Goal: Task Accomplishment & Management: Manage account settings

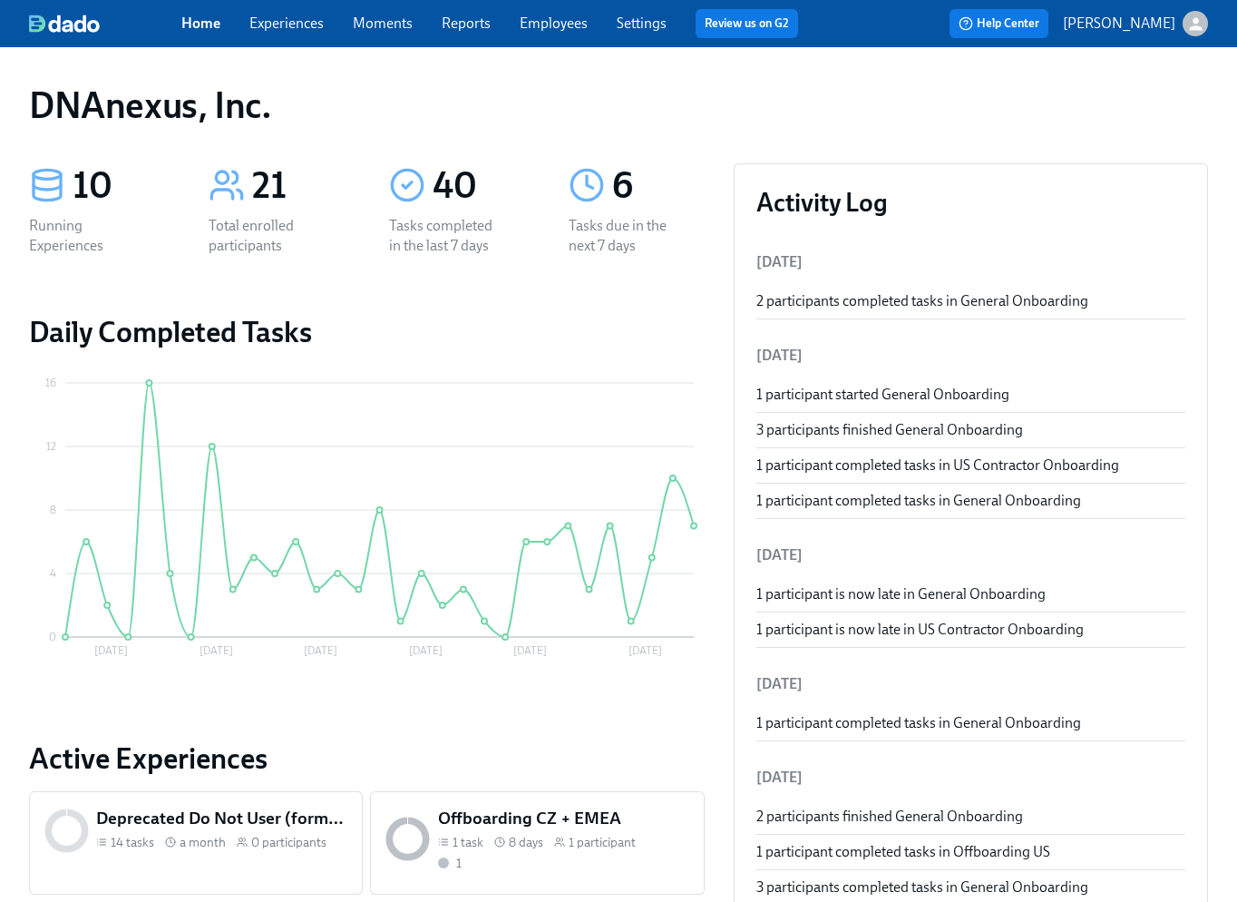
click at [376, 23] on link "Moments" at bounding box center [383, 23] width 60 height 17
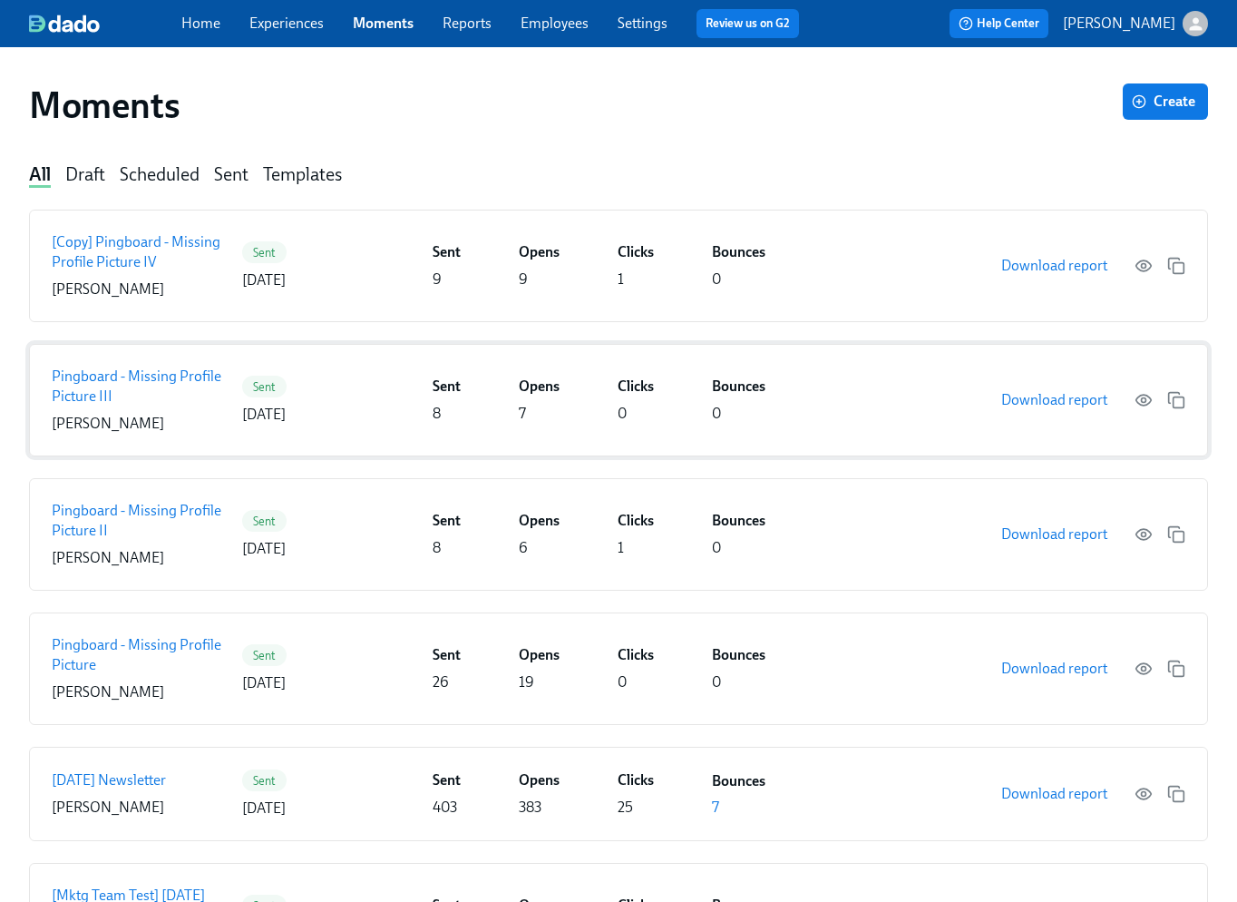
click at [110, 380] on p "Pingboard - Missing Profile Picture III" at bounding box center [143, 386] width 183 height 40
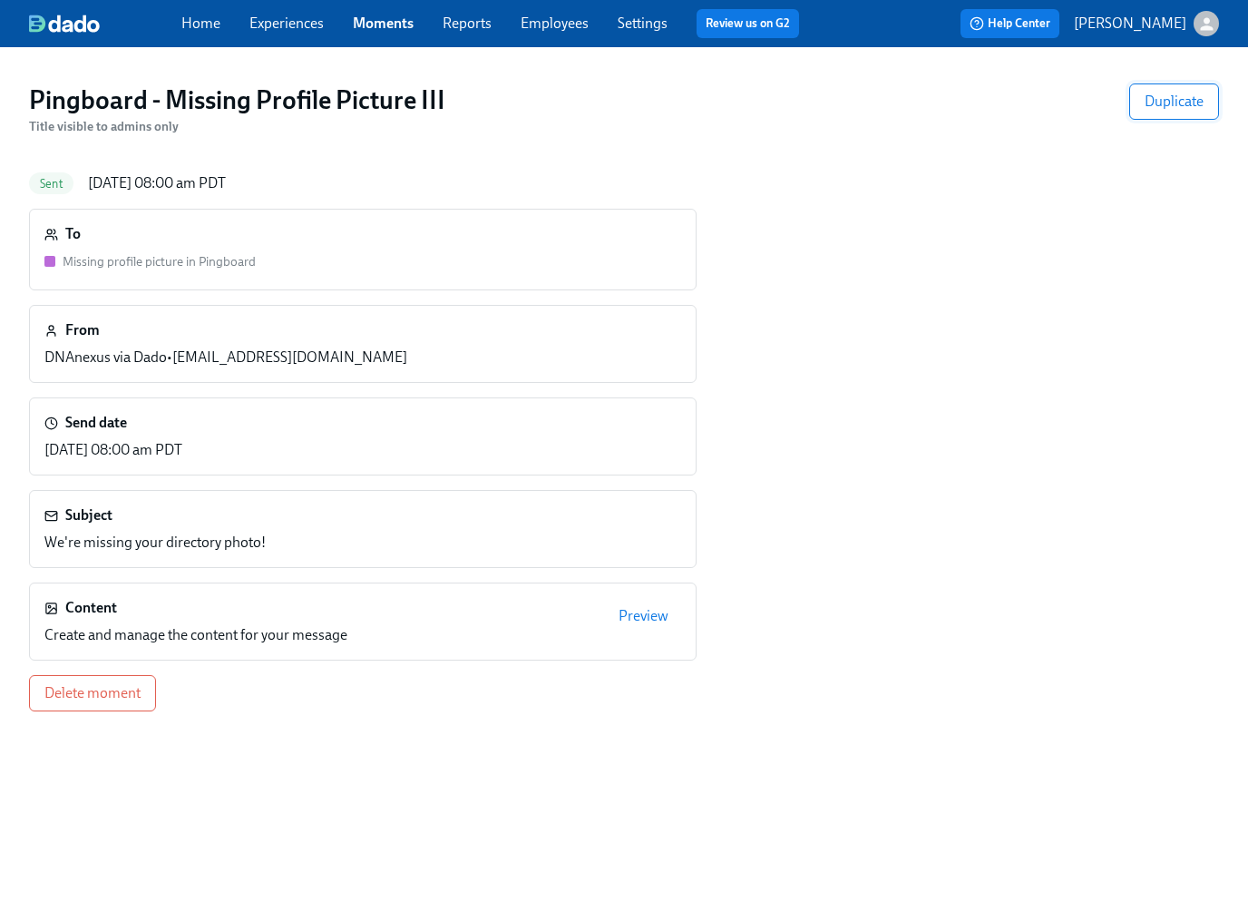
click at [1174, 105] on span "Duplicate" at bounding box center [1174, 102] width 59 height 18
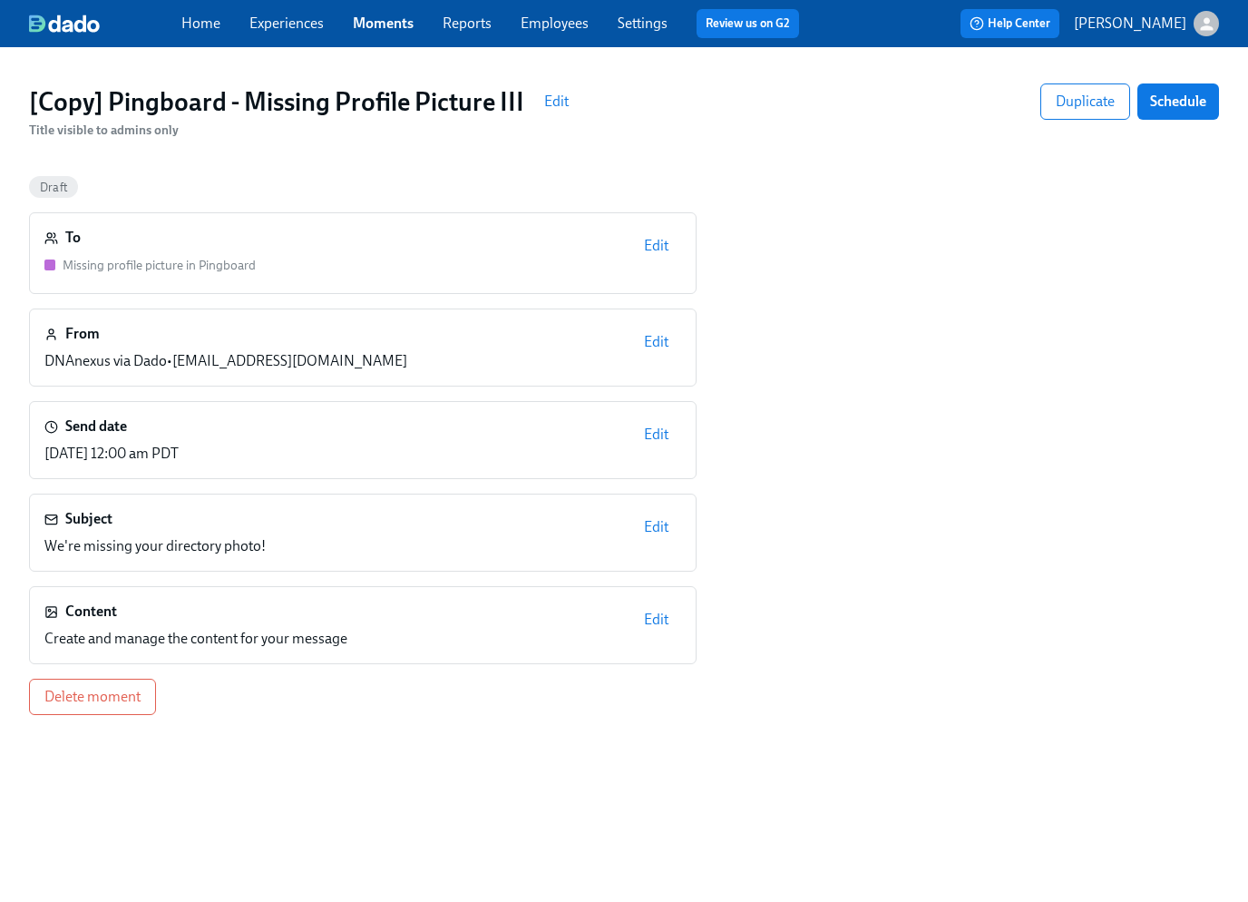
click at [559, 99] on span "Edit" at bounding box center [556, 102] width 24 height 18
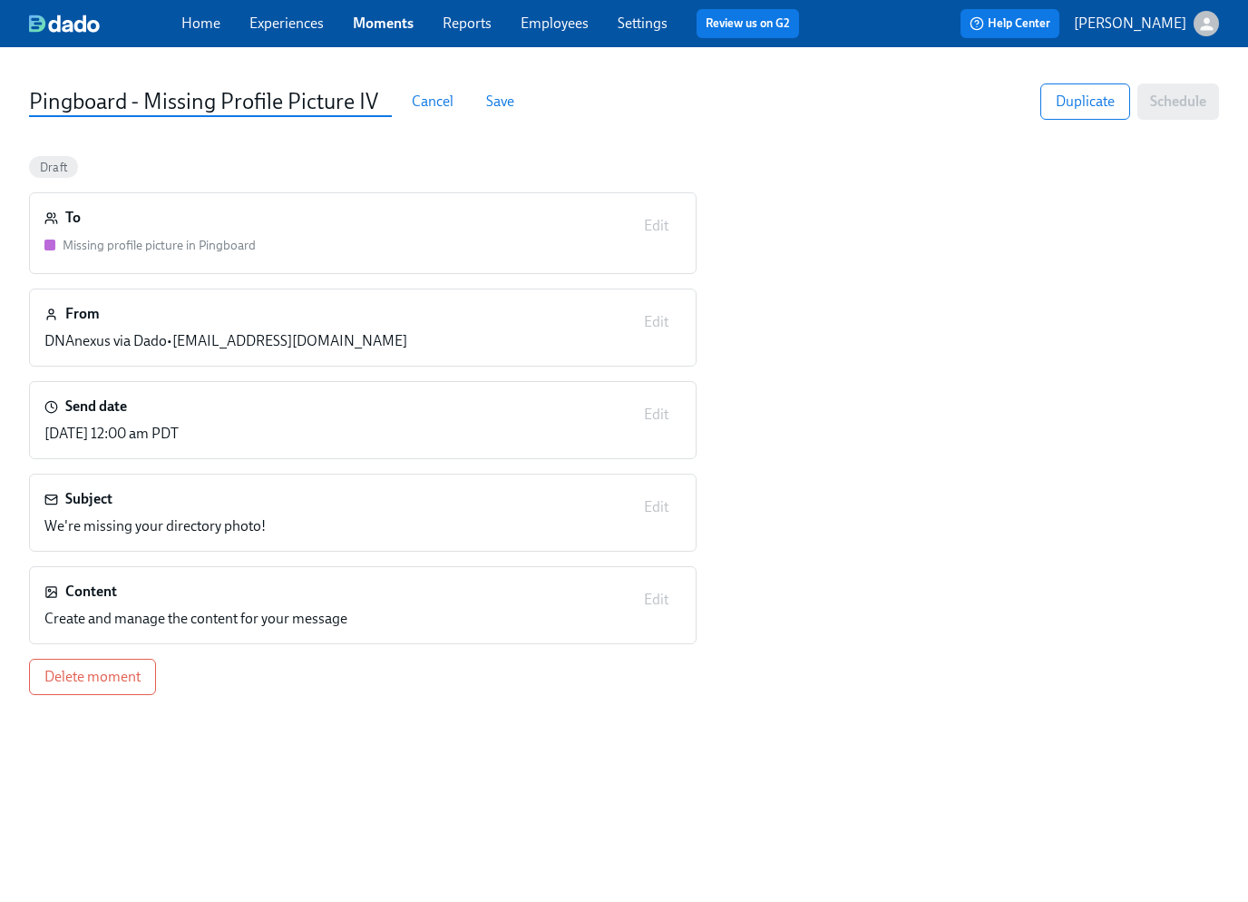
type input "Pingboard - Missing Profile Picture IV"
click at [508, 102] on span "Save" at bounding box center [500, 102] width 28 height 18
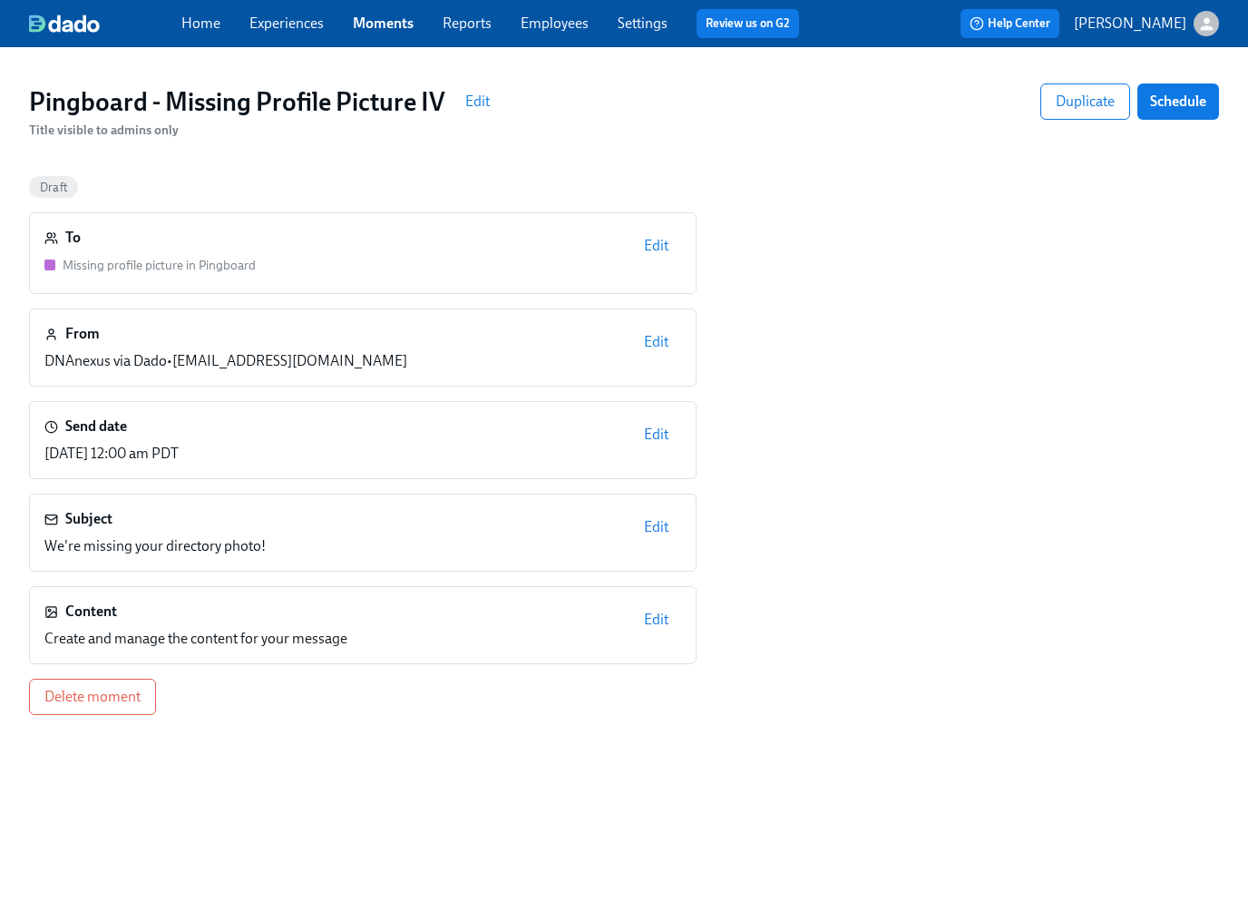
click at [659, 247] on span "Edit" at bounding box center [656, 246] width 24 height 18
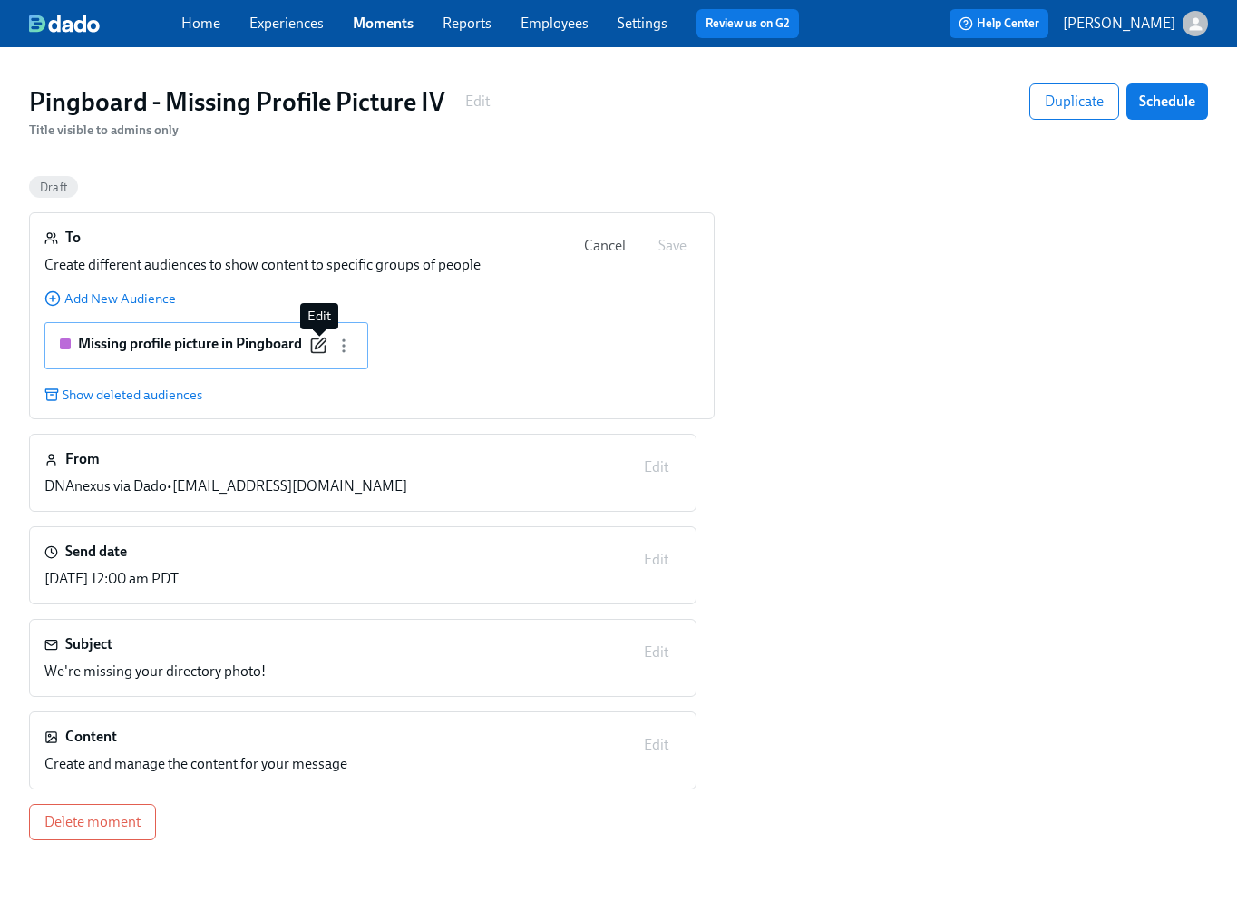
click at [325, 348] on icon "button" at bounding box center [318, 346] width 18 height 18
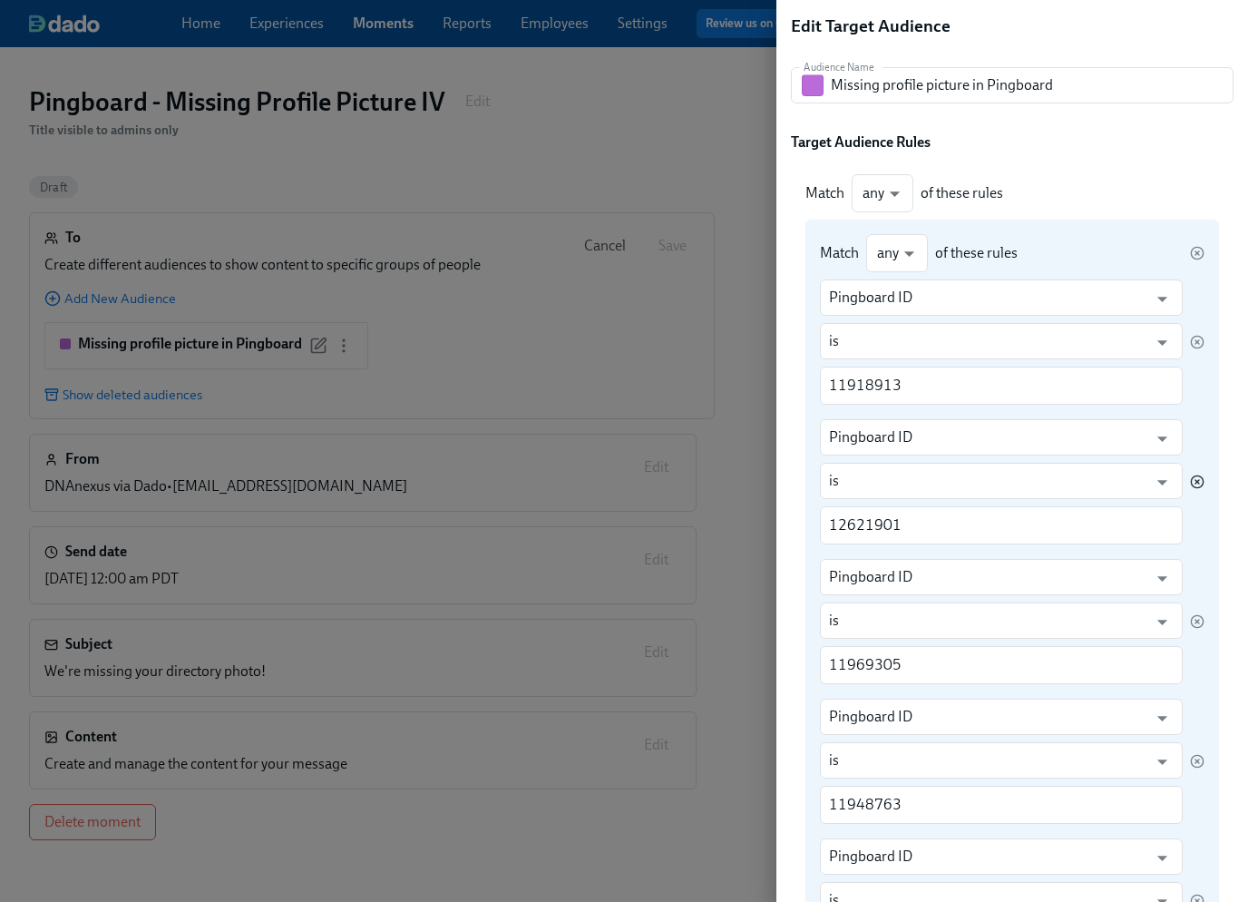
click at [1190, 482] on icon "button" at bounding box center [1197, 481] width 15 height 15
type input "11969305"
type input "11948763"
type input "4178312"
type input "9990953"
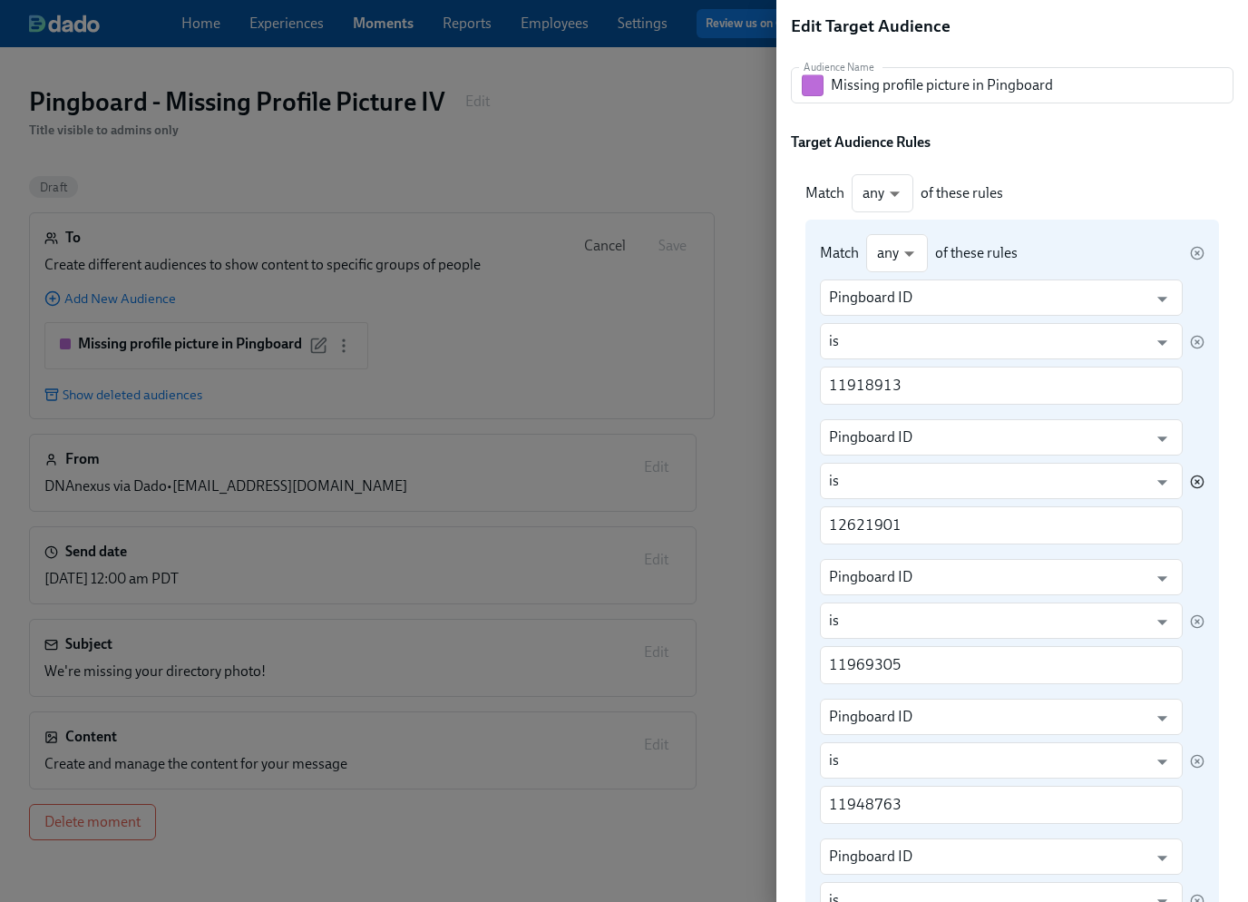
type input "1076475"
type input "3779150"
click at [1195, 481] on icon "button" at bounding box center [1197, 482] width 4 height 4
type input "11948763"
type input "4178312"
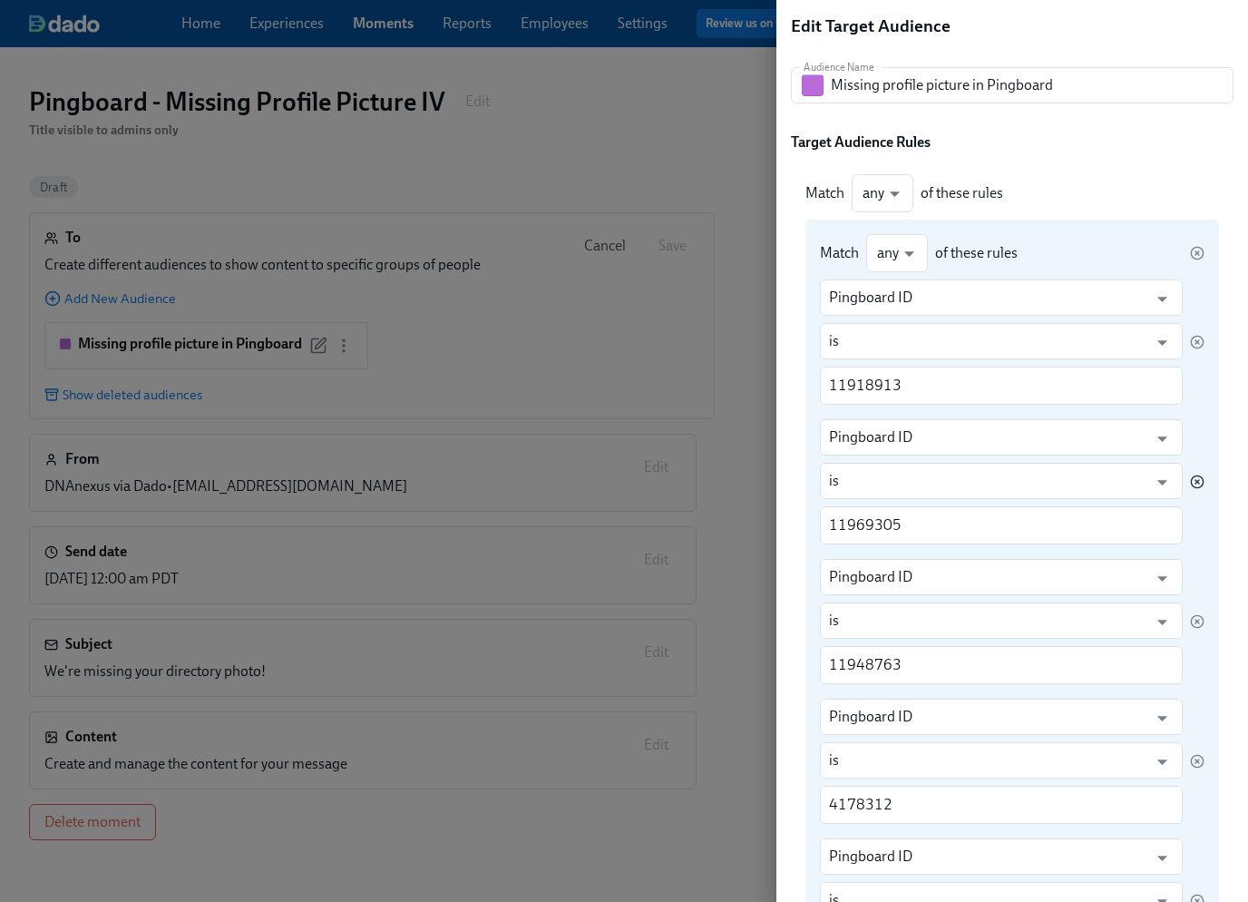
type input "9990953"
type input "1076475"
type input "3779150"
click at [1195, 481] on icon "button" at bounding box center [1197, 482] width 4 height 4
type input "4178312"
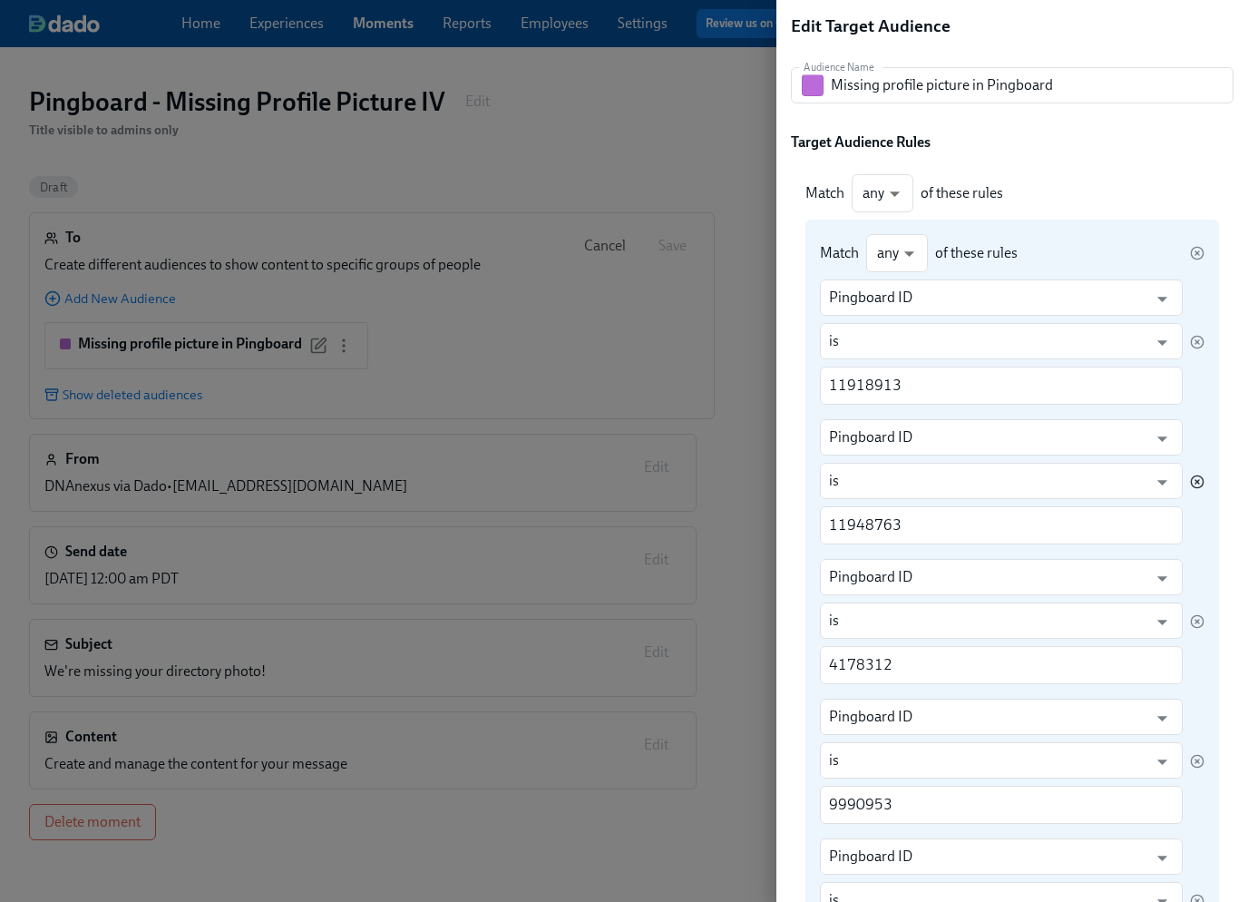
type input "9990953"
type input "1076475"
type input "3779150"
click at [1195, 481] on icon "button" at bounding box center [1197, 482] width 4 height 4
type input "9990953"
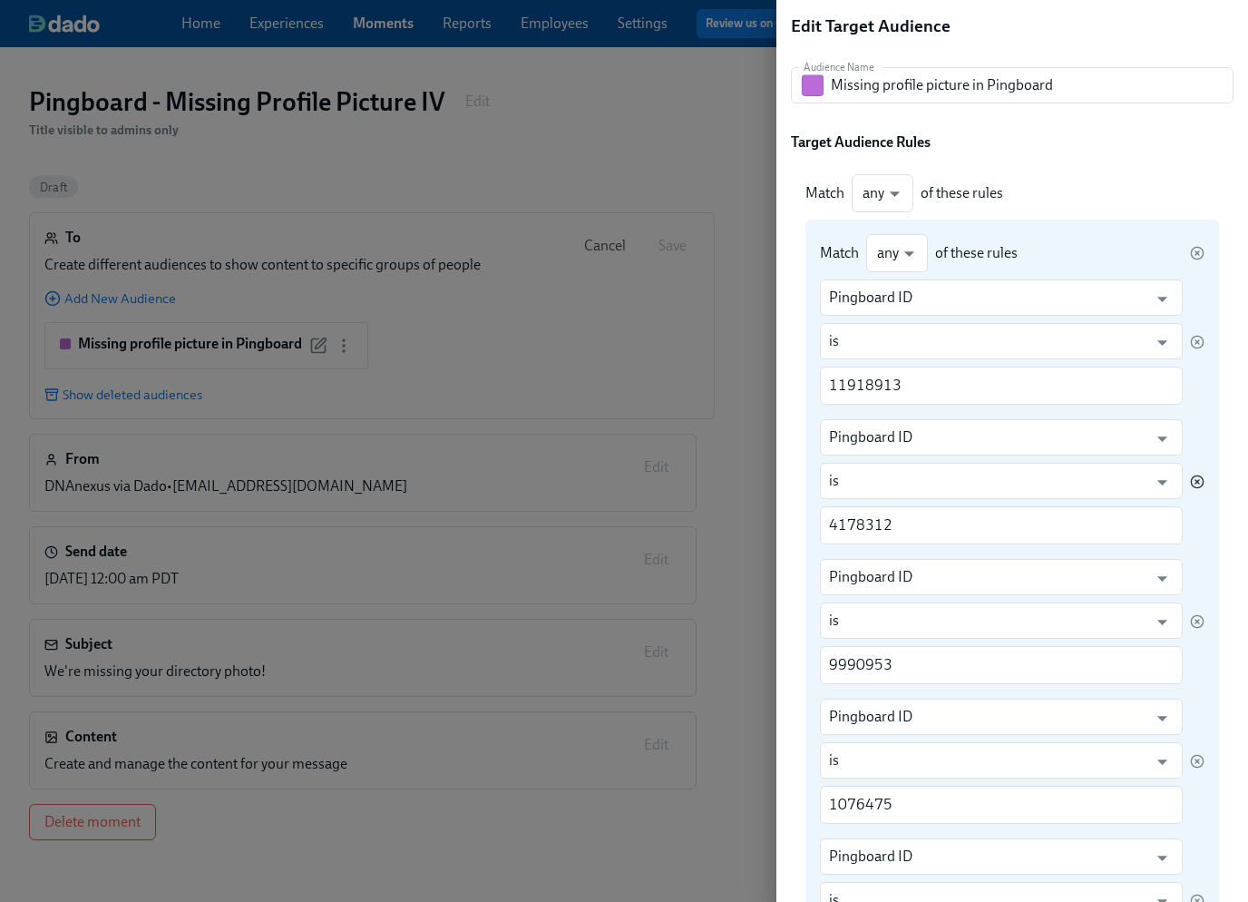
type input "1076475"
type input "3779150"
click at [1195, 481] on icon "button" at bounding box center [1197, 482] width 4 height 4
type input "1076475"
type input "3779150"
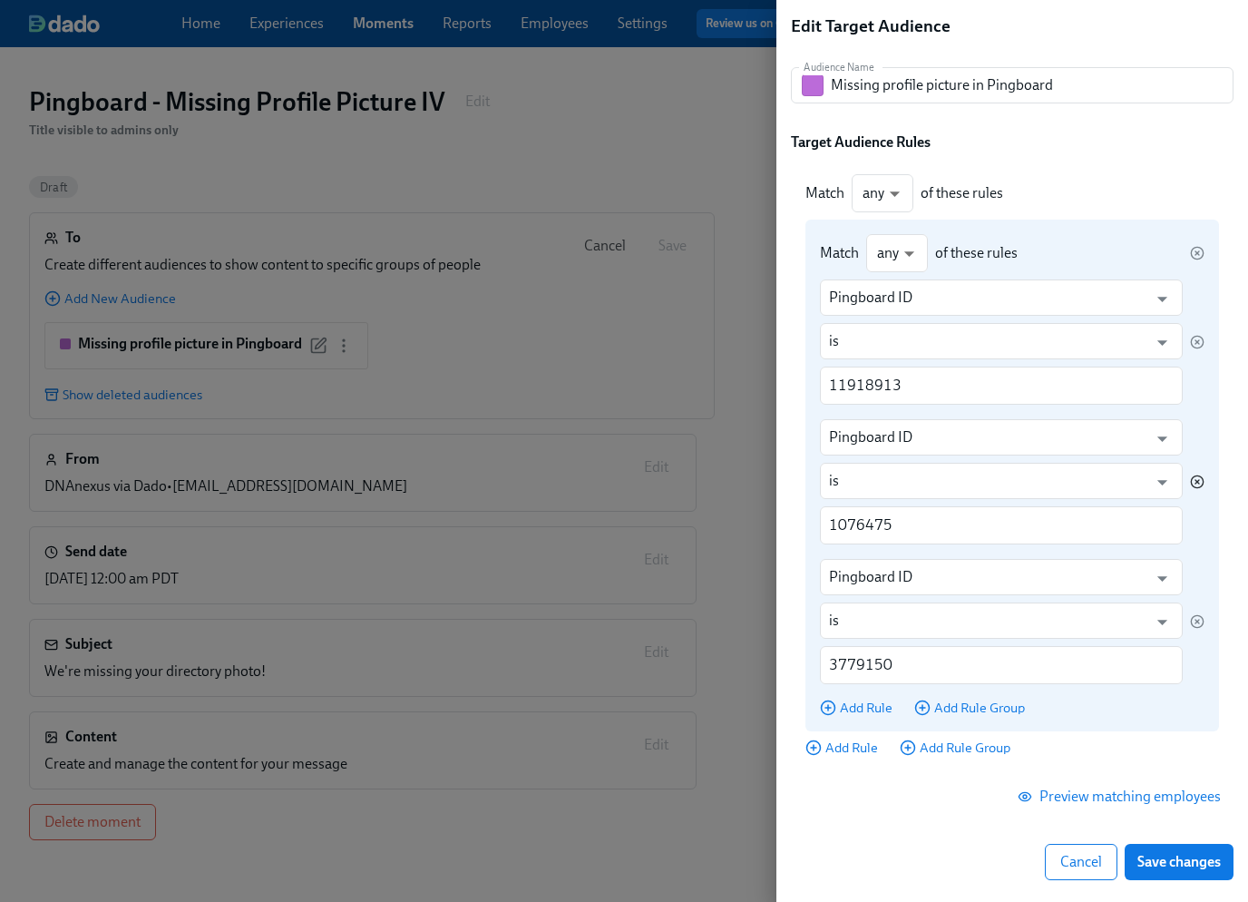
click at [1187, 481] on div "Pingboard ID ​ is ​ 1076475 ​" at bounding box center [1012, 481] width 385 height 125
click at [1196, 480] on icon "button" at bounding box center [1197, 482] width 4 height 4
type input "3779150"
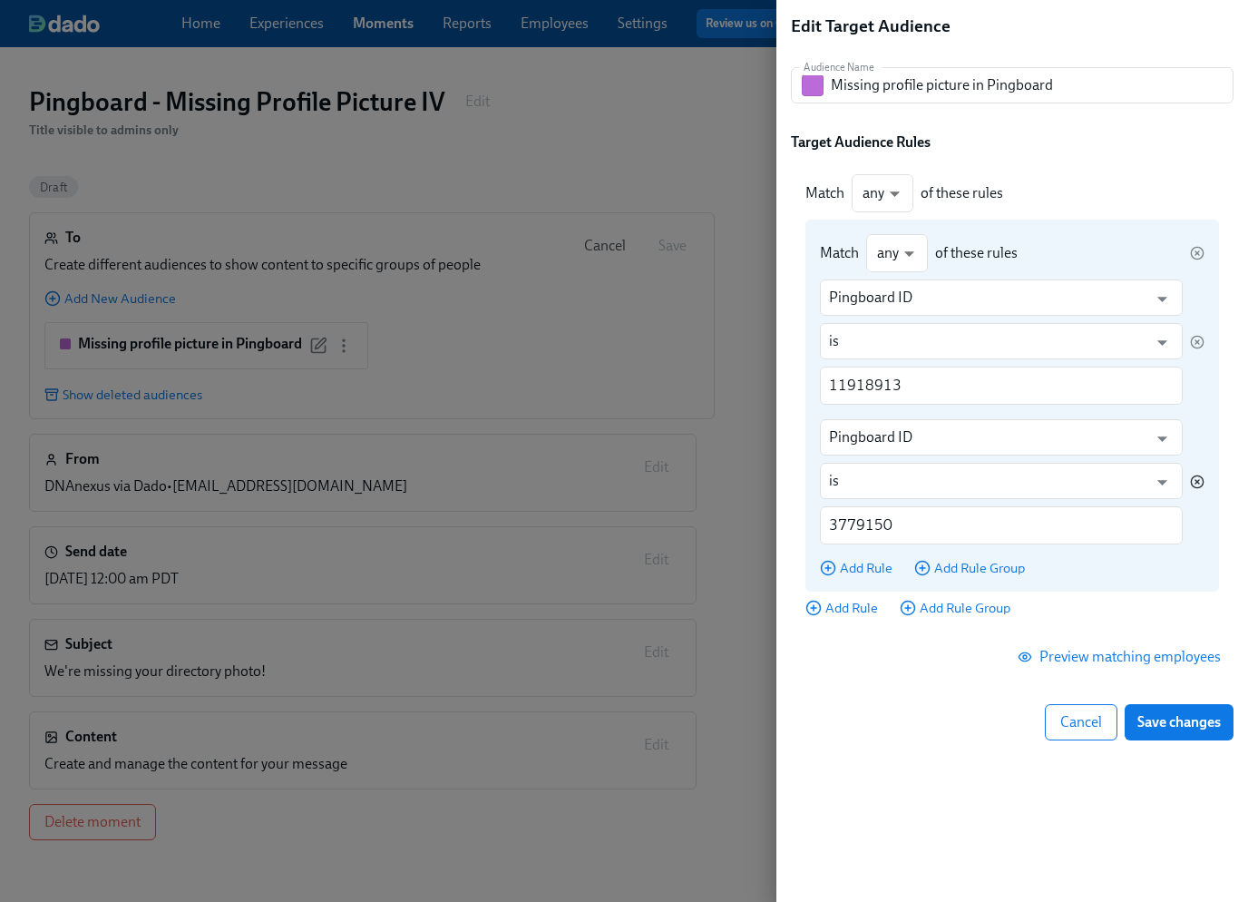
click at [1196, 480] on icon "button" at bounding box center [1197, 482] width 4 height 4
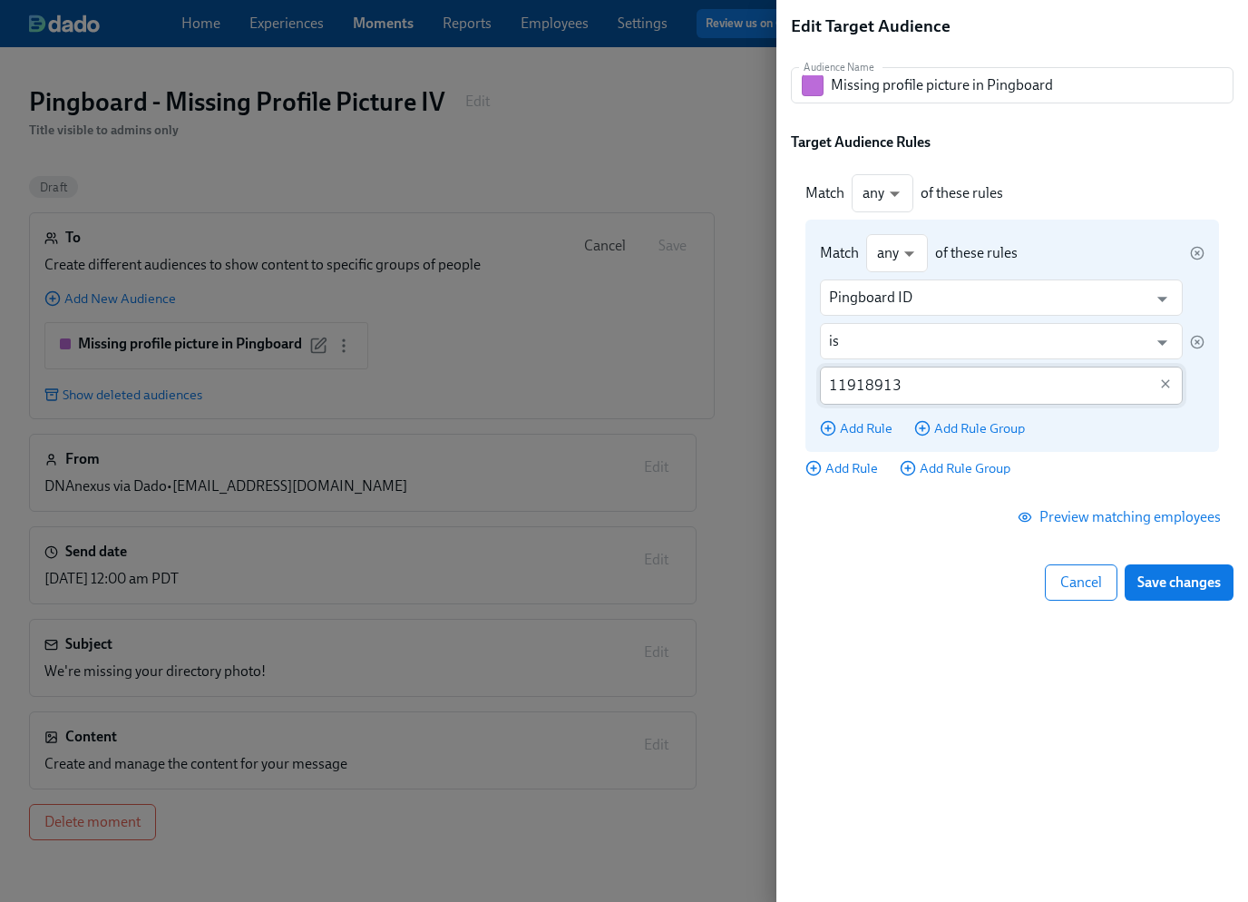
click at [886, 389] on input "11918913" at bounding box center [988, 385] width 318 height 38
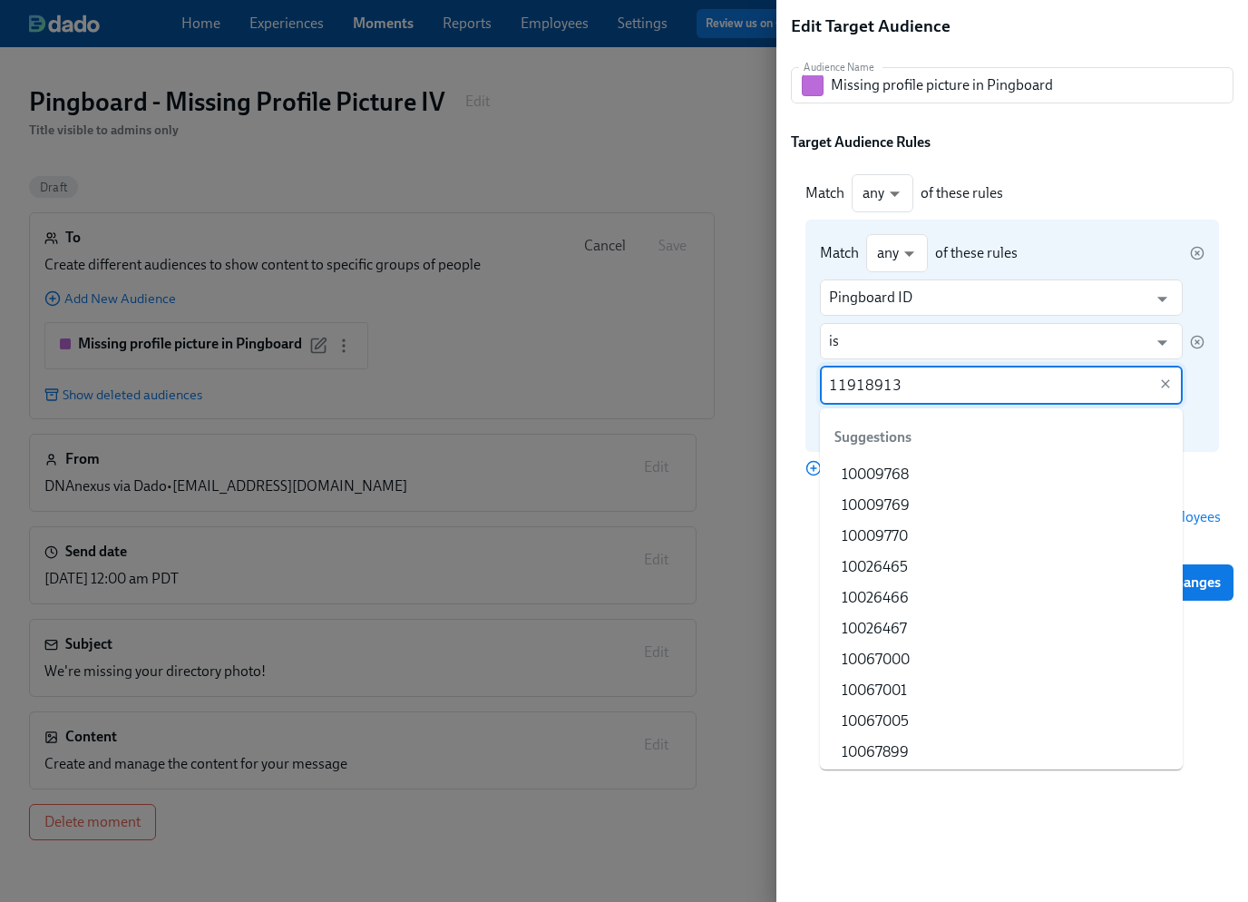
scroll to position [3980, 0]
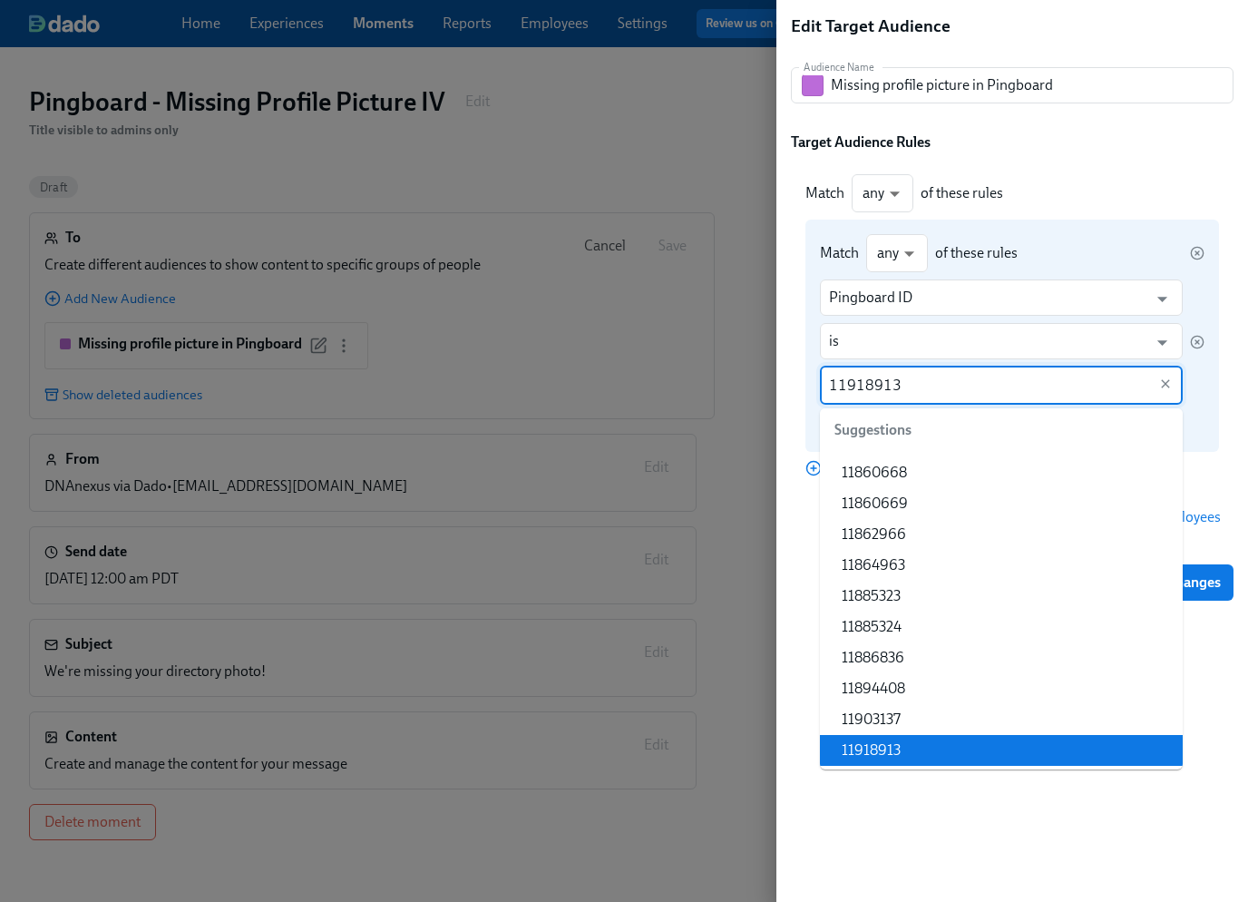
click at [886, 389] on input "11918913" at bounding box center [988, 385] width 318 height 38
paste input "9972145"
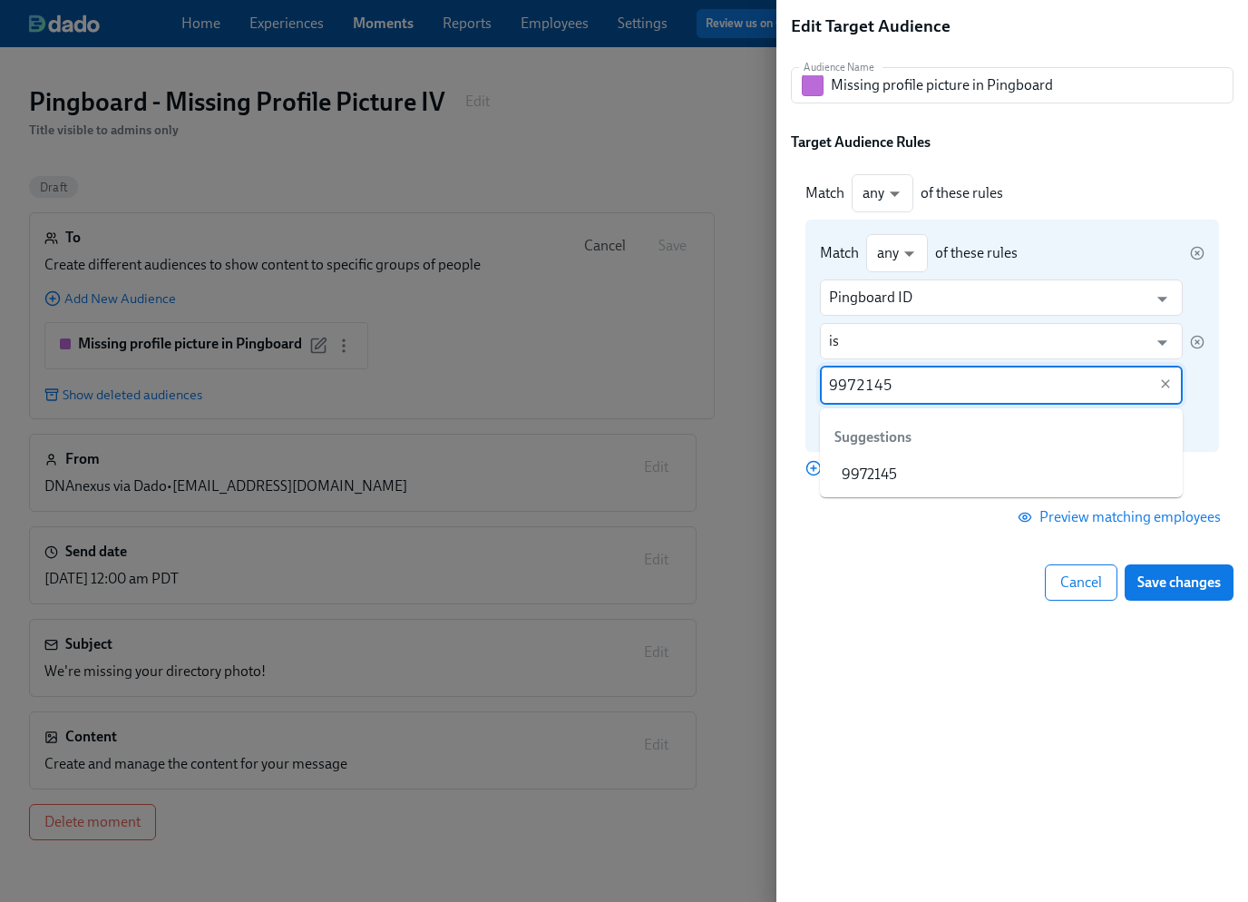
scroll to position [0, 0]
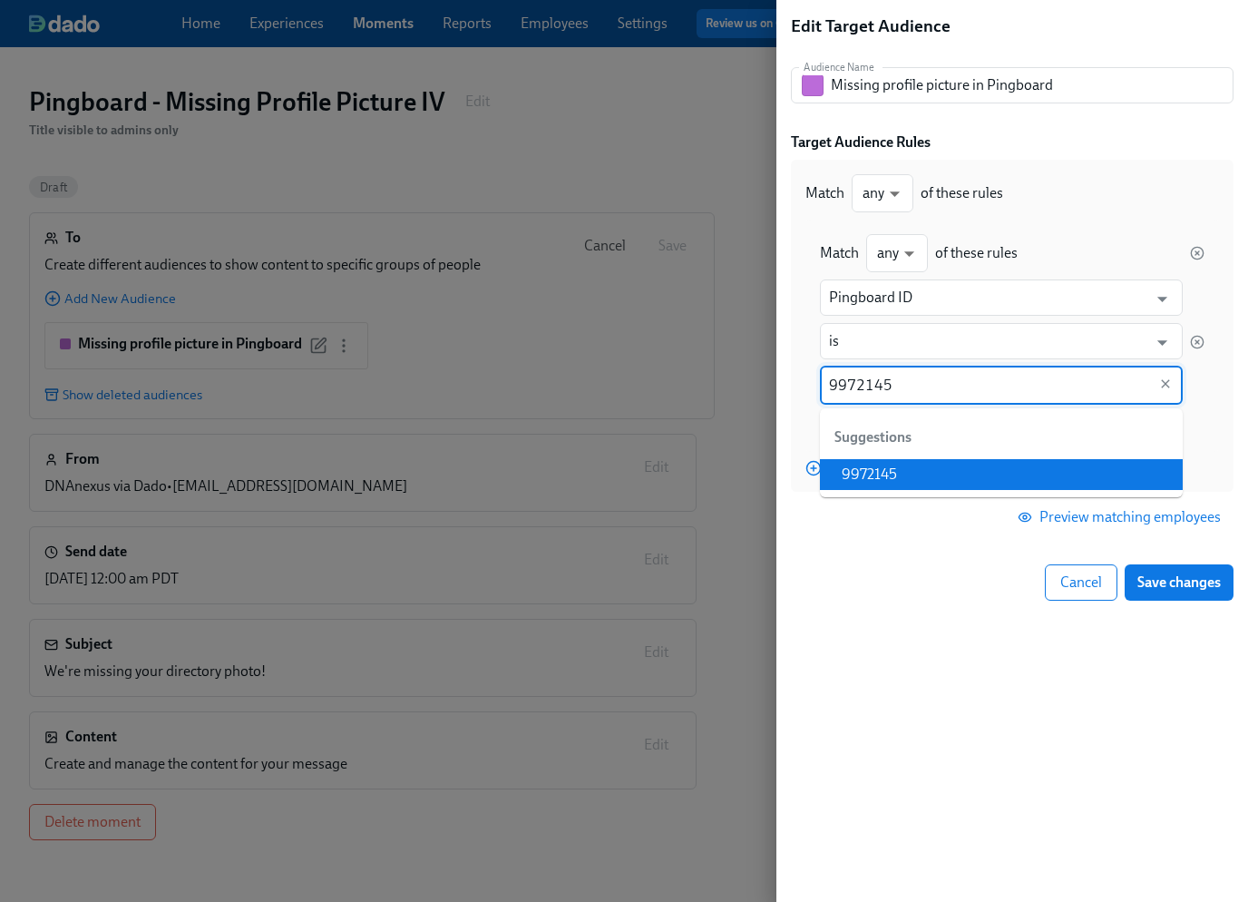
type input "9972145"
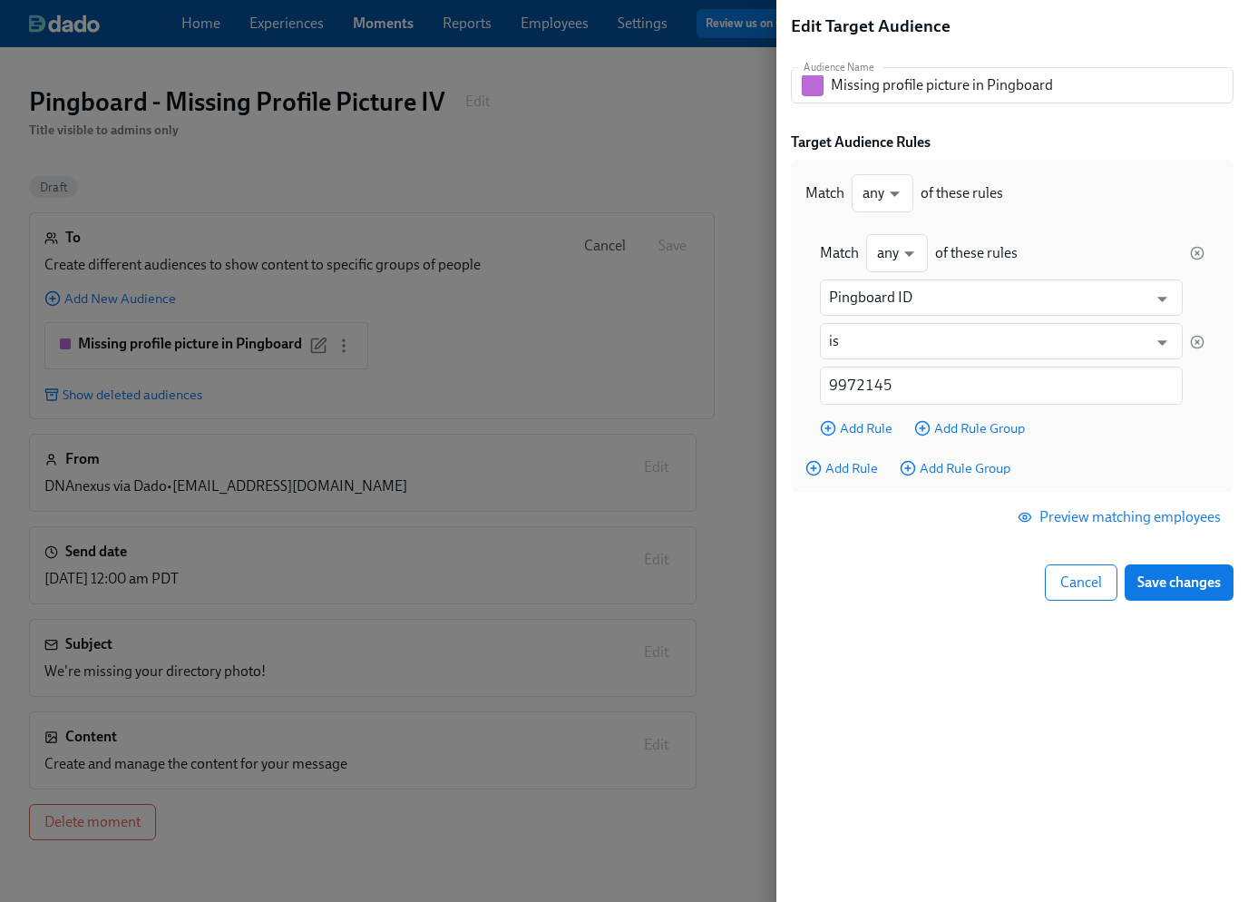
click at [980, 699] on div "Edit Target Audience Audience Name Missing profile picture in Pingboard Audienc…" at bounding box center [1012, 451] width 472 height 902
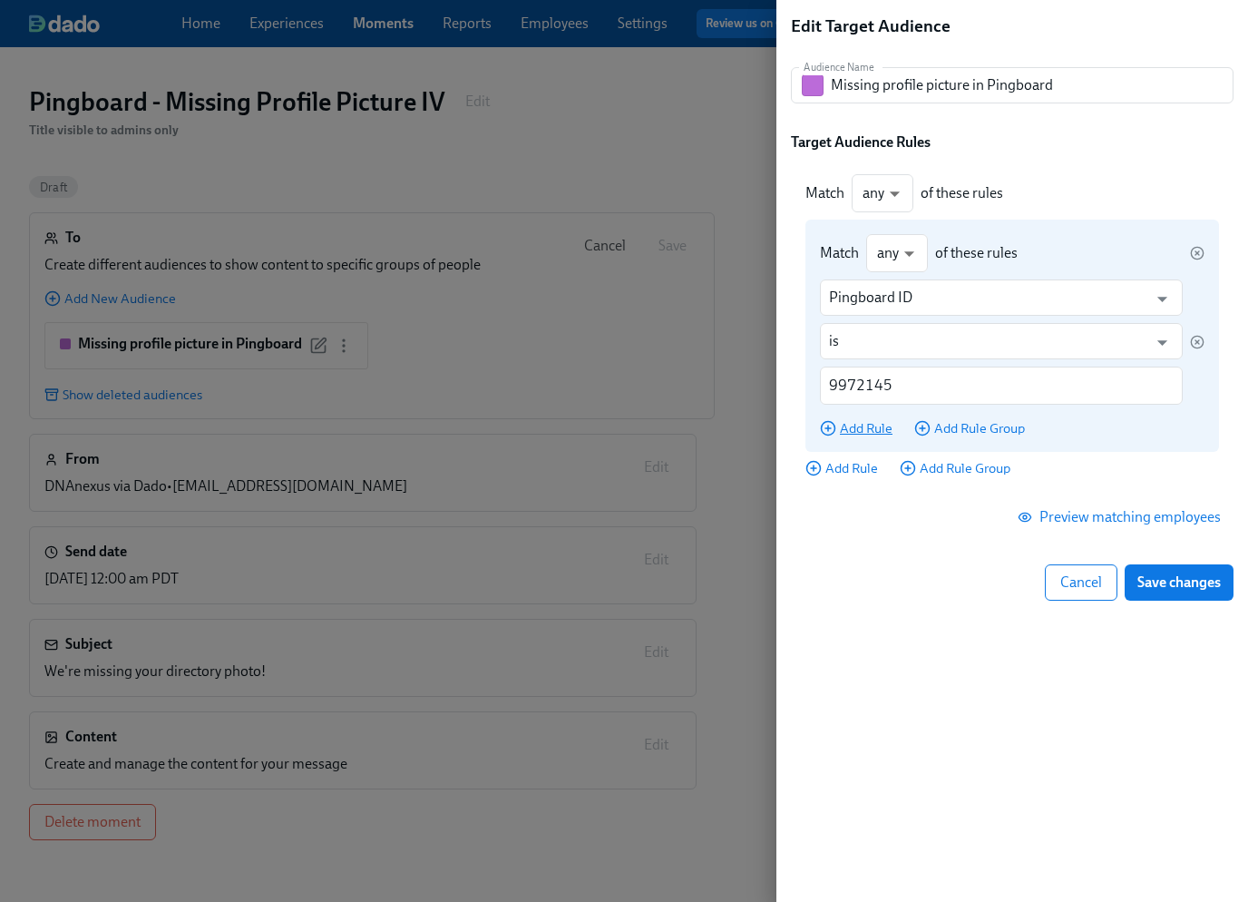
click at [866, 433] on span "Add Rule" at bounding box center [856, 428] width 73 height 18
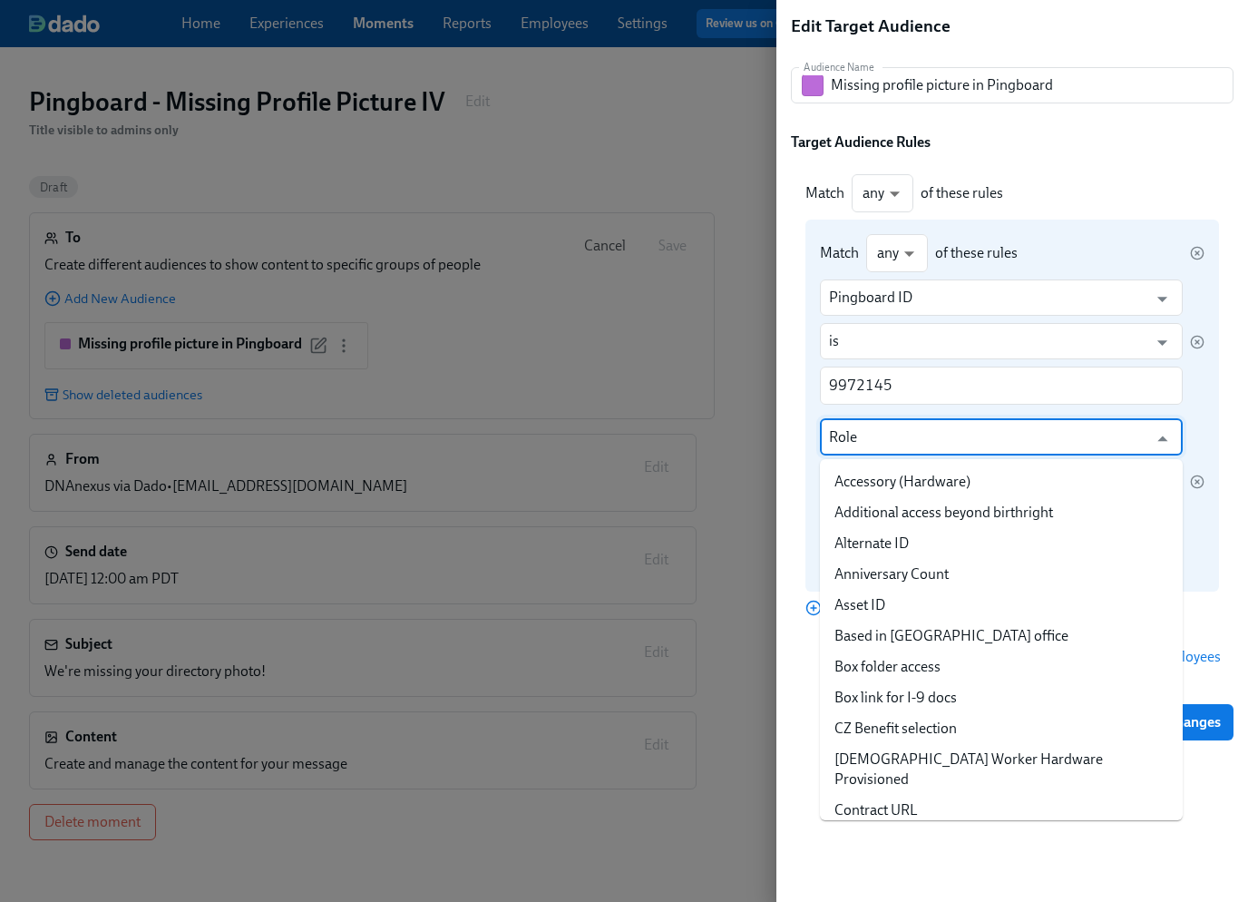
click at [894, 434] on input "Role" at bounding box center [988, 437] width 318 height 36
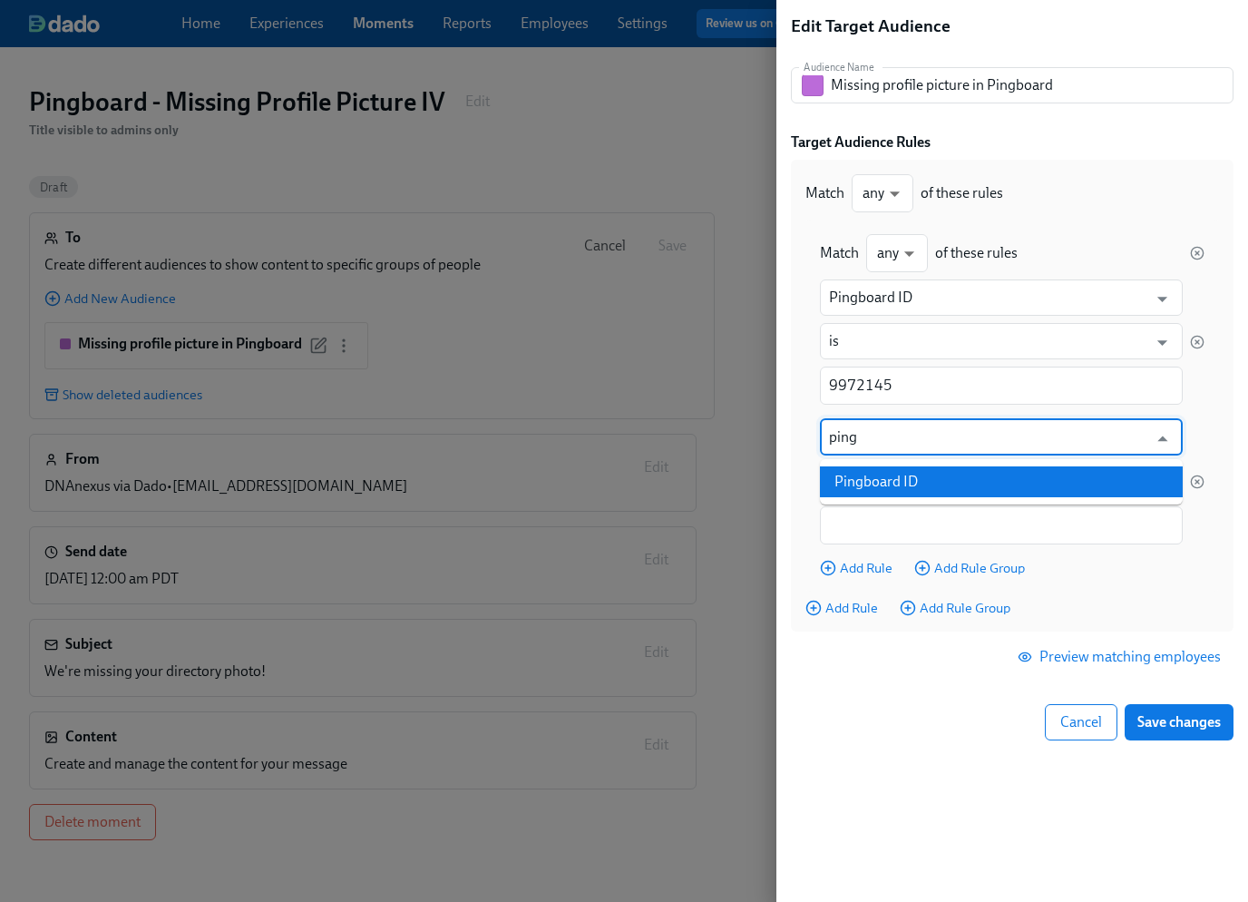
click at [911, 473] on li "Pingboard ID" at bounding box center [1001, 481] width 363 height 31
type input "Pingboard ID"
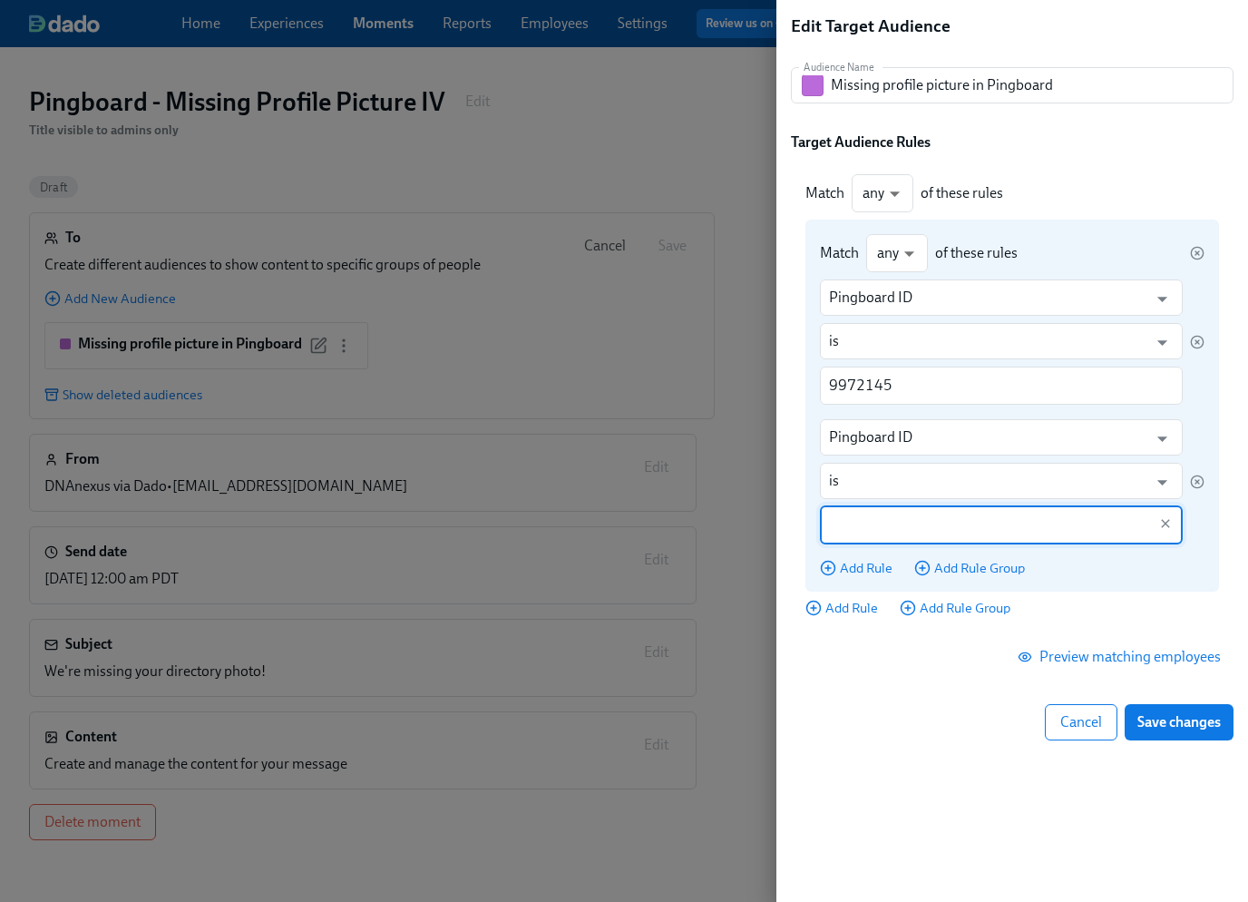
click at [864, 520] on input "text" at bounding box center [988, 525] width 318 height 38
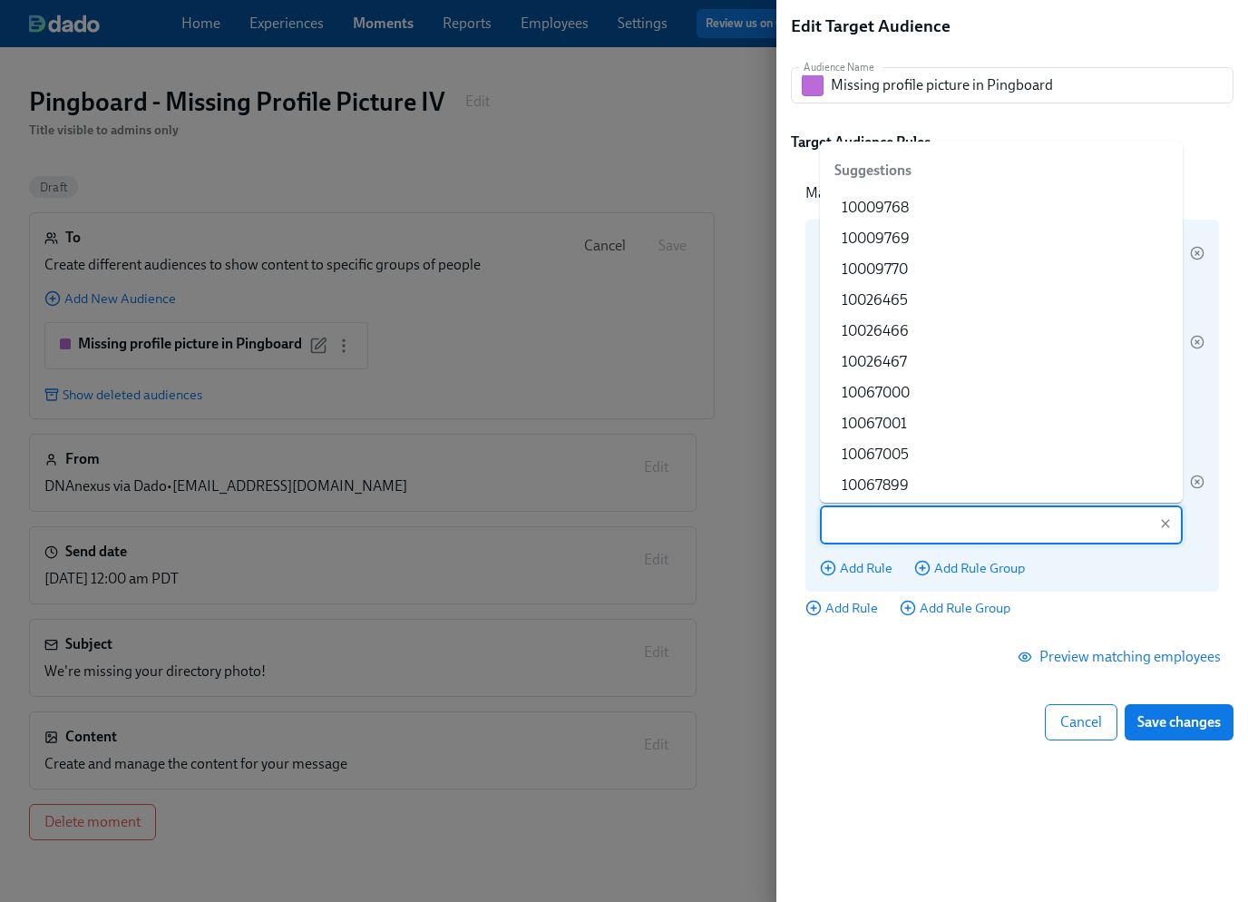
paste input "12887448"
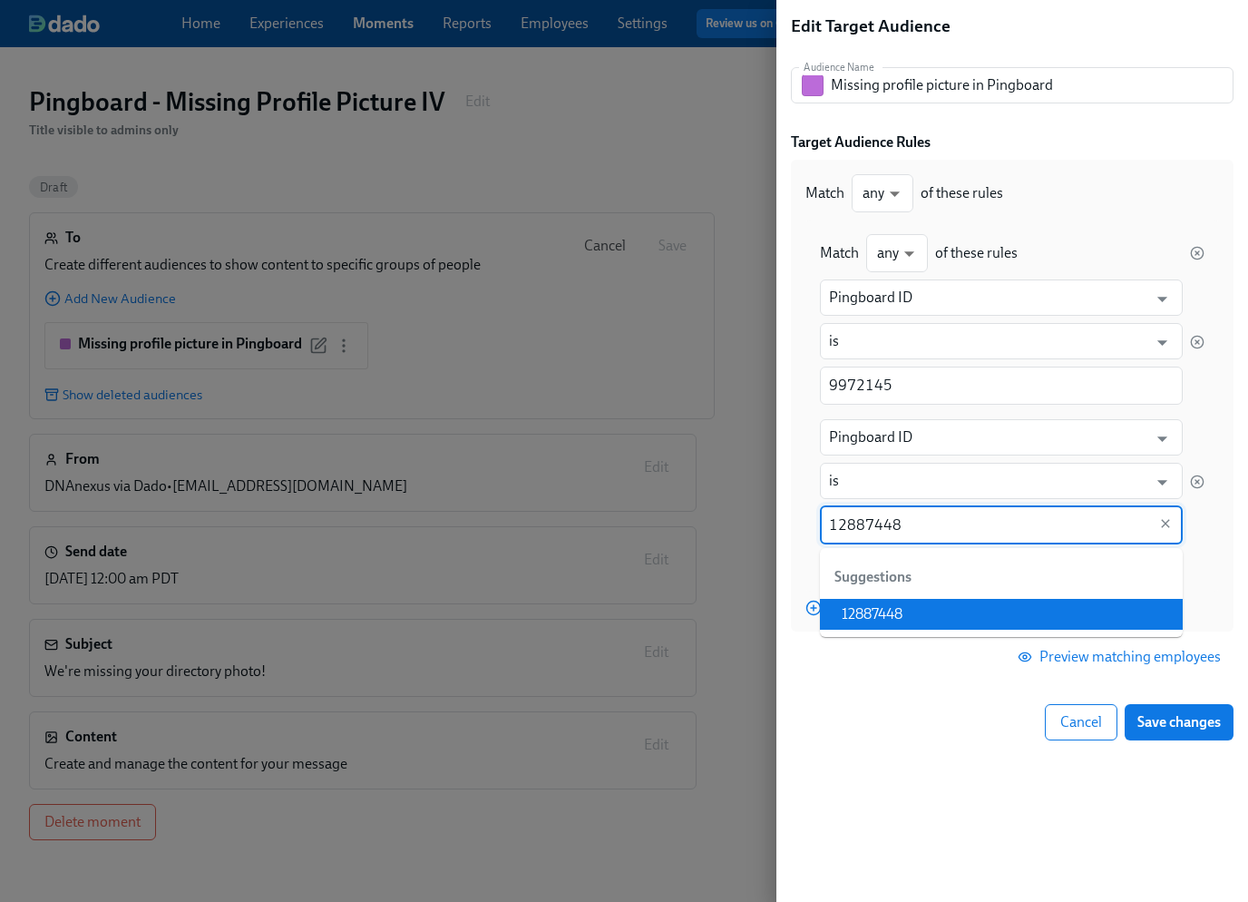
click at [910, 606] on li "12887448" at bounding box center [1001, 614] width 363 height 31
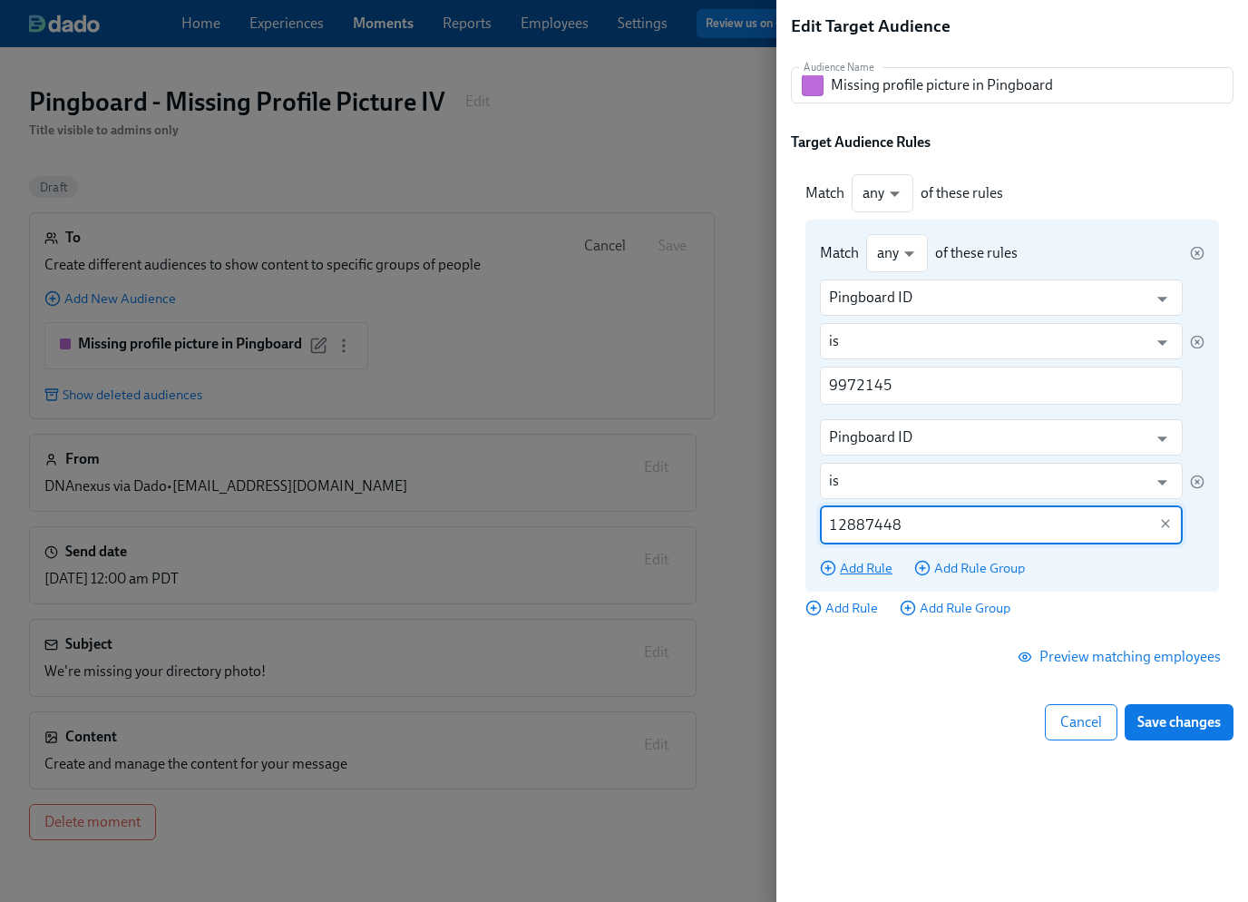
type input "12887448"
click at [866, 569] on span "Add Rule" at bounding box center [856, 568] width 73 height 18
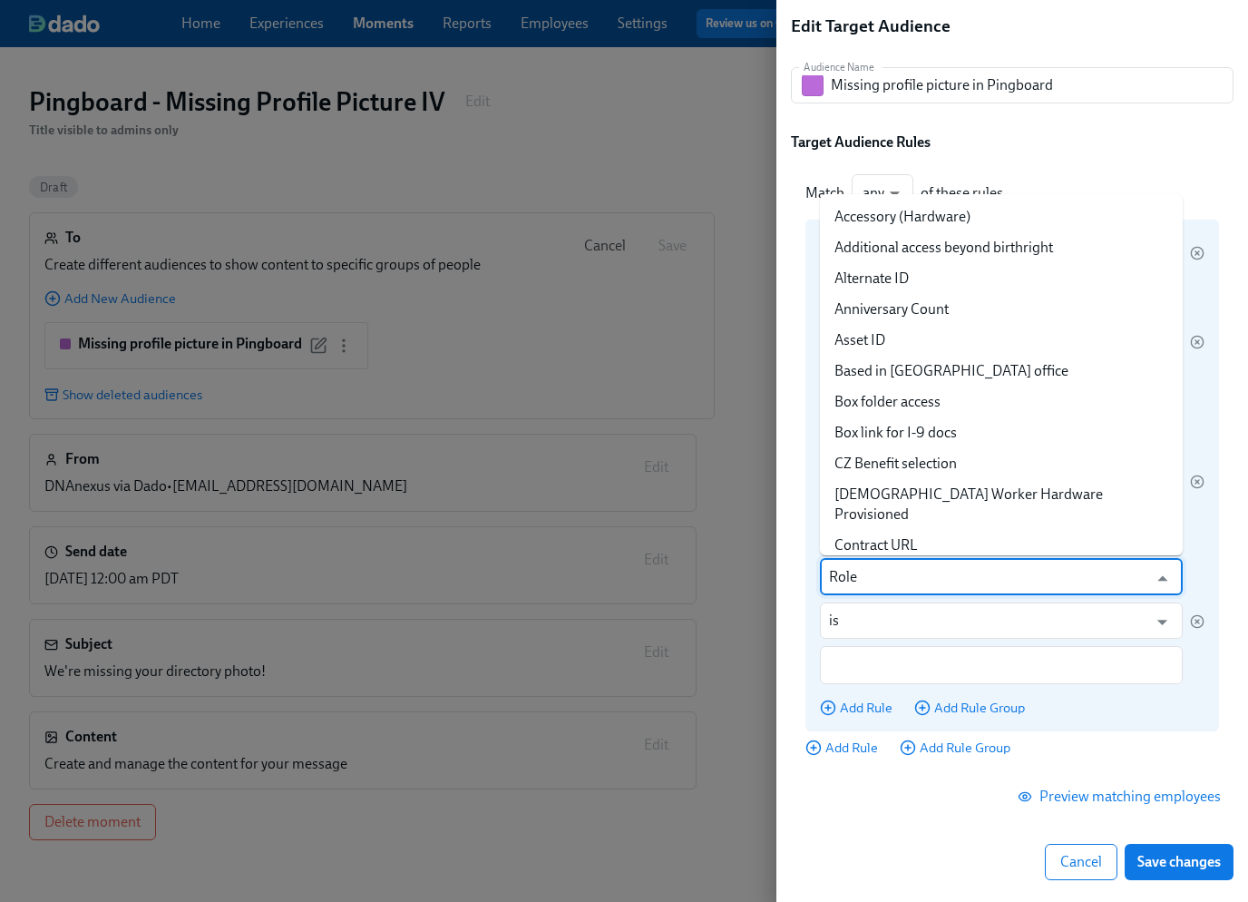
click at [886, 587] on input "Role" at bounding box center [988, 577] width 318 height 36
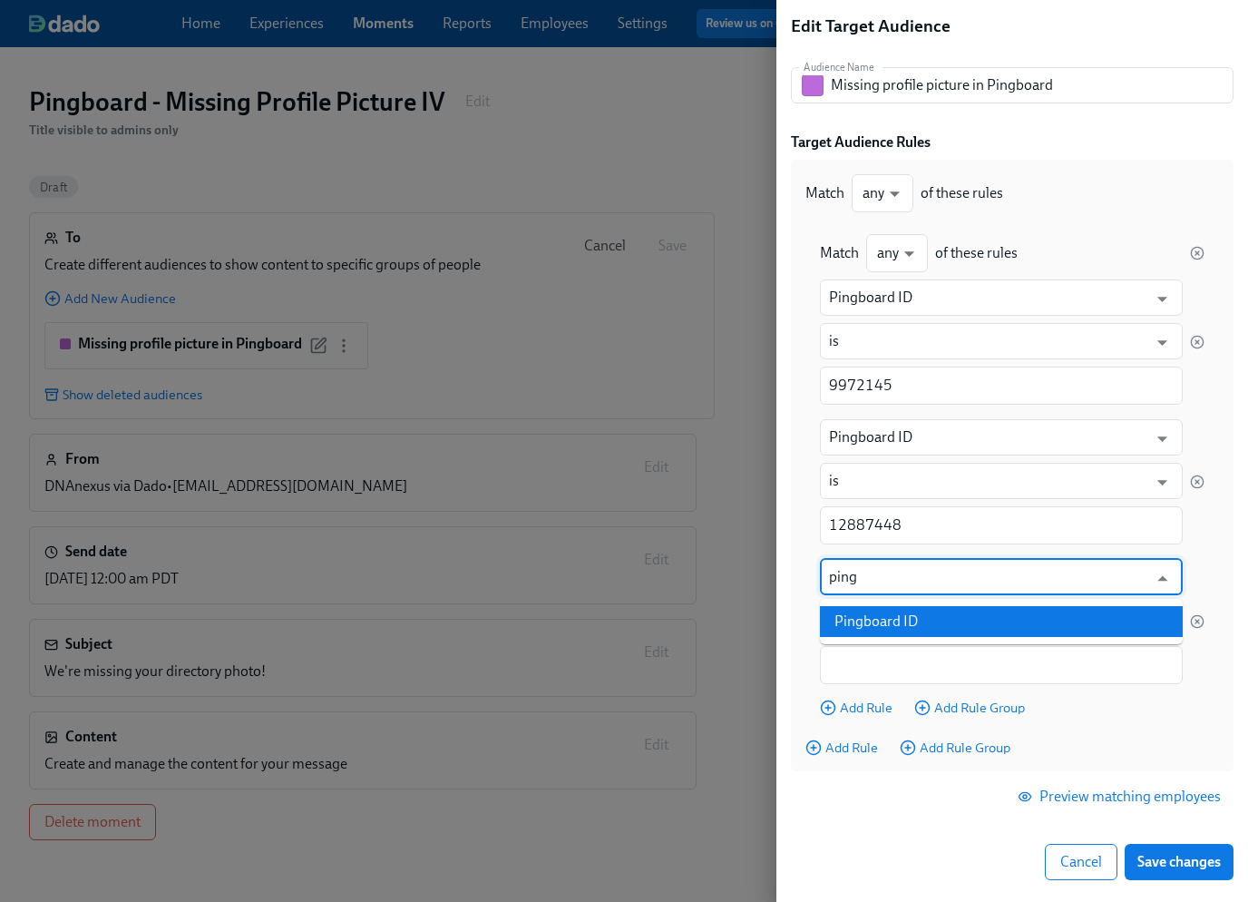
click at [897, 612] on li "Pingboard ID" at bounding box center [1001, 621] width 363 height 31
type input "Pingboard ID"
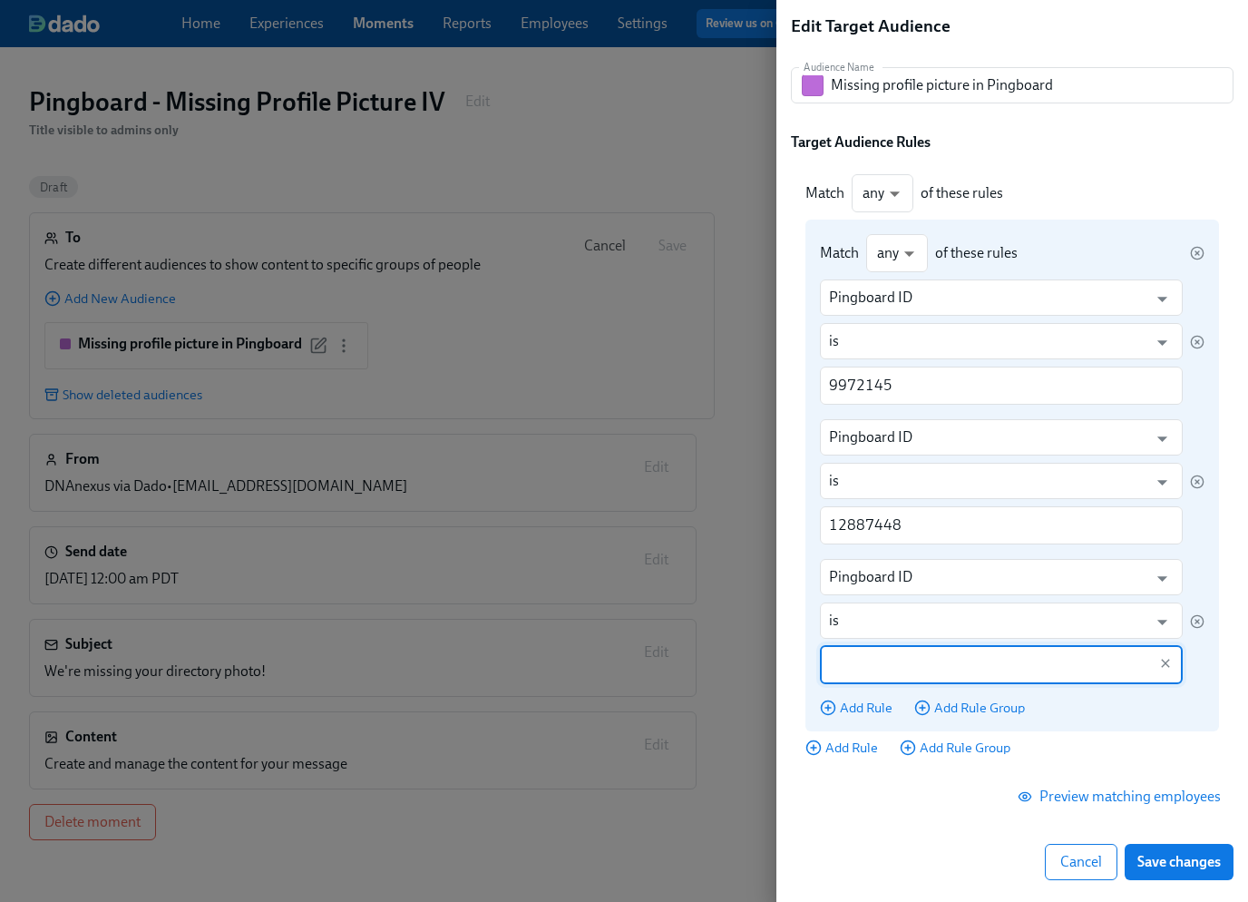
paste input "11151646"
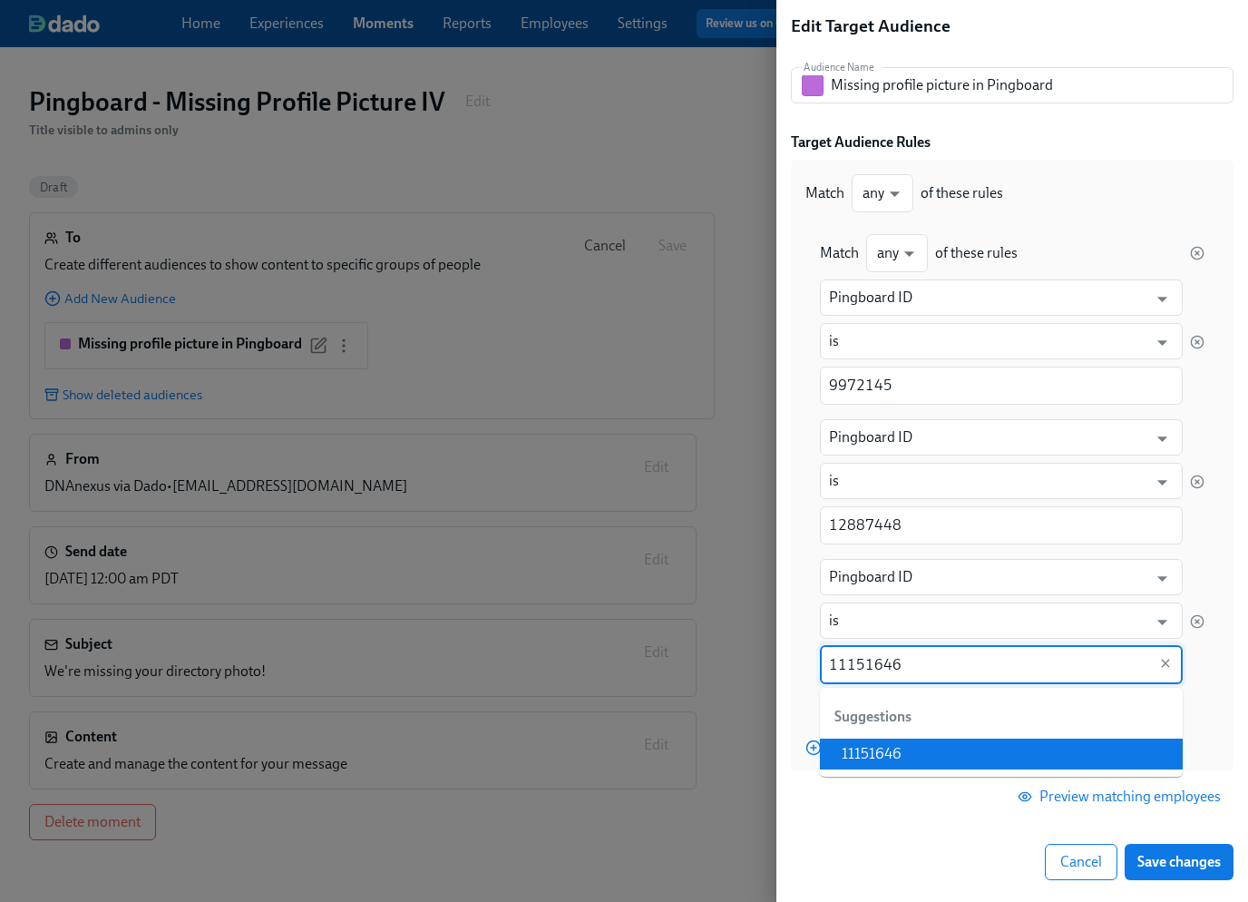
type input "11151646"
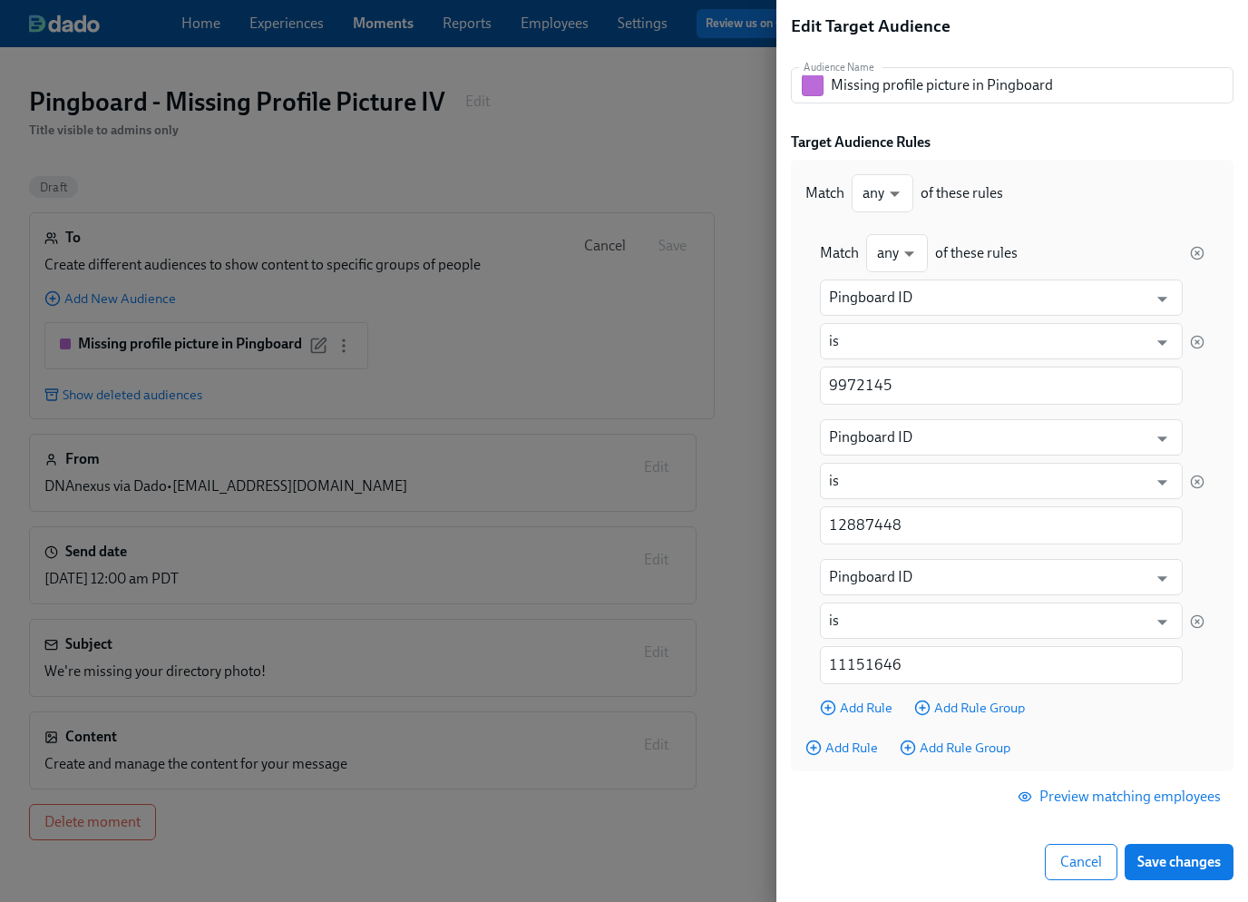
click at [891, 844] on div "Cancel Save changes" at bounding box center [1012, 862] width 443 height 36
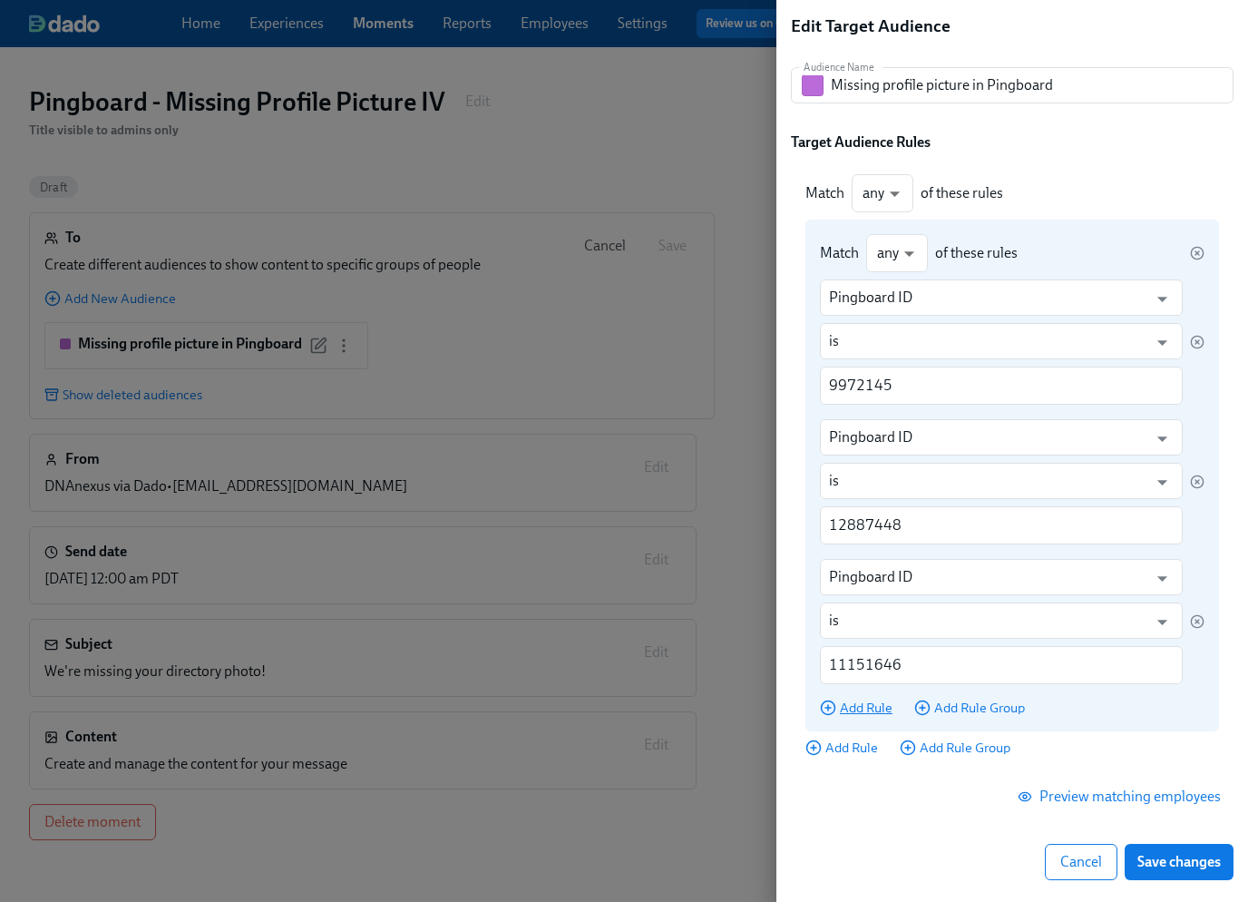
click at [860, 708] on span "Add Rule" at bounding box center [856, 707] width 73 height 18
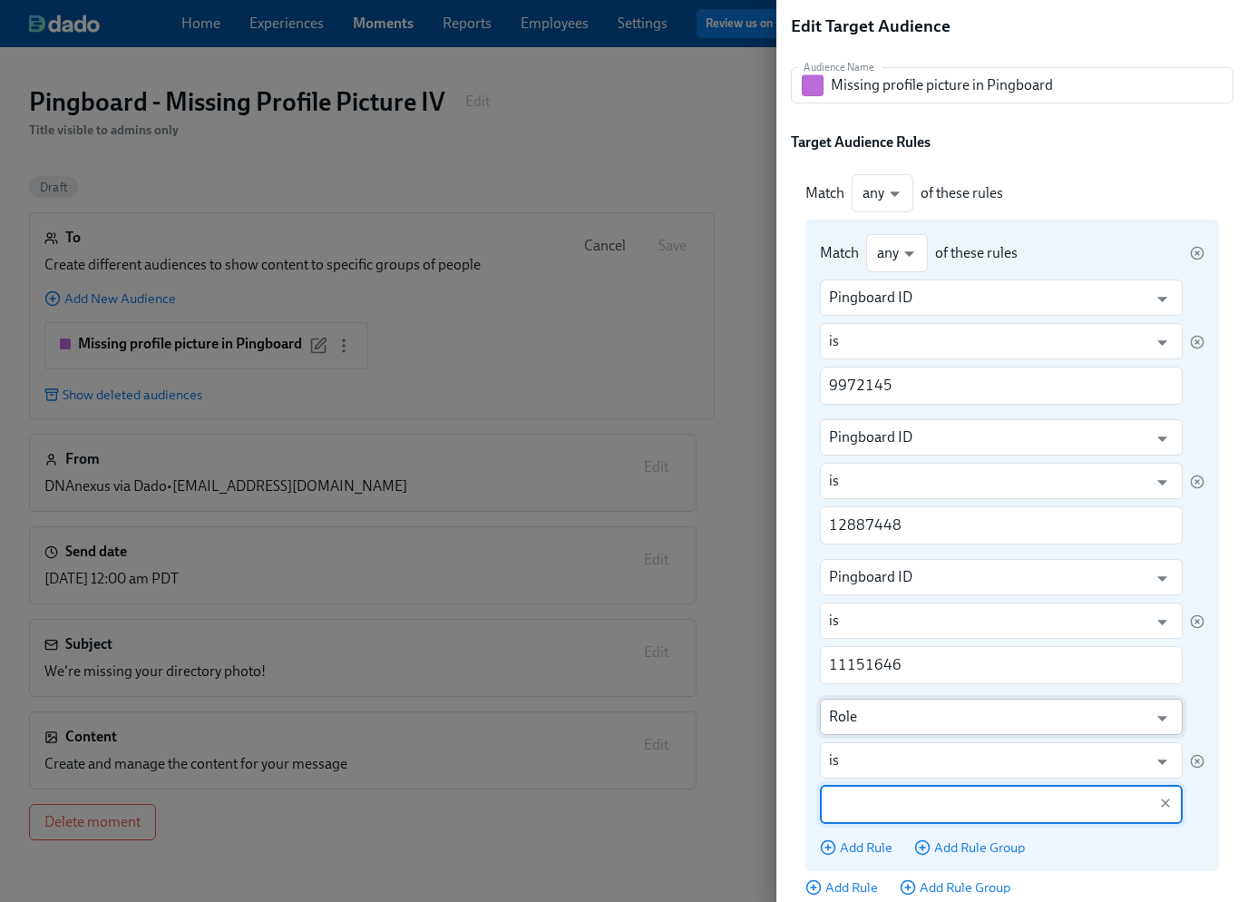
click at [861, 717] on input "Role" at bounding box center [988, 716] width 318 height 36
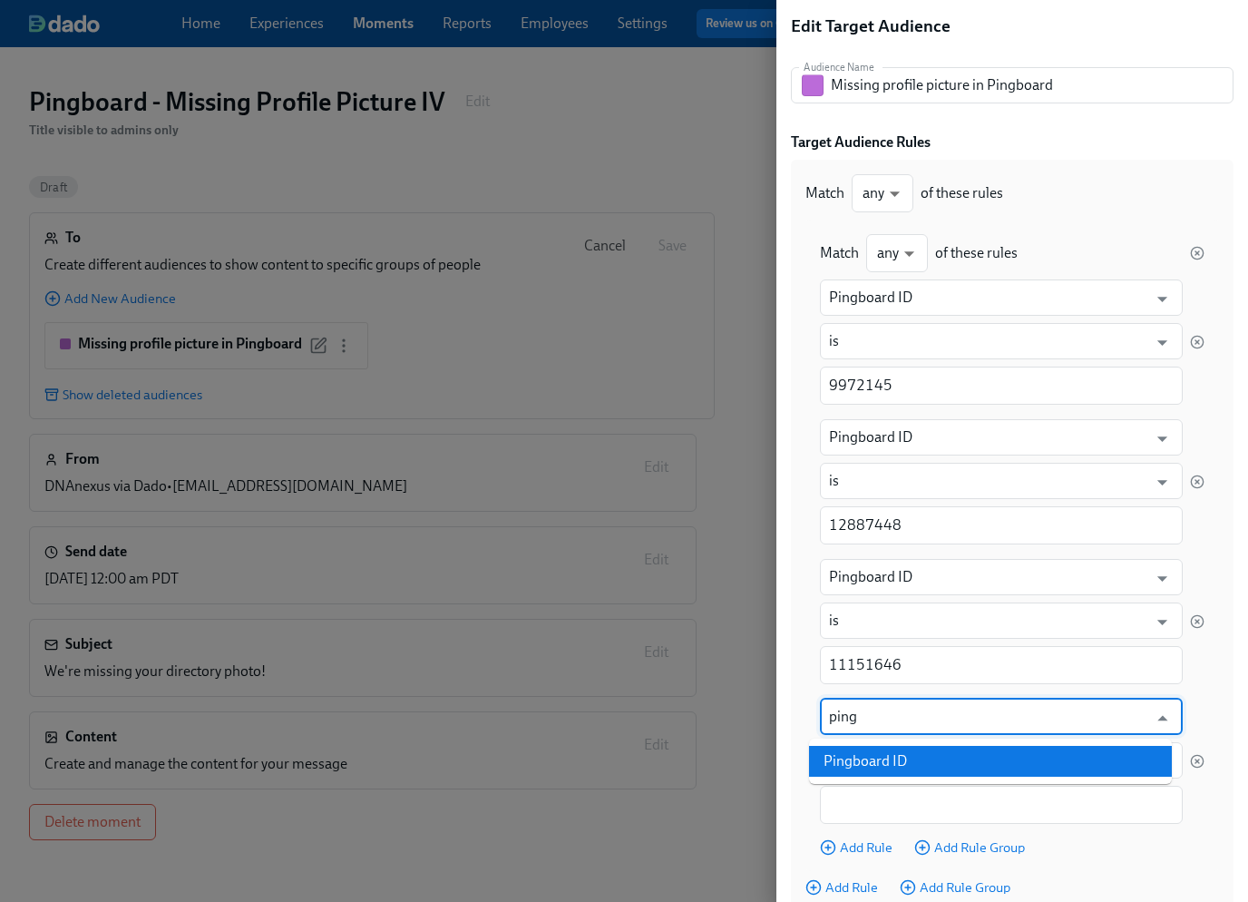
click at [887, 754] on li "Pingboard ID" at bounding box center [990, 761] width 363 height 31
type input "Pingboard ID"
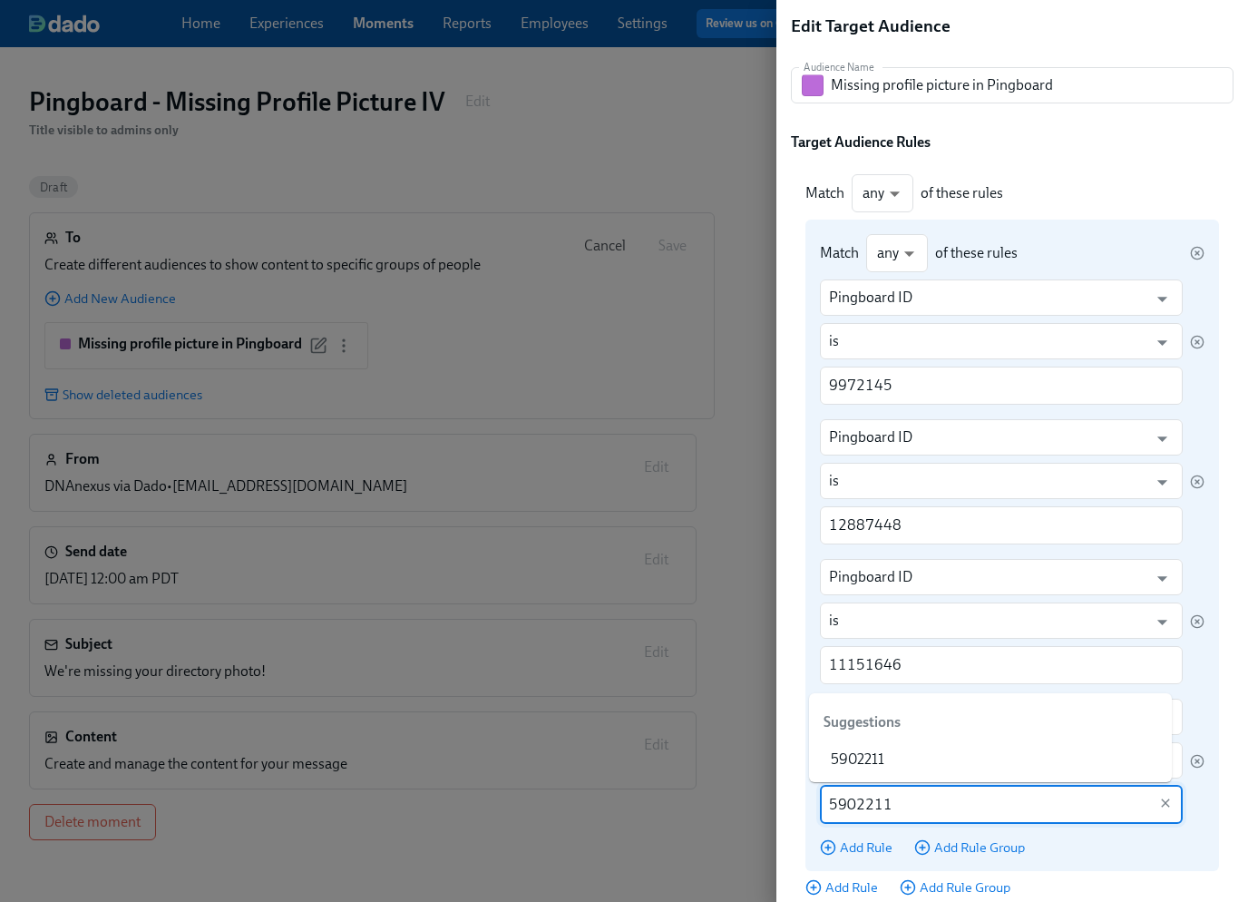
click at [904, 805] on input "5902211" at bounding box center [988, 804] width 318 height 38
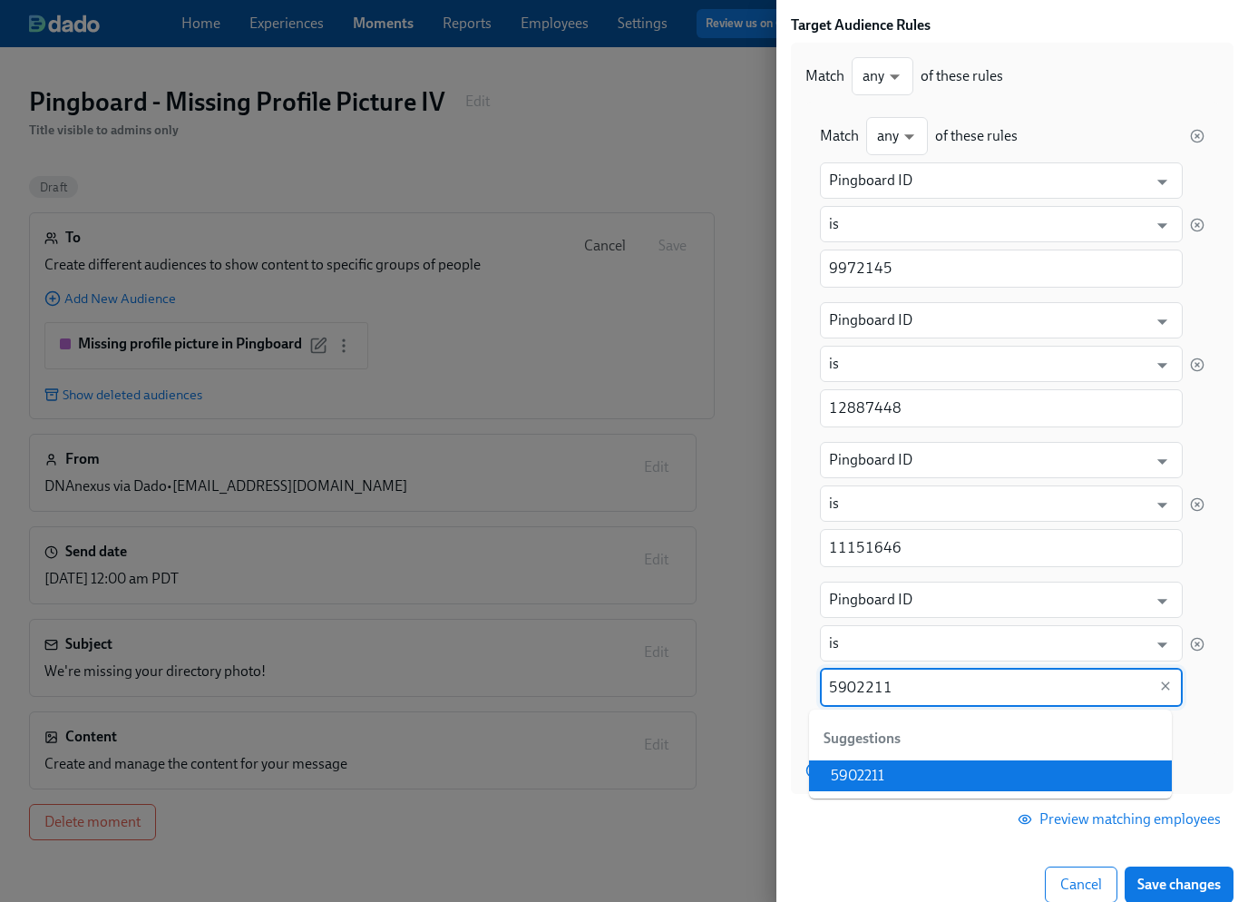
type input "5902211"
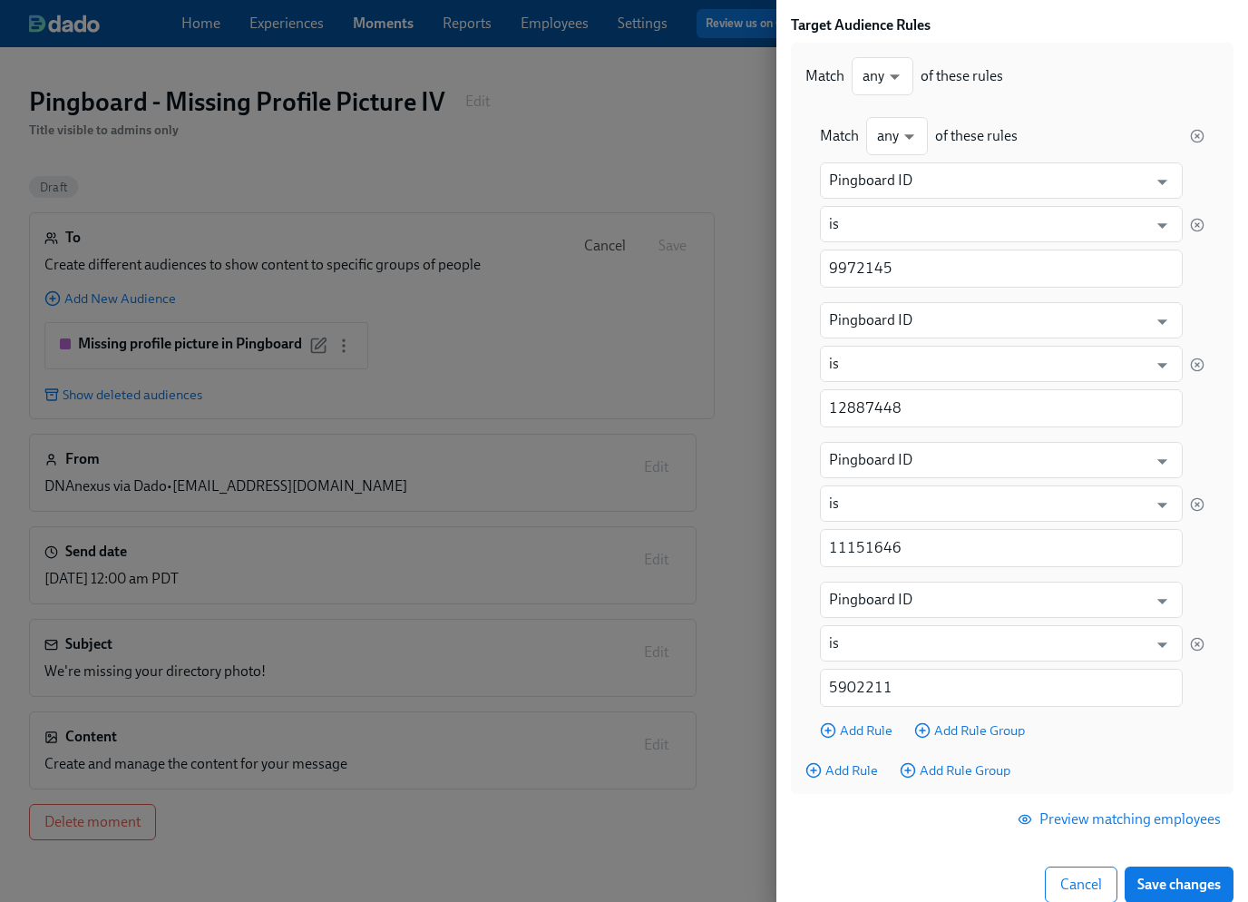
click at [947, 847] on div "Edit Target Audience Audience Name Missing profile picture in Pingboard Audienc…" at bounding box center [1012, 400] width 443 height 1005
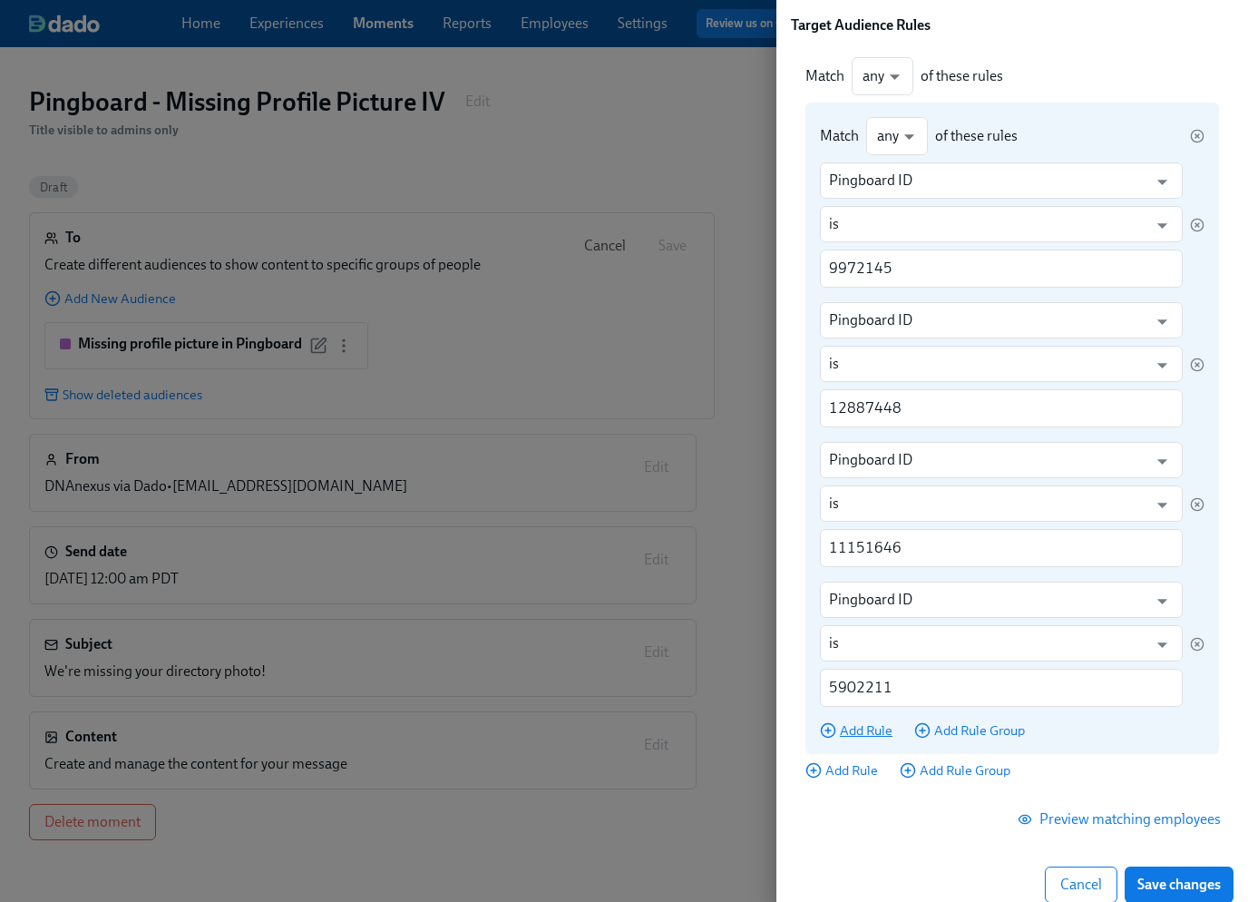
click at [841, 728] on span "Add Rule" at bounding box center [856, 730] width 73 height 18
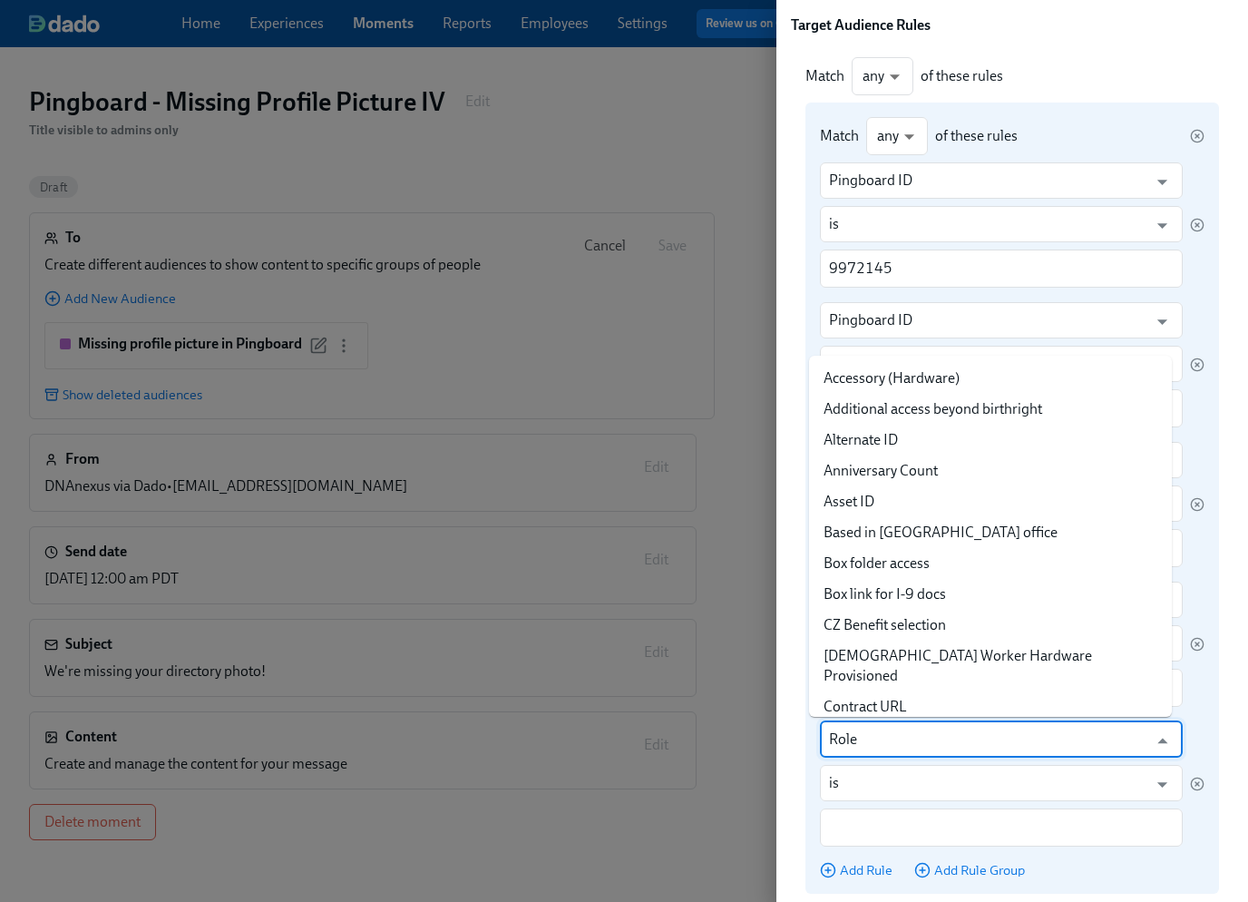
click at [851, 731] on input "Role" at bounding box center [988, 739] width 318 height 36
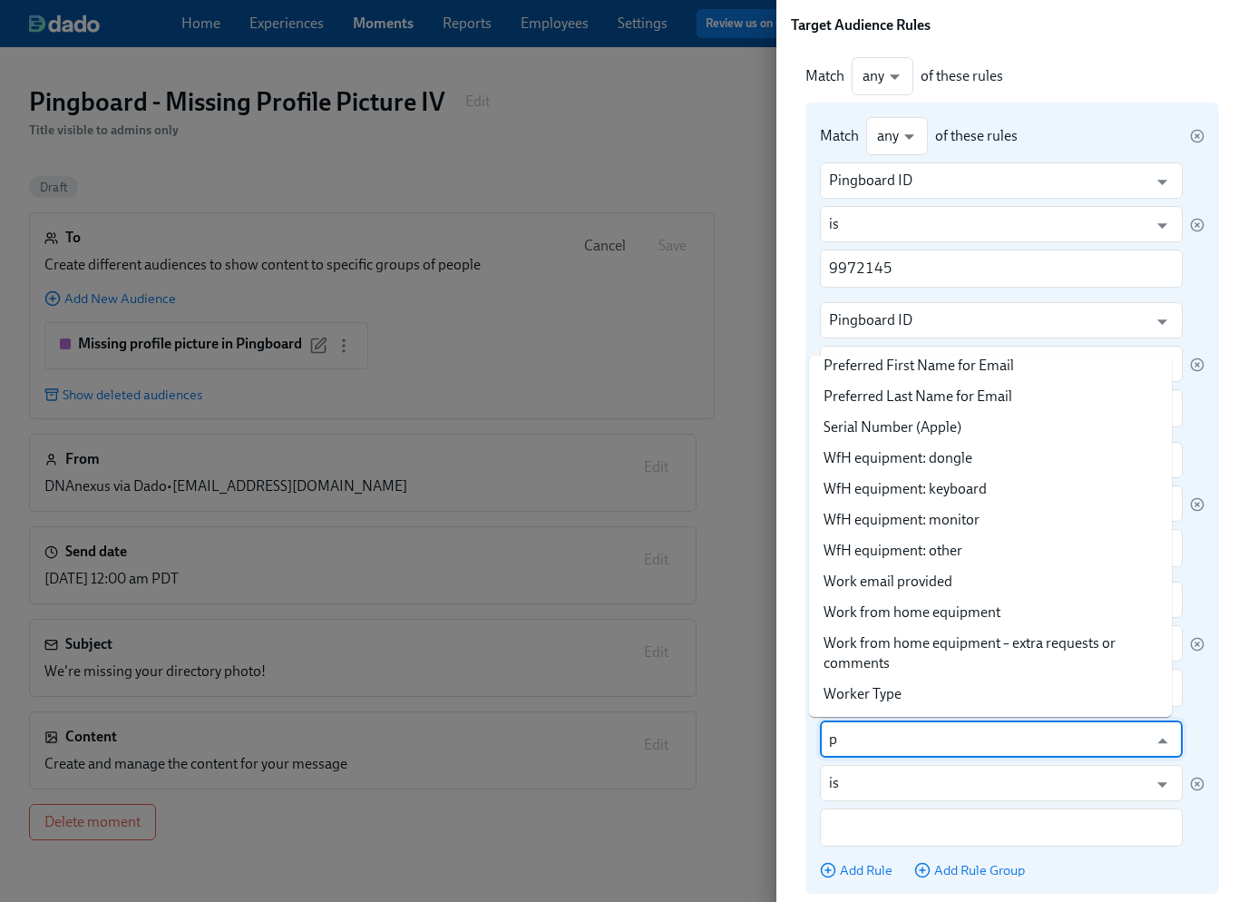
scroll to position [0, 0]
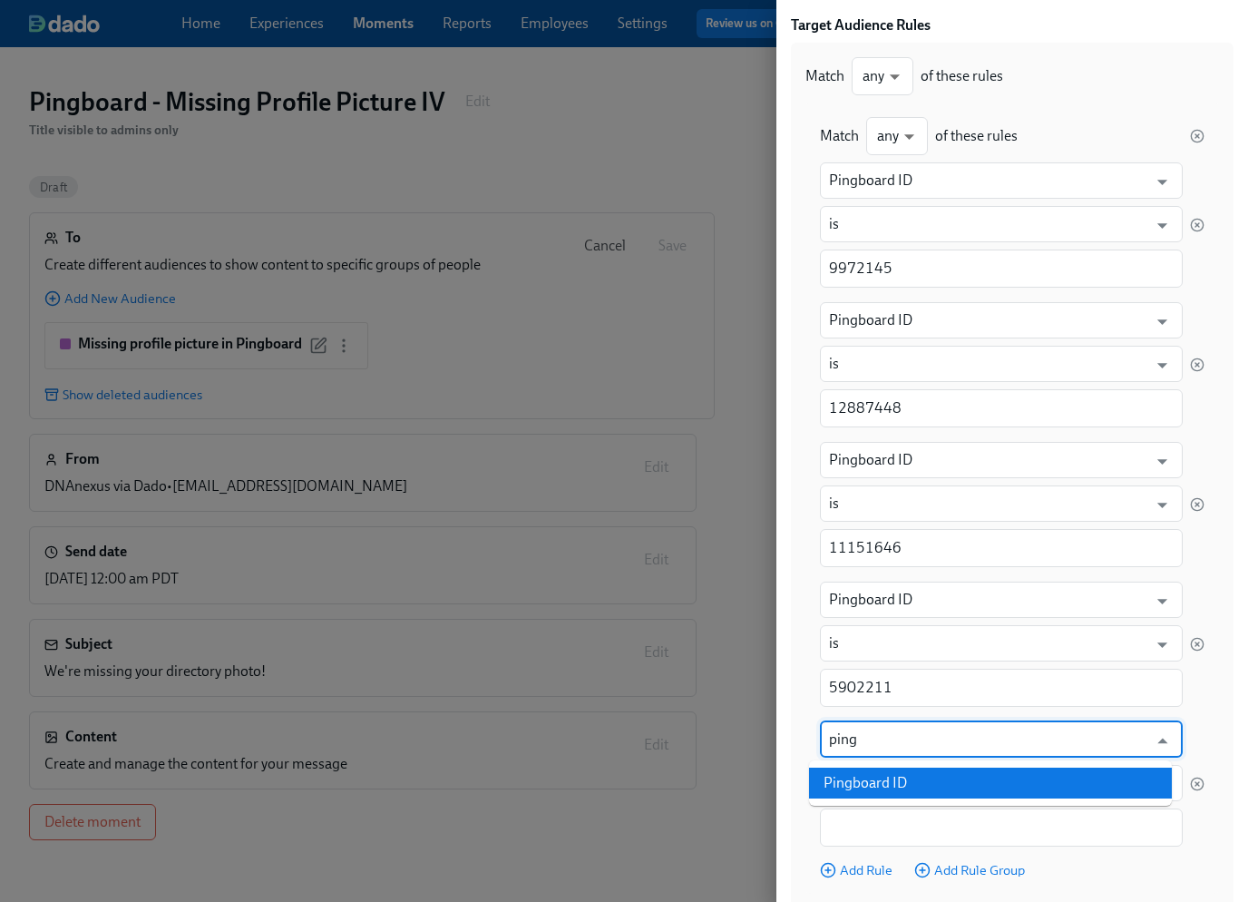
click at [875, 776] on li "Pingboard ID" at bounding box center [990, 782] width 363 height 31
type input "Pingboard ID"
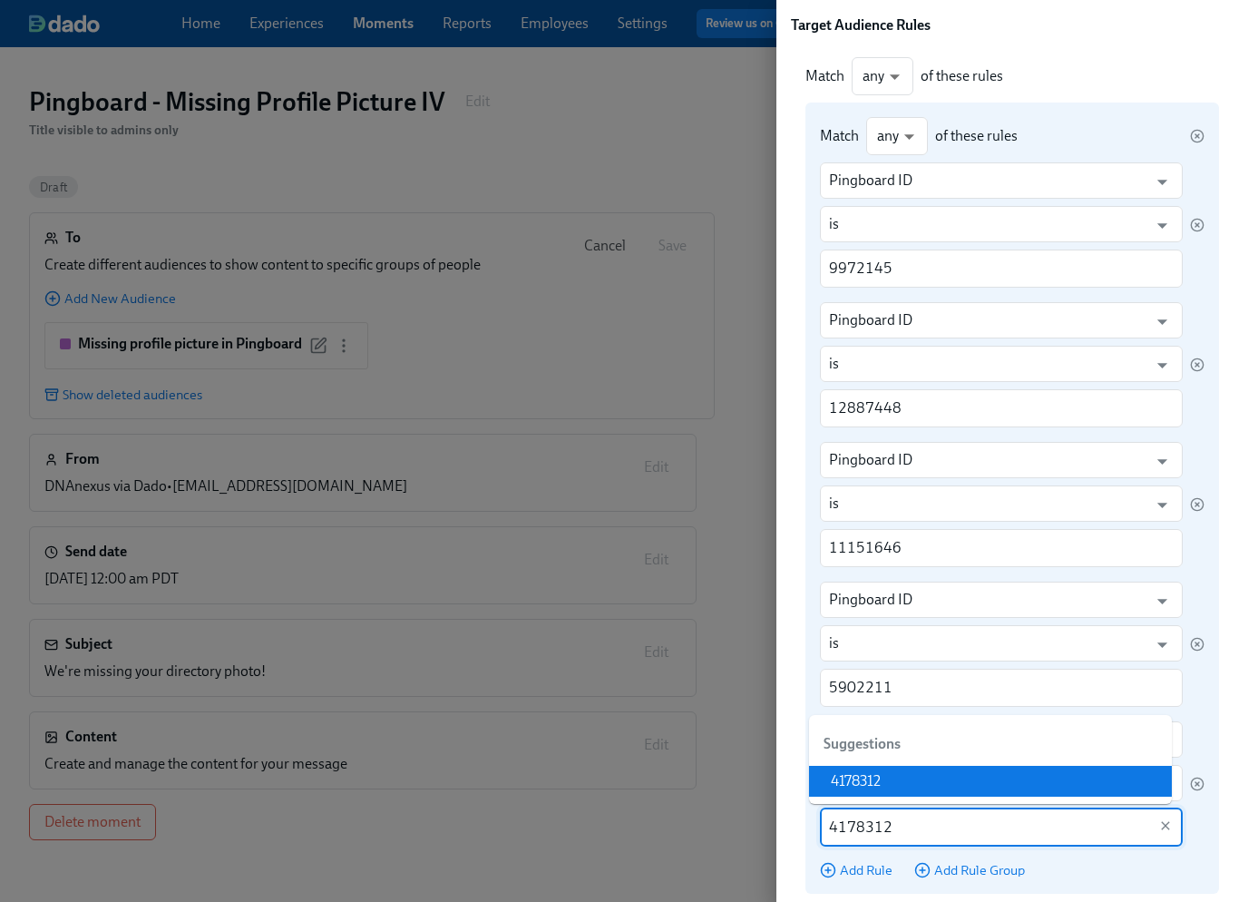
type input "4178312"
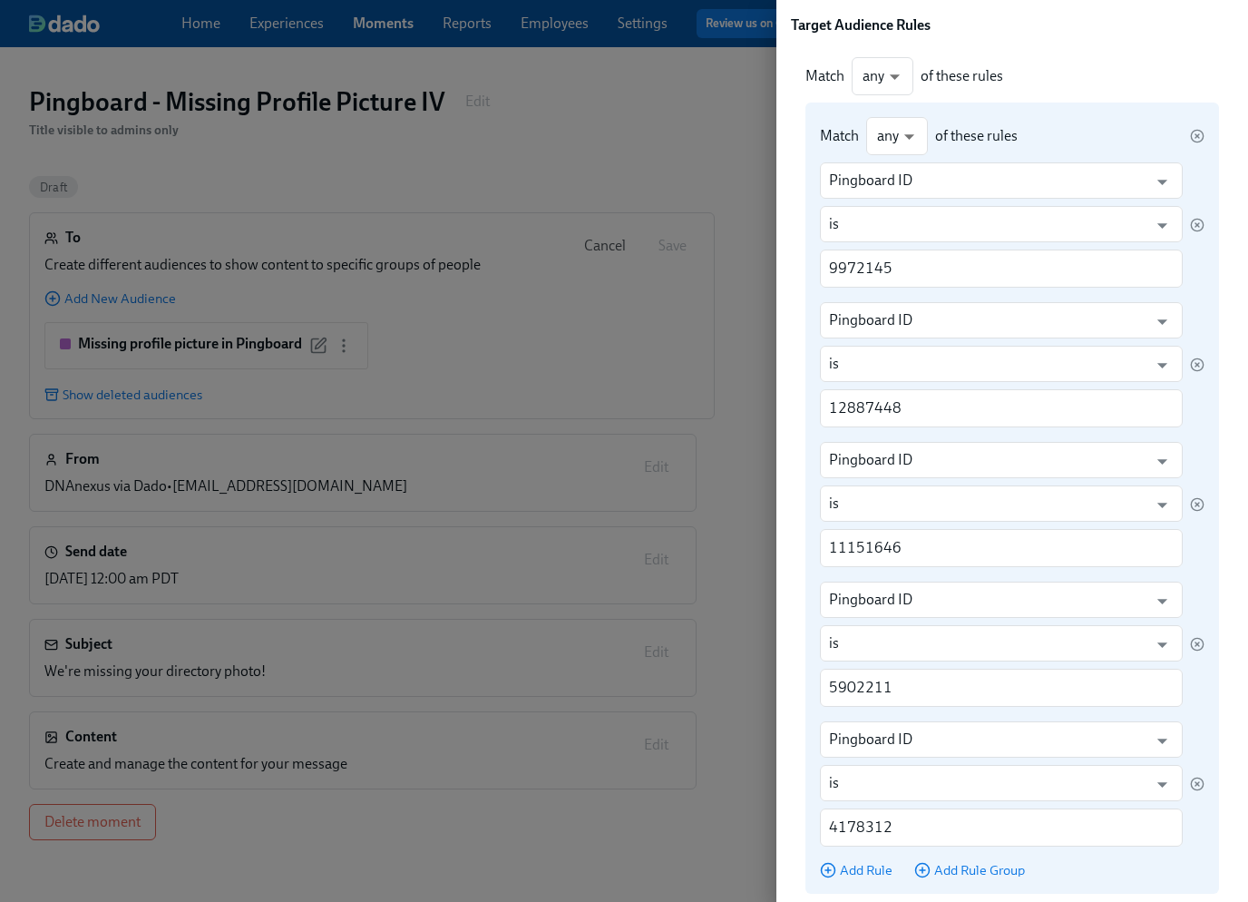
click at [1151, 888] on div "Match any any ​ of these rules Pingboard ID ​ is ​ 9972145 ​ Pingboard ID ​ is …" at bounding box center [1012, 497] width 414 height 791
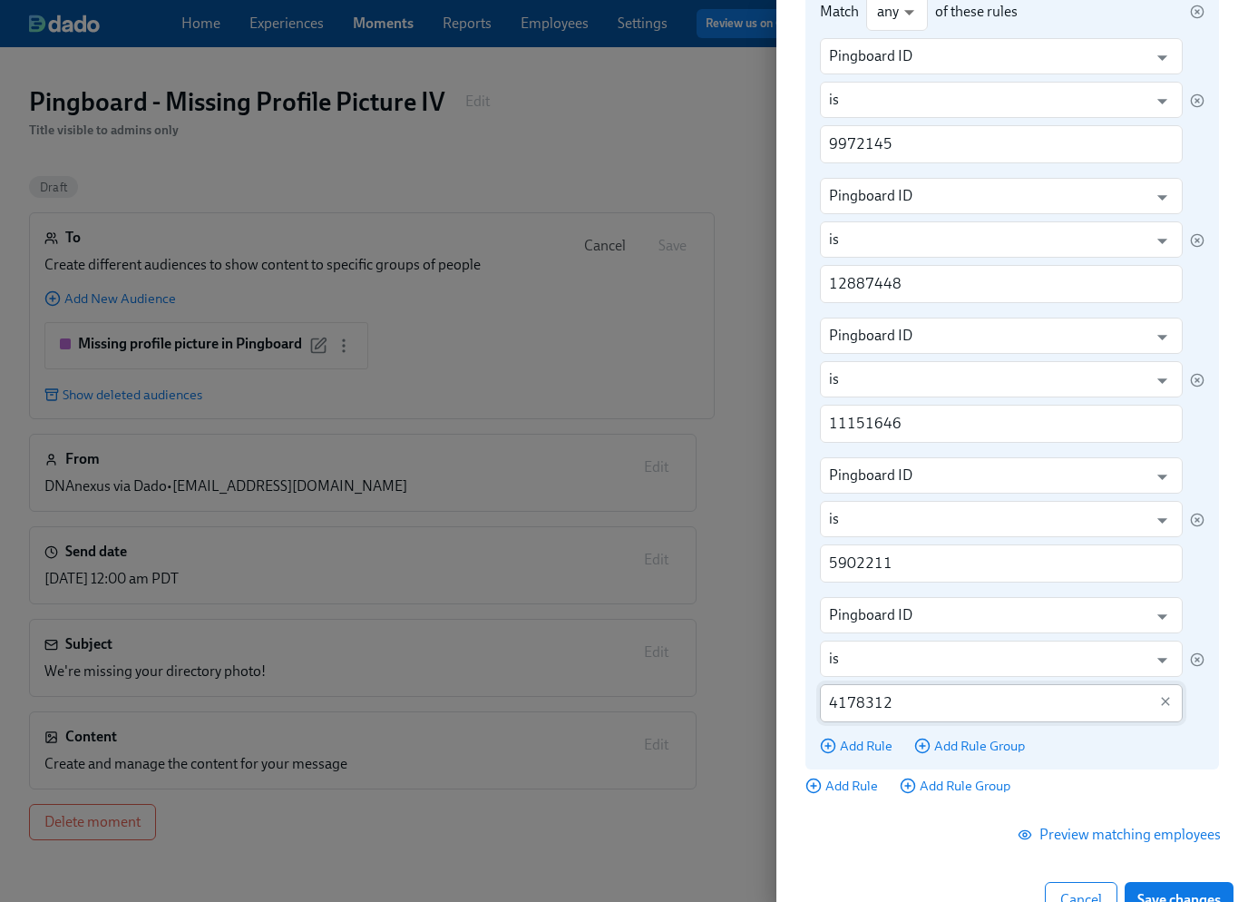
scroll to position [257, 0]
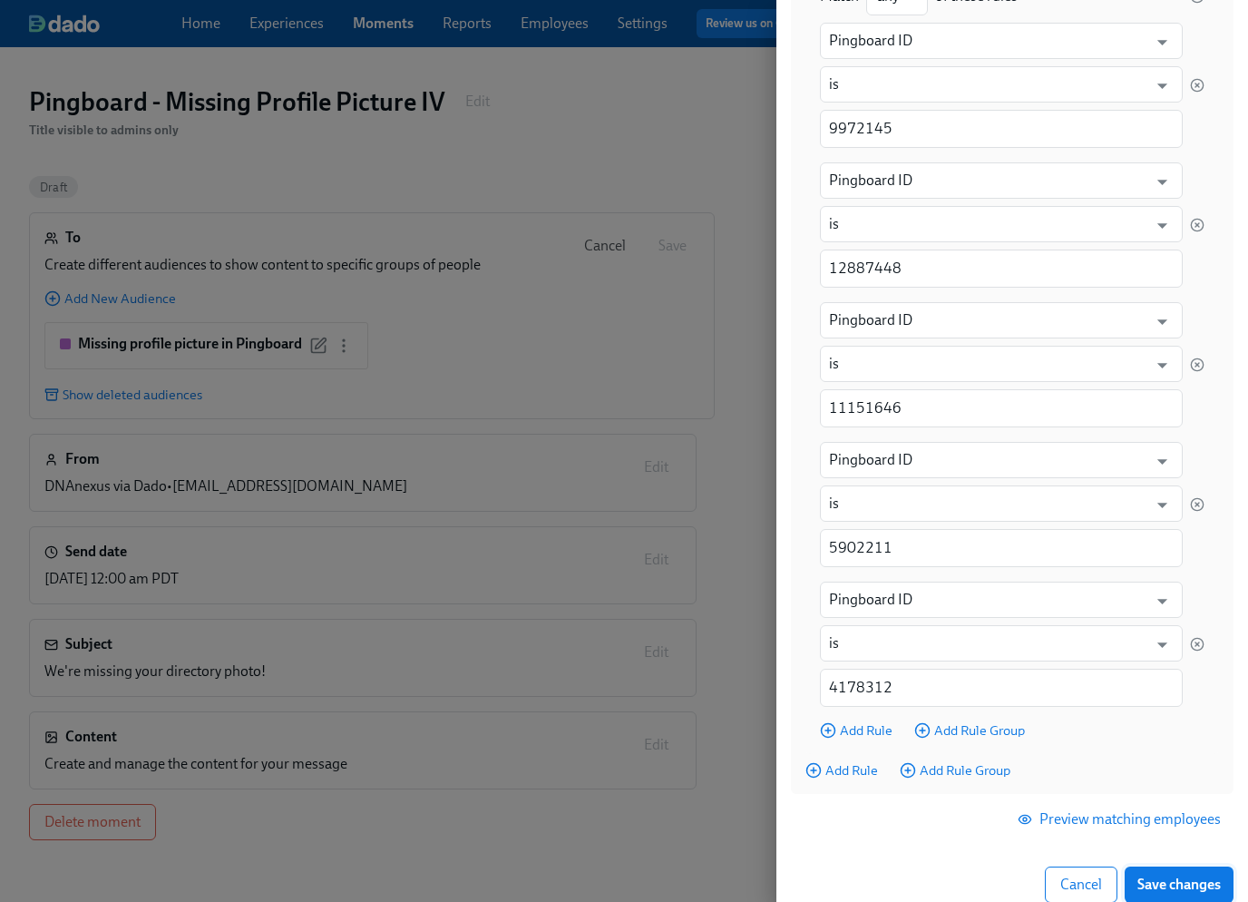
click at [1176, 882] on span "Save changes" at bounding box center [1178, 884] width 83 height 18
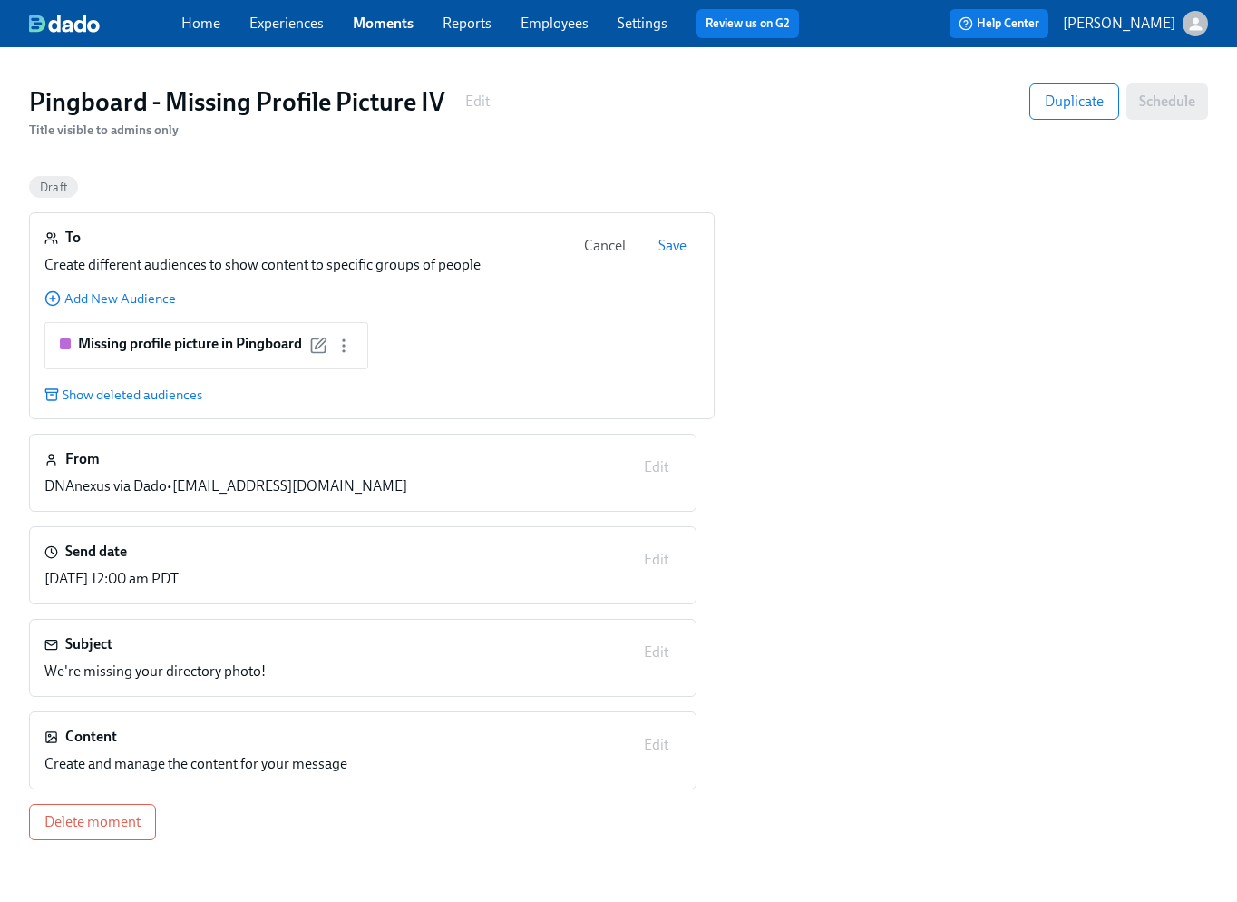
click at [675, 244] on span "Save" at bounding box center [673, 246] width 28 height 18
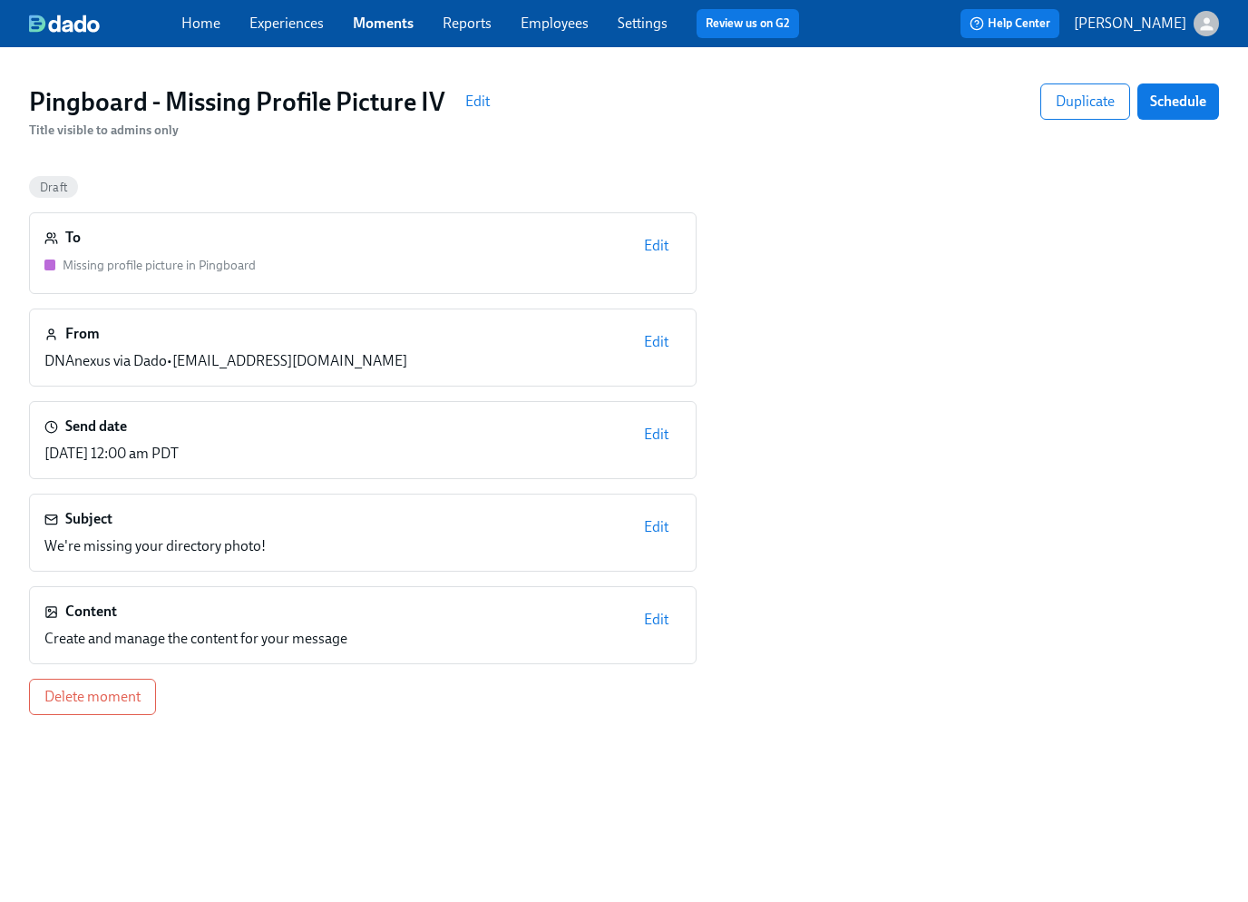
click at [659, 437] on span "Edit" at bounding box center [656, 434] width 24 height 18
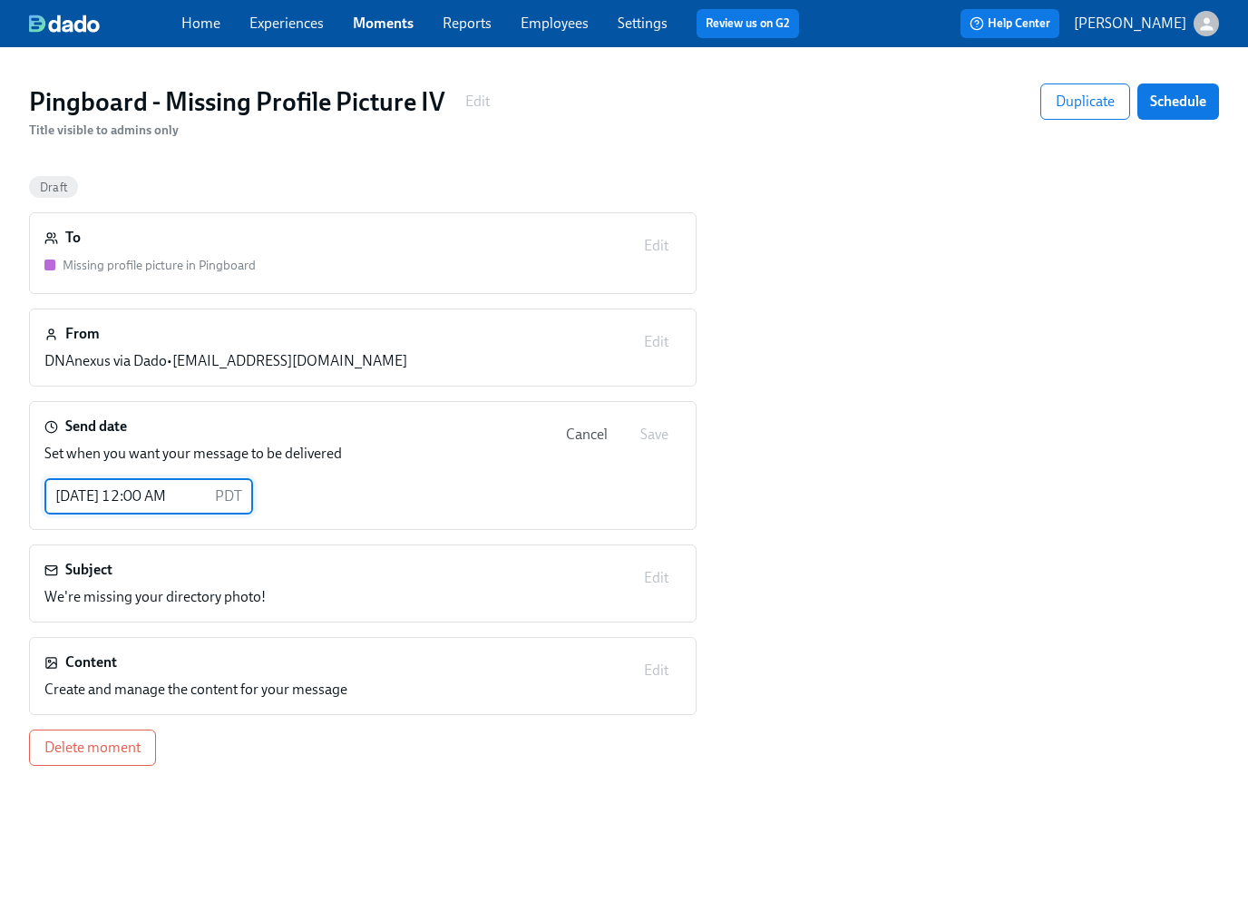
click at [77, 496] on input "[DATE] 12:00 AM" at bounding box center [125, 496] width 163 height 36
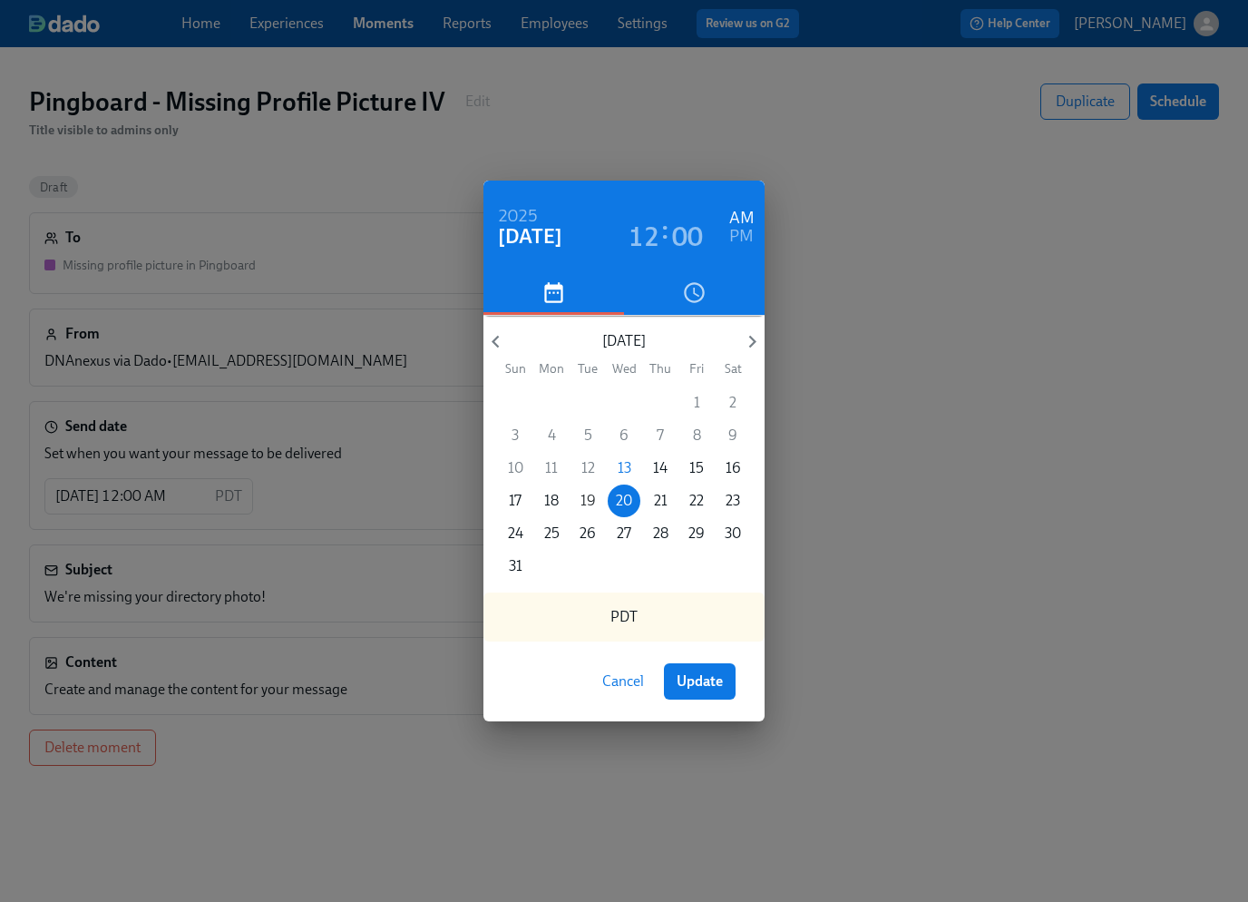
click at [588, 502] on p "19" at bounding box center [588, 501] width 15 height 20
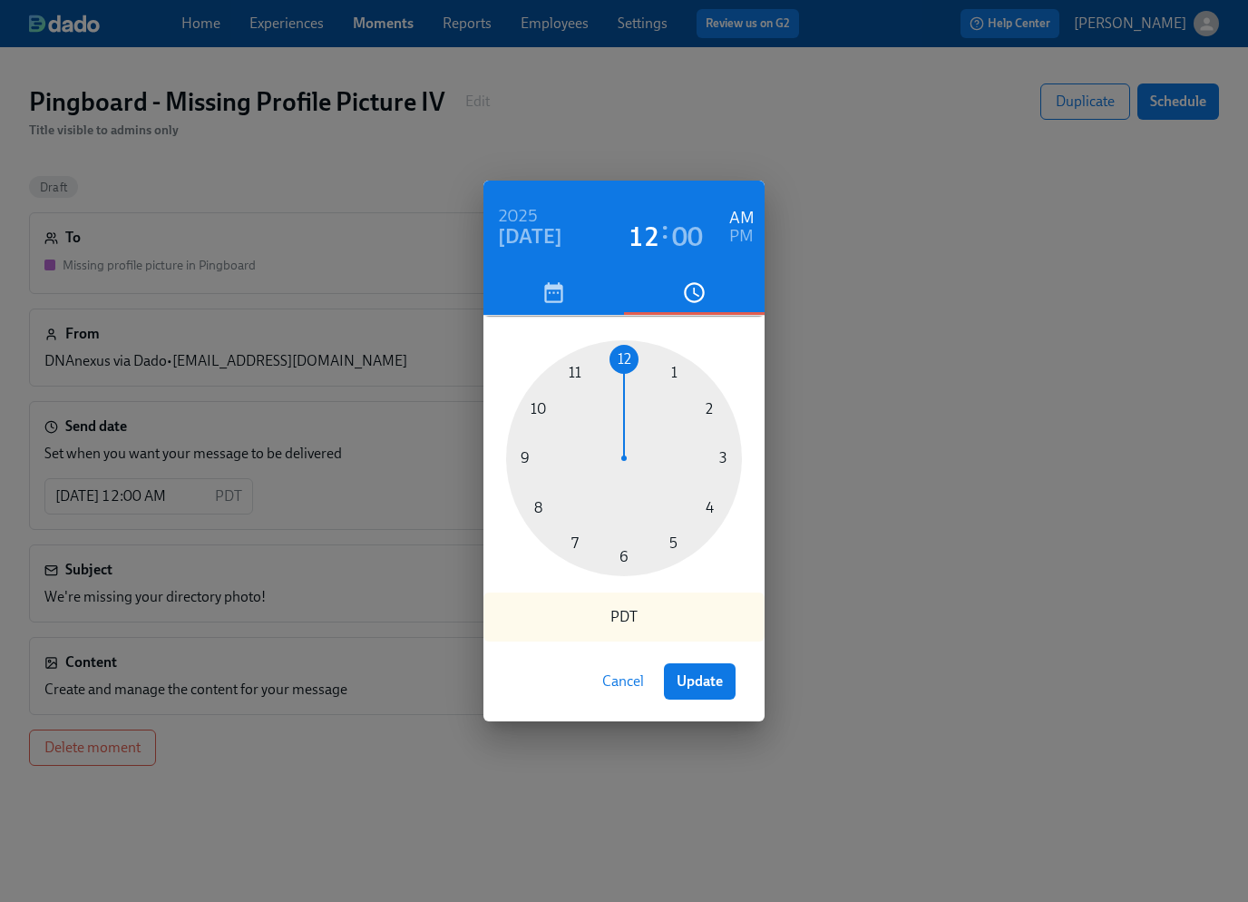
click at [551, 291] on icon "button" at bounding box center [553, 292] width 24 height 24
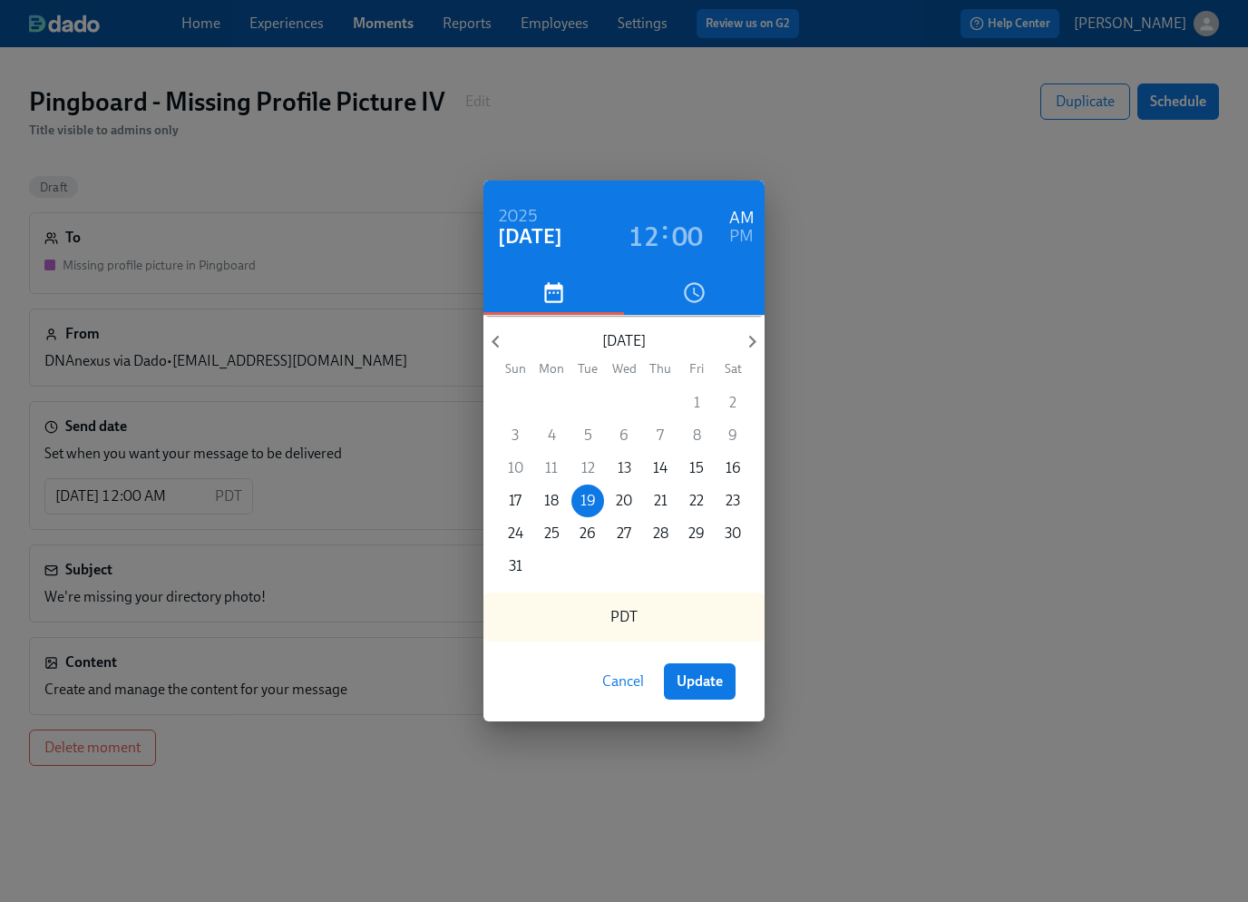
click at [623, 465] on p "13" at bounding box center [625, 468] width 14 height 20
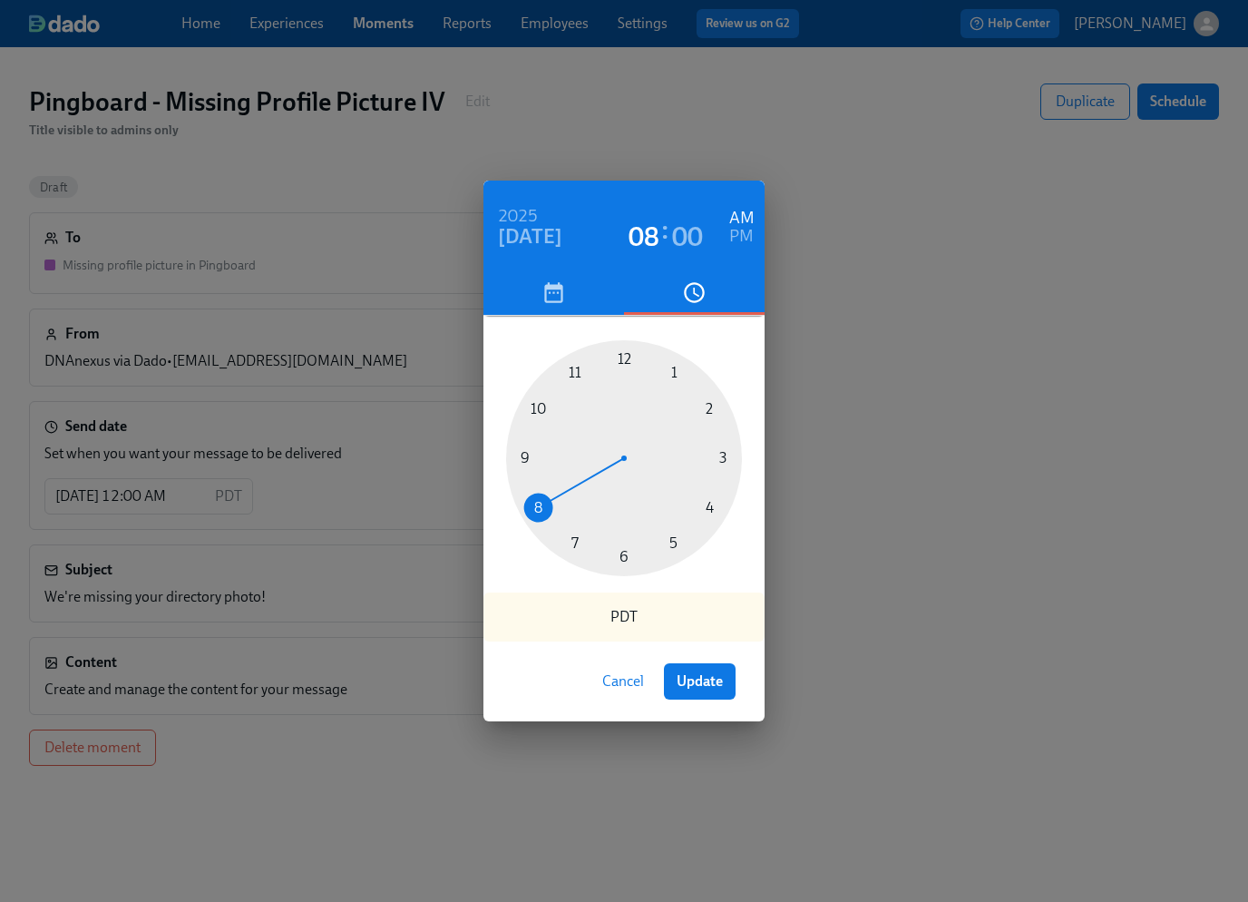
drag, startPoint x: 625, startPoint y: 358, endPoint x: 555, endPoint y: 504, distance: 161.9
click at [555, 504] on div at bounding box center [624, 458] width 236 height 236
click at [701, 669] on button "Update" at bounding box center [700, 681] width 72 height 36
type input "[DATE] 08:00 AM"
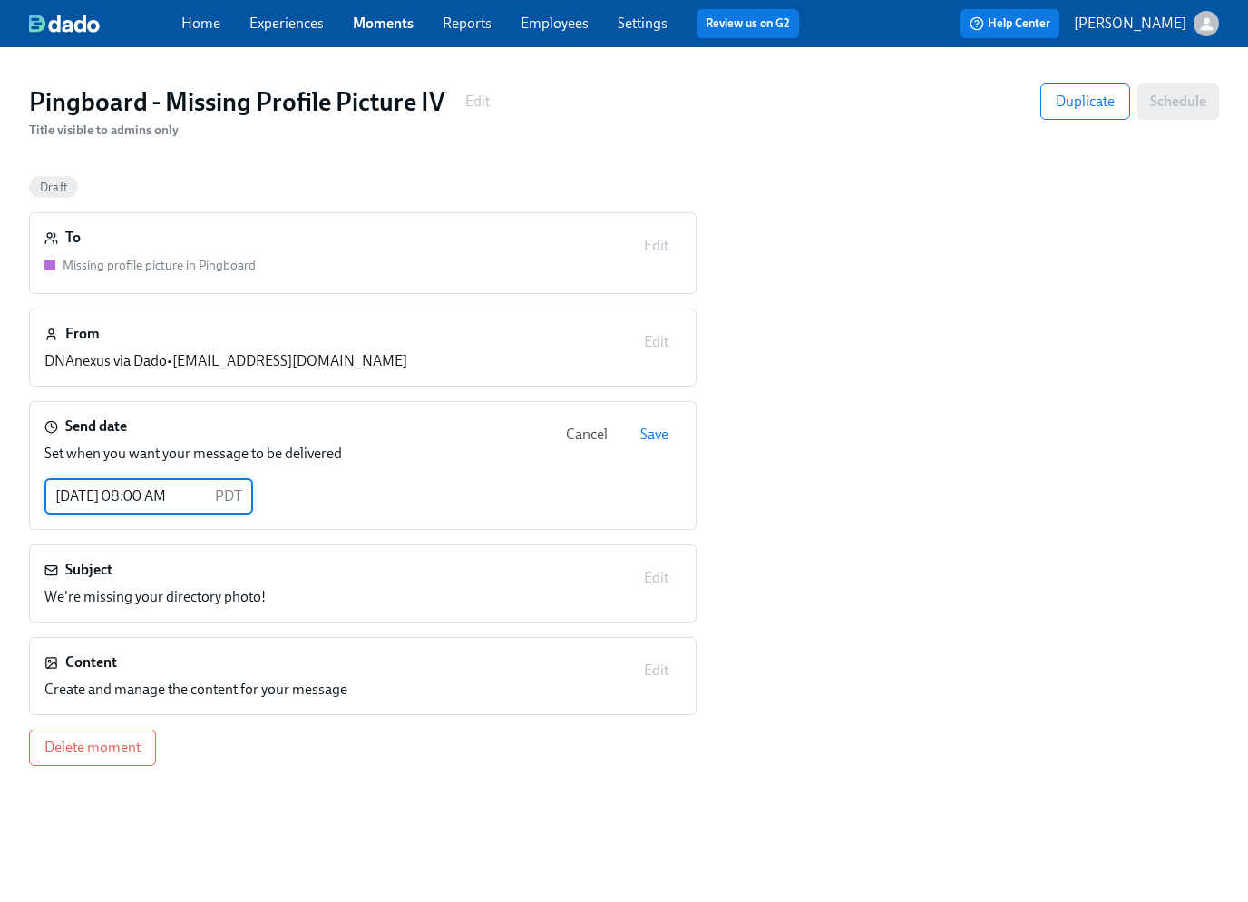
click at [661, 435] on span "Save" at bounding box center [654, 434] width 28 height 18
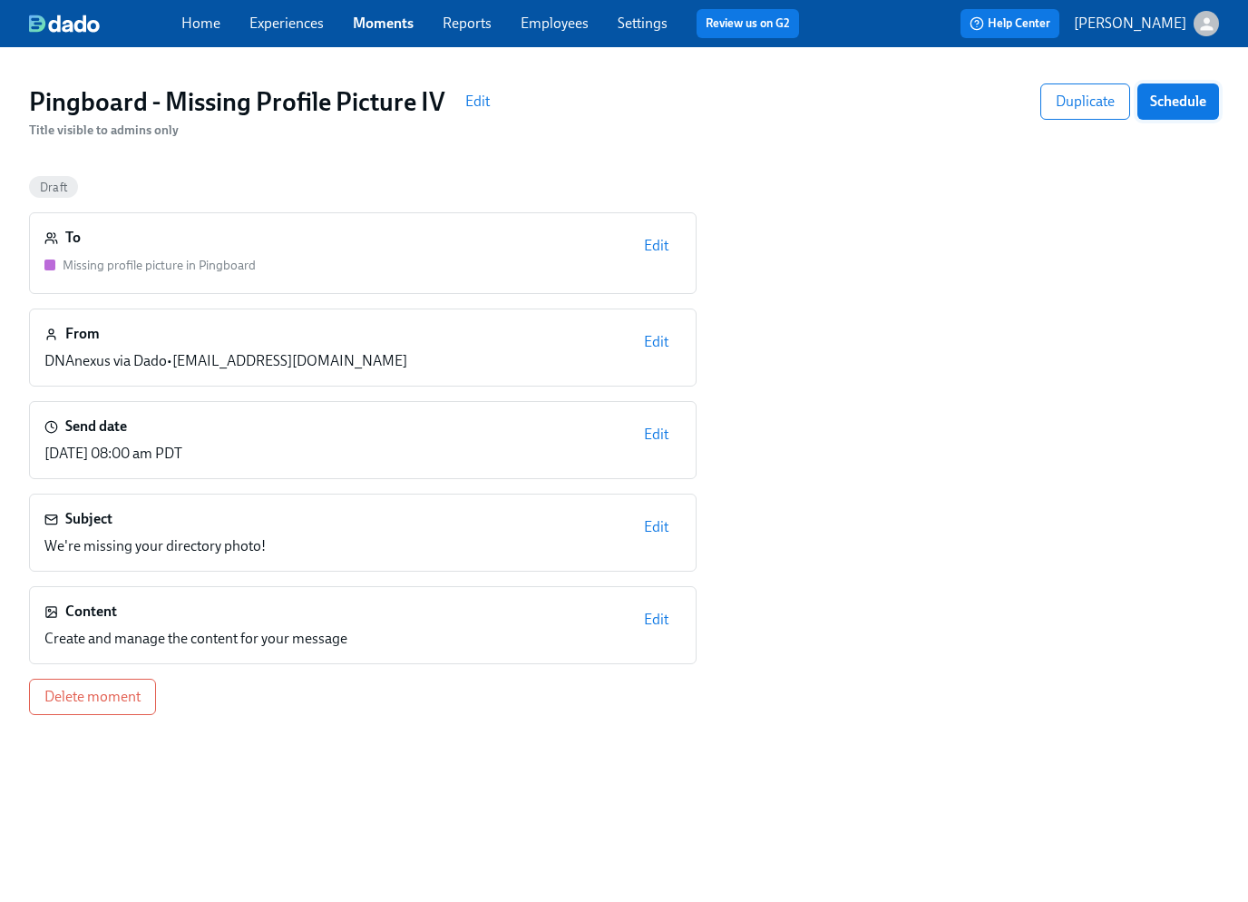
click at [1186, 105] on span "Schedule" at bounding box center [1178, 102] width 56 height 18
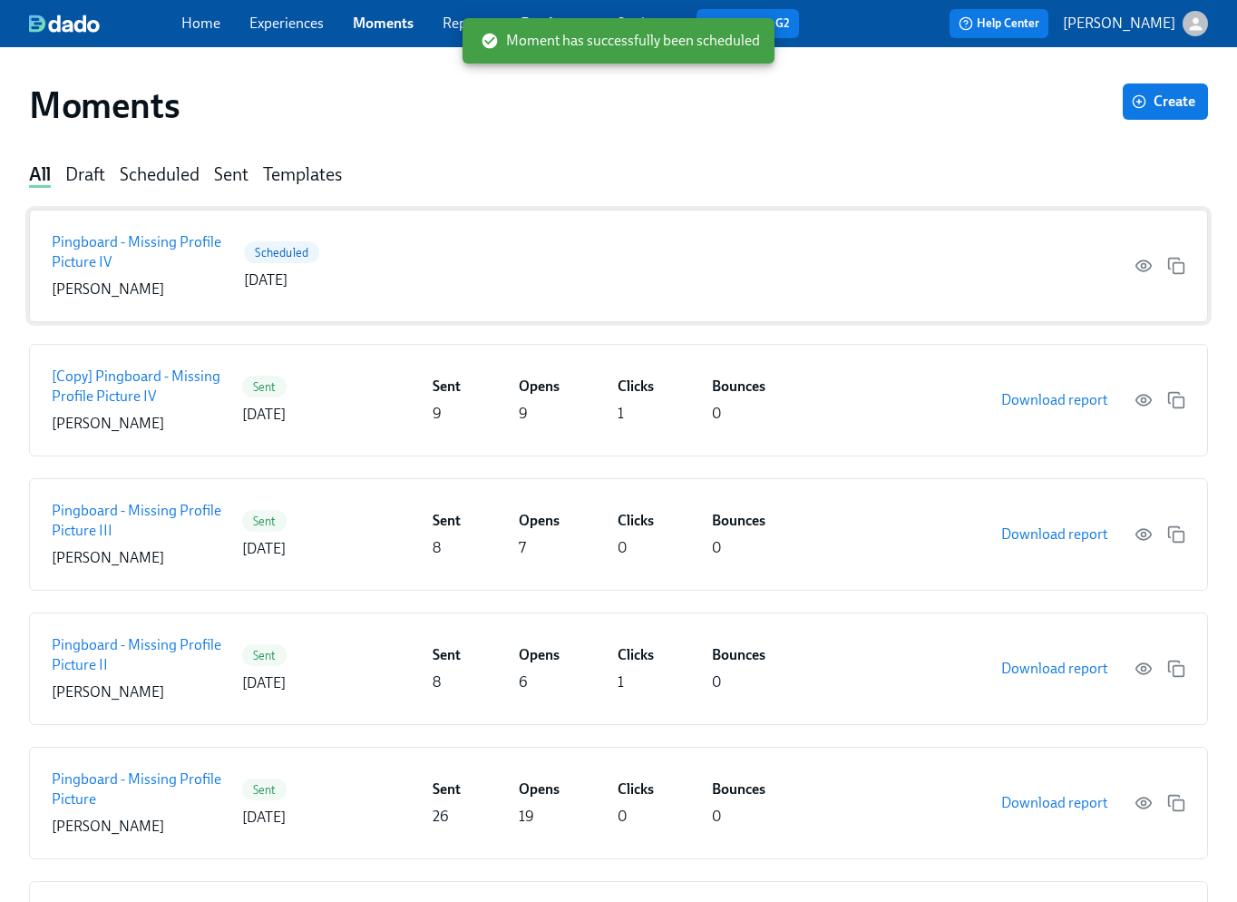
click at [434, 264] on div "Pingboard - Missing Profile Picture IV [PERSON_NAME] Scheduled [DATE]" at bounding box center [618, 266] width 1179 height 112
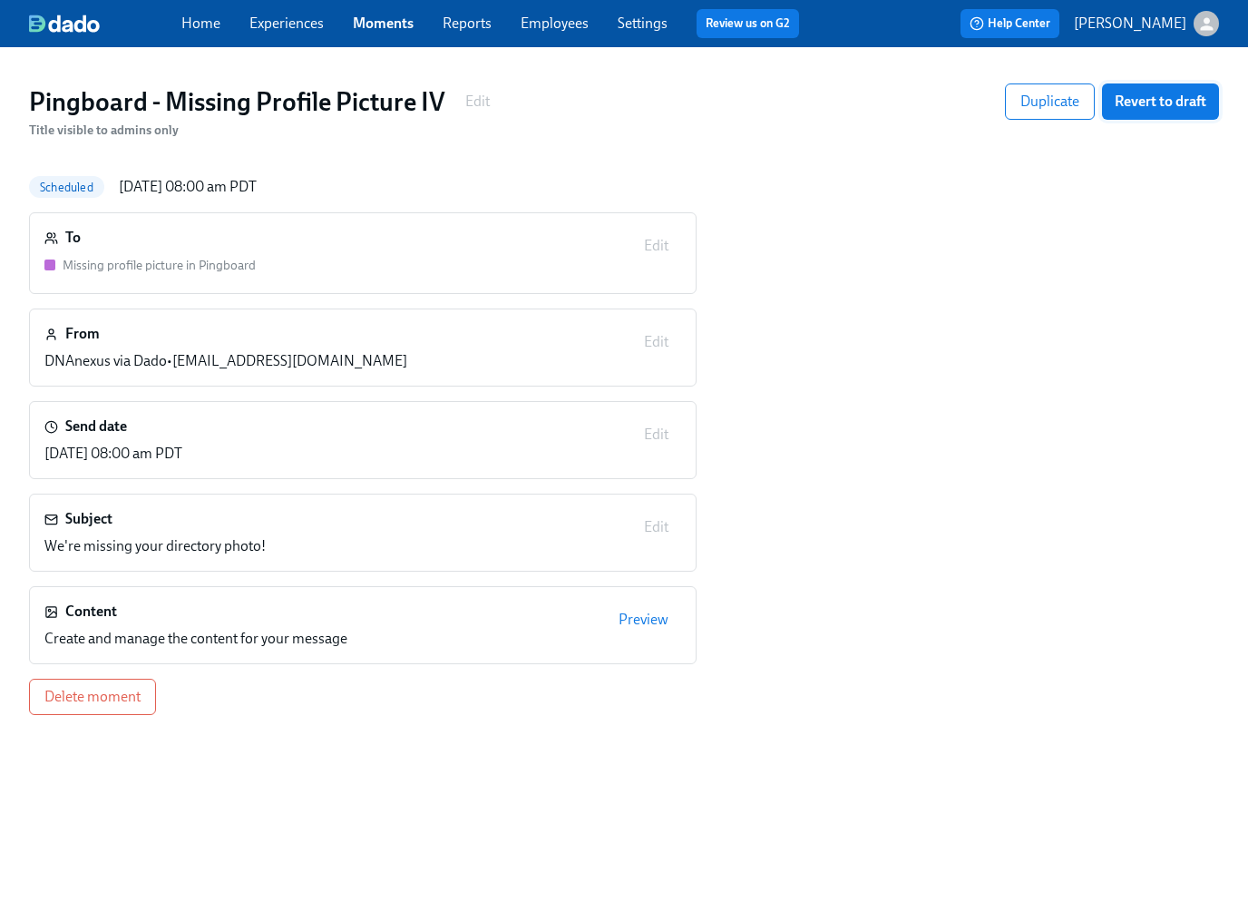
click at [1134, 109] on span "Revert to draft" at bounding box center [1161, 102] width 92 height 18
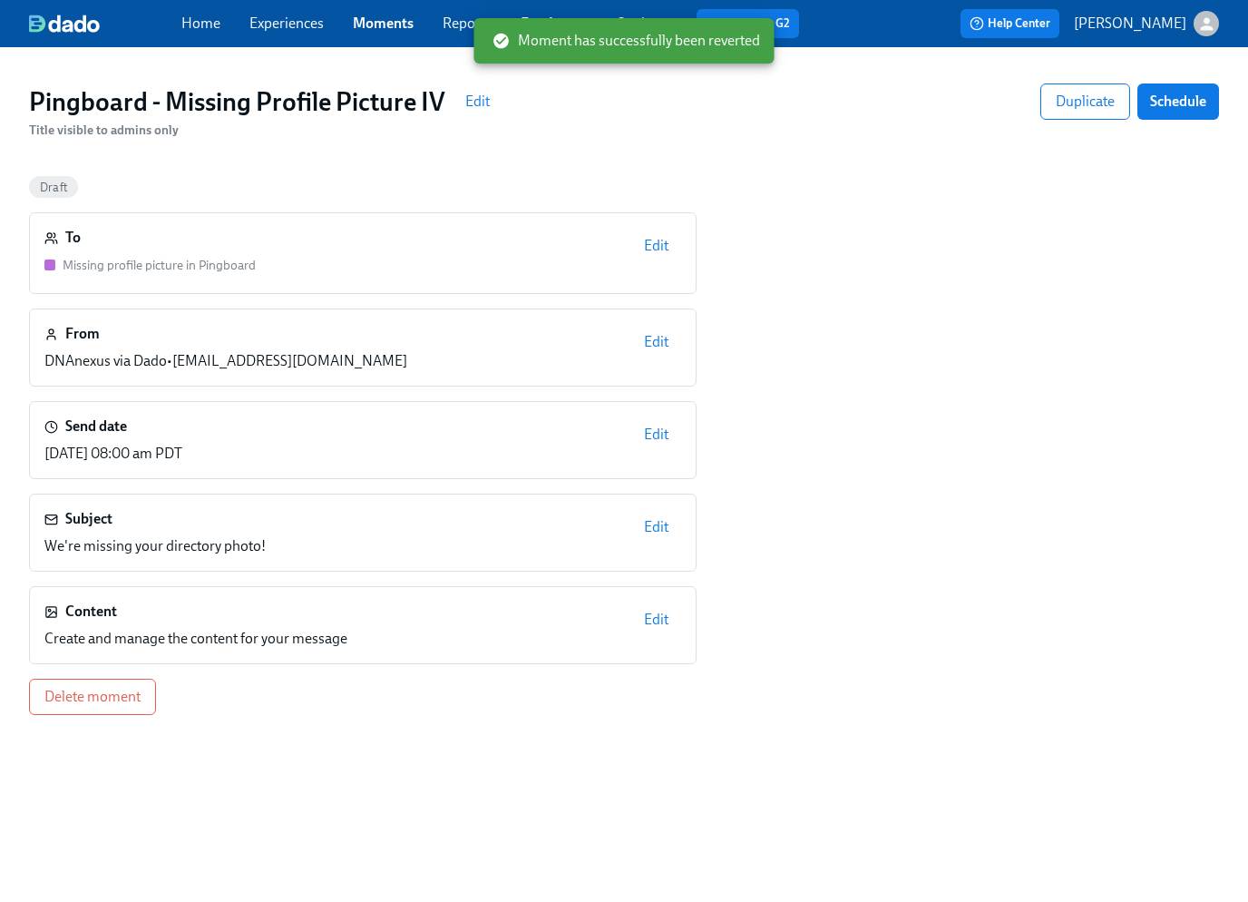
click at [656, 246] on span "Edit" at bounding box center [656, 246] width 24 height 18
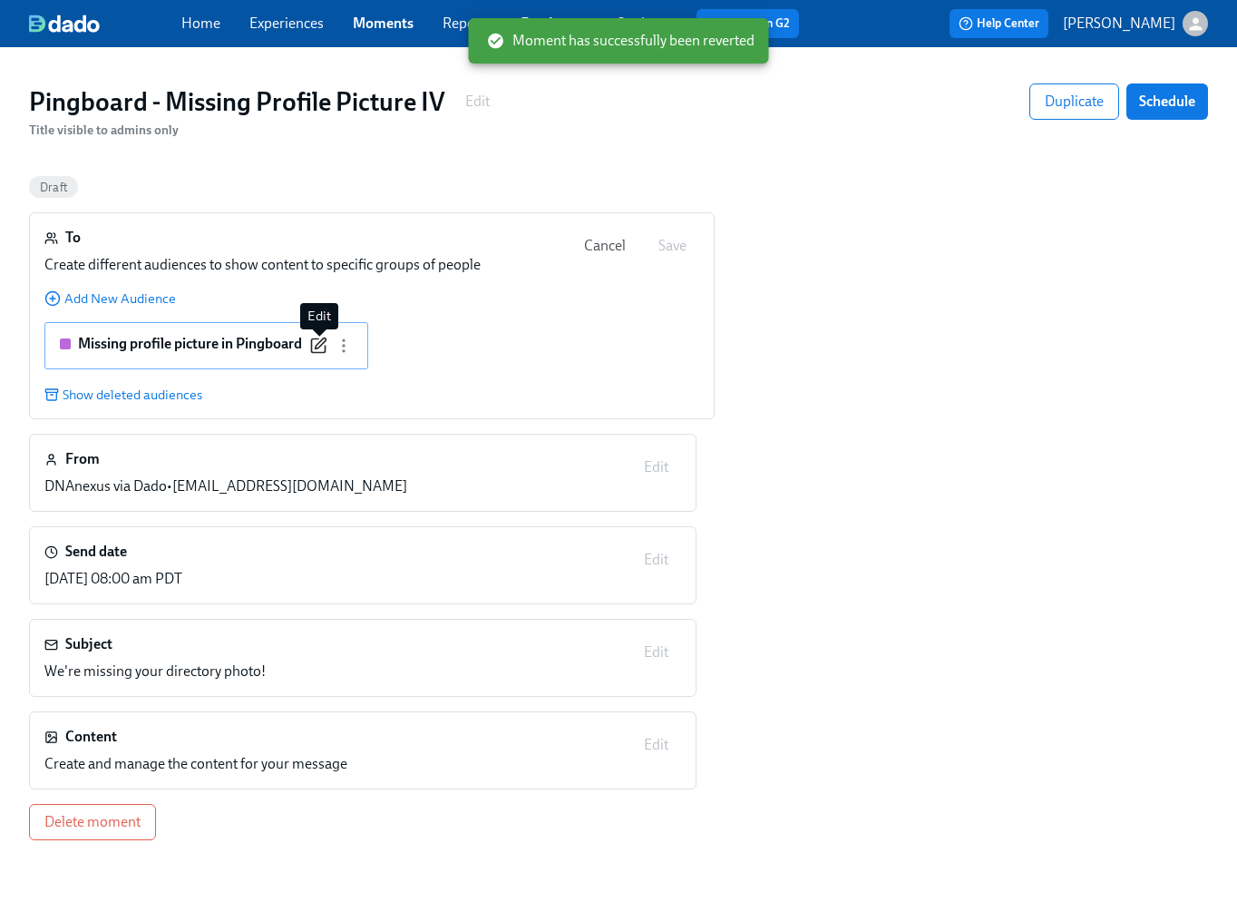
click at [316, 342] on icon "button" at bounding box center [318, 346] width 18 height 18
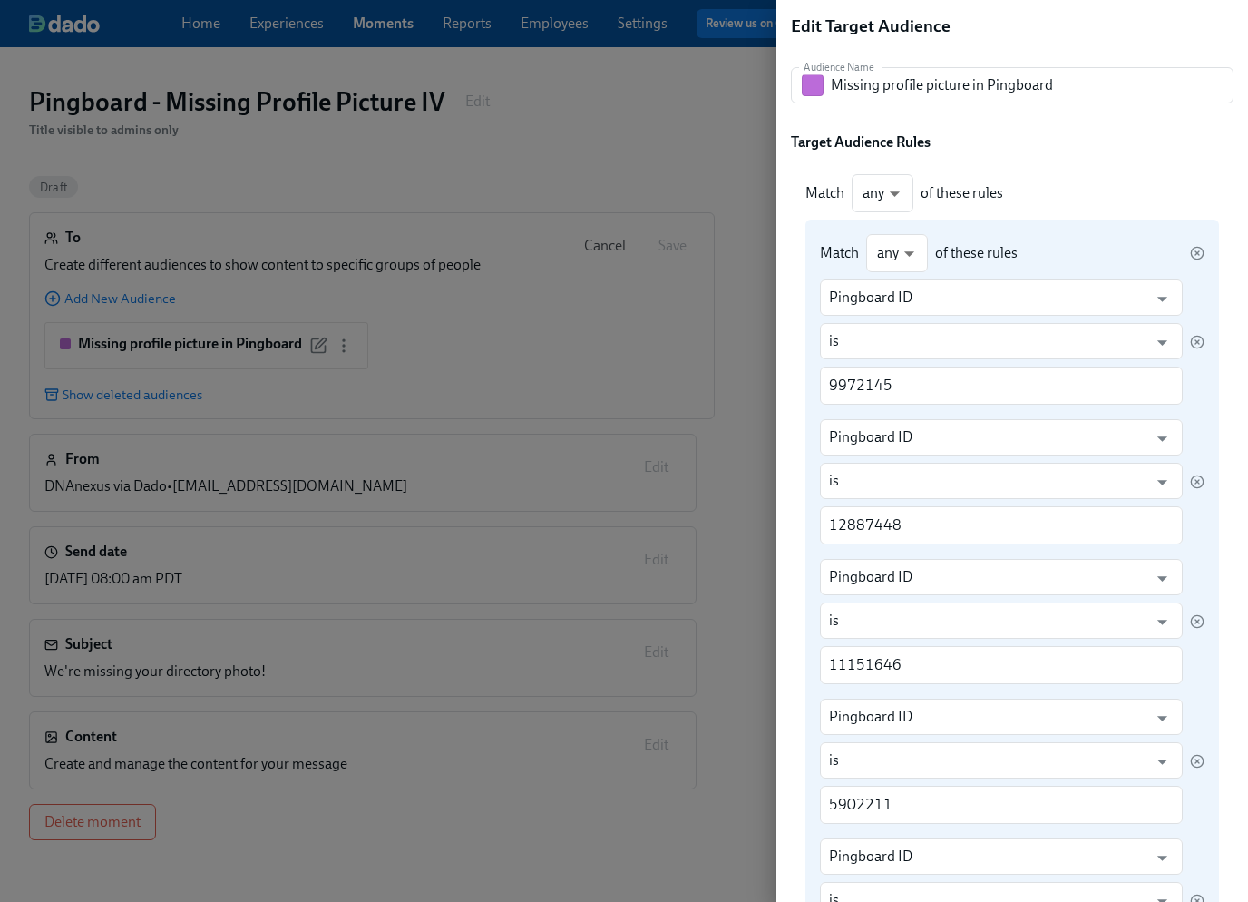
scroll to position [257, 0]
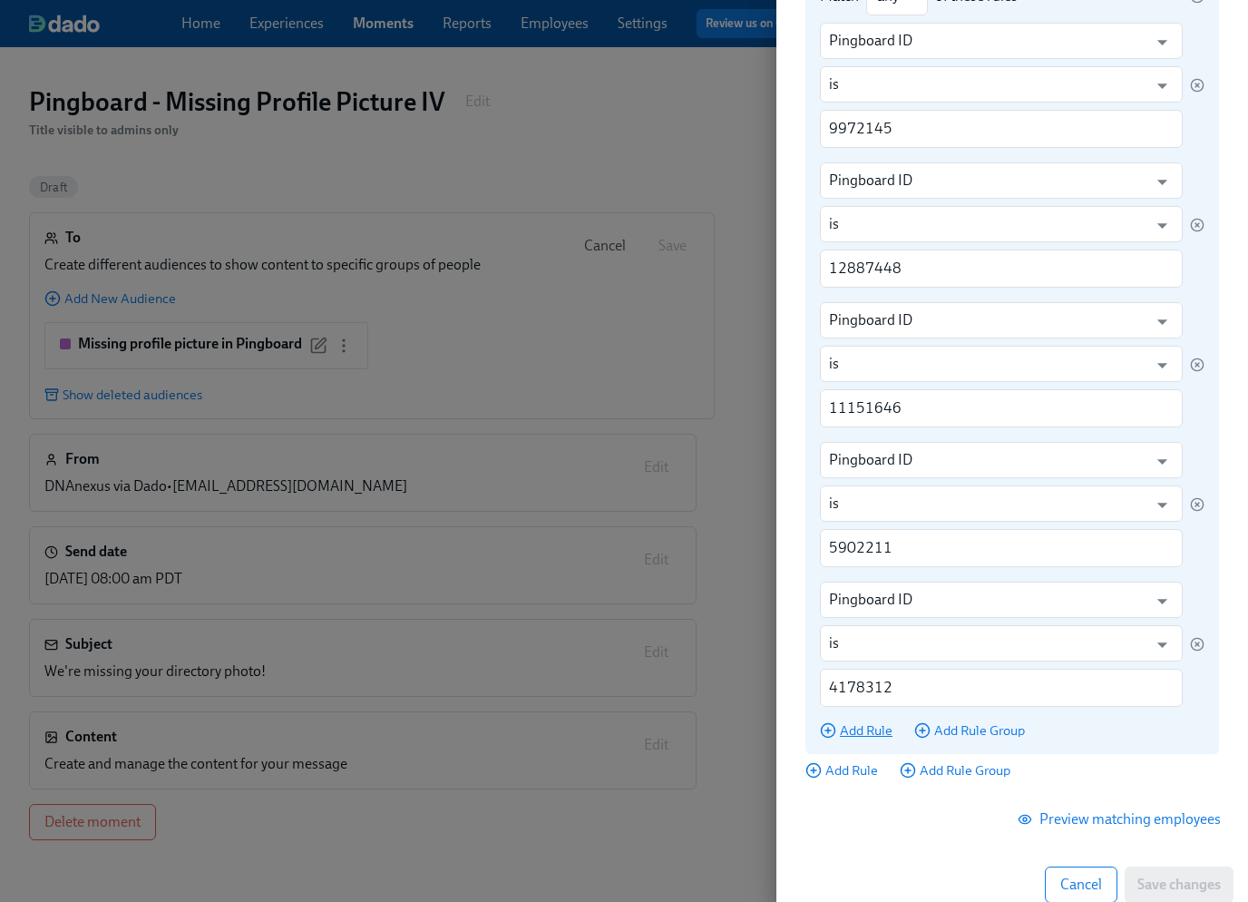
click at [851, 729] on span "Add Rule" at bounding box center [856, 730] width 73 height 18
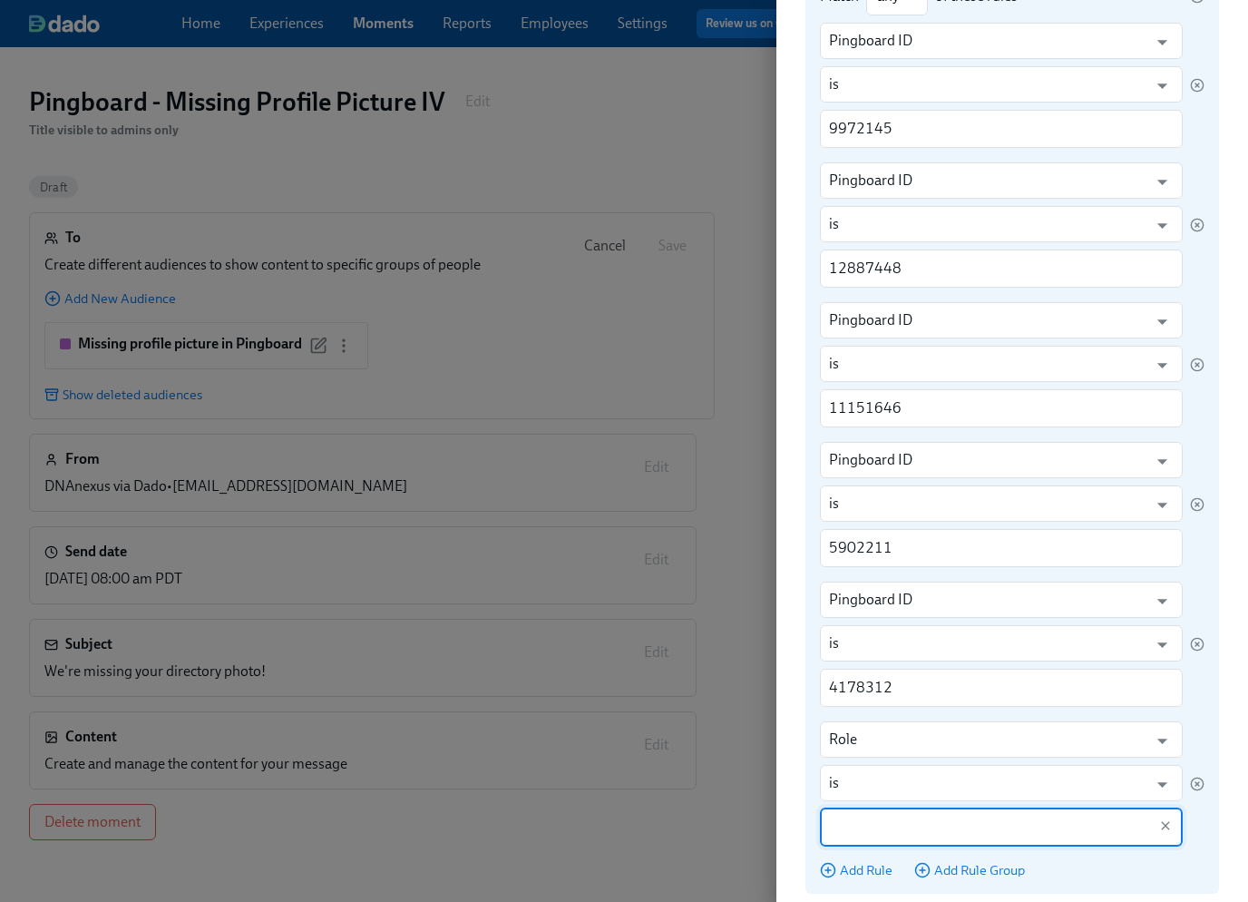
scroll to position [396, 0]
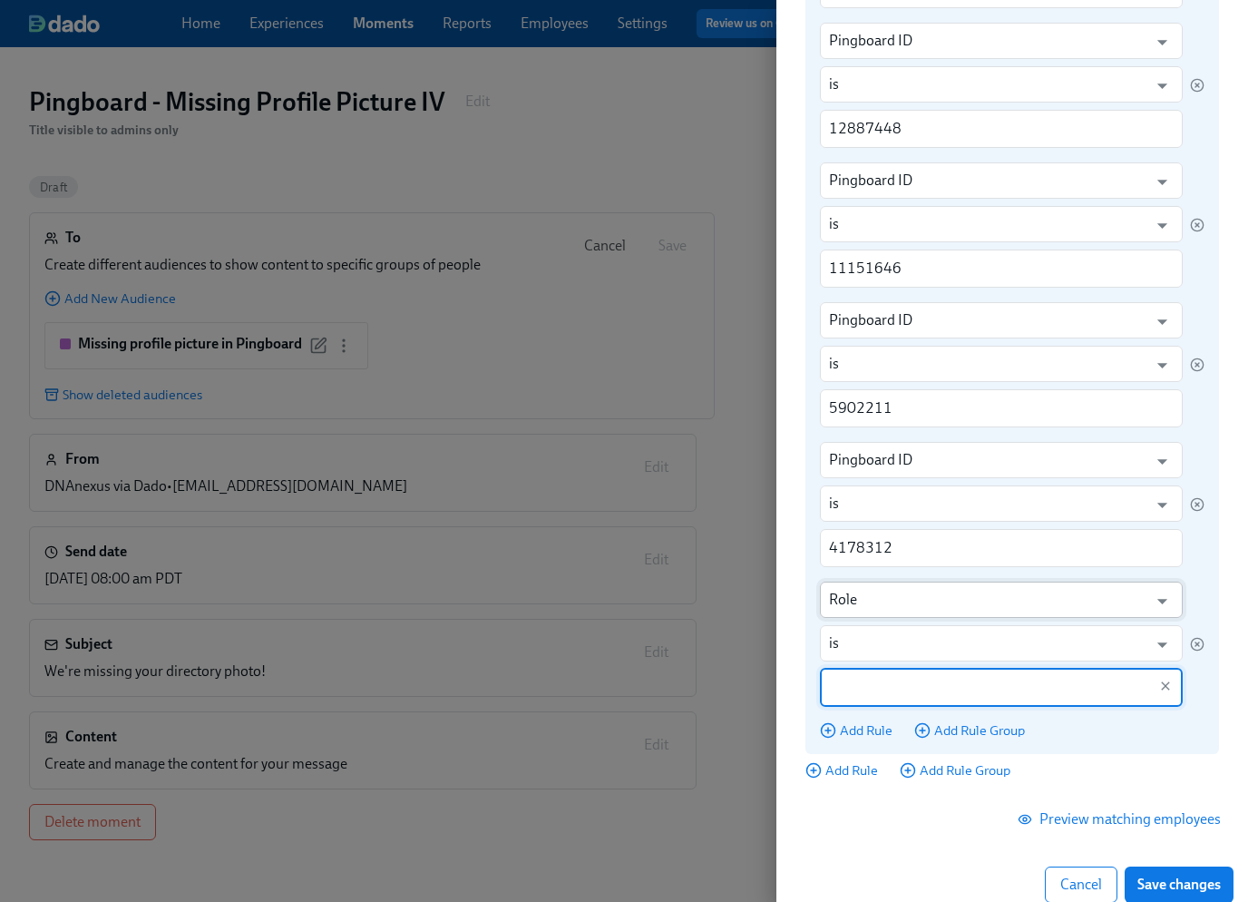
click at [872, 603] on input "Role" at bounding box center [988, 599] width 318 height 36
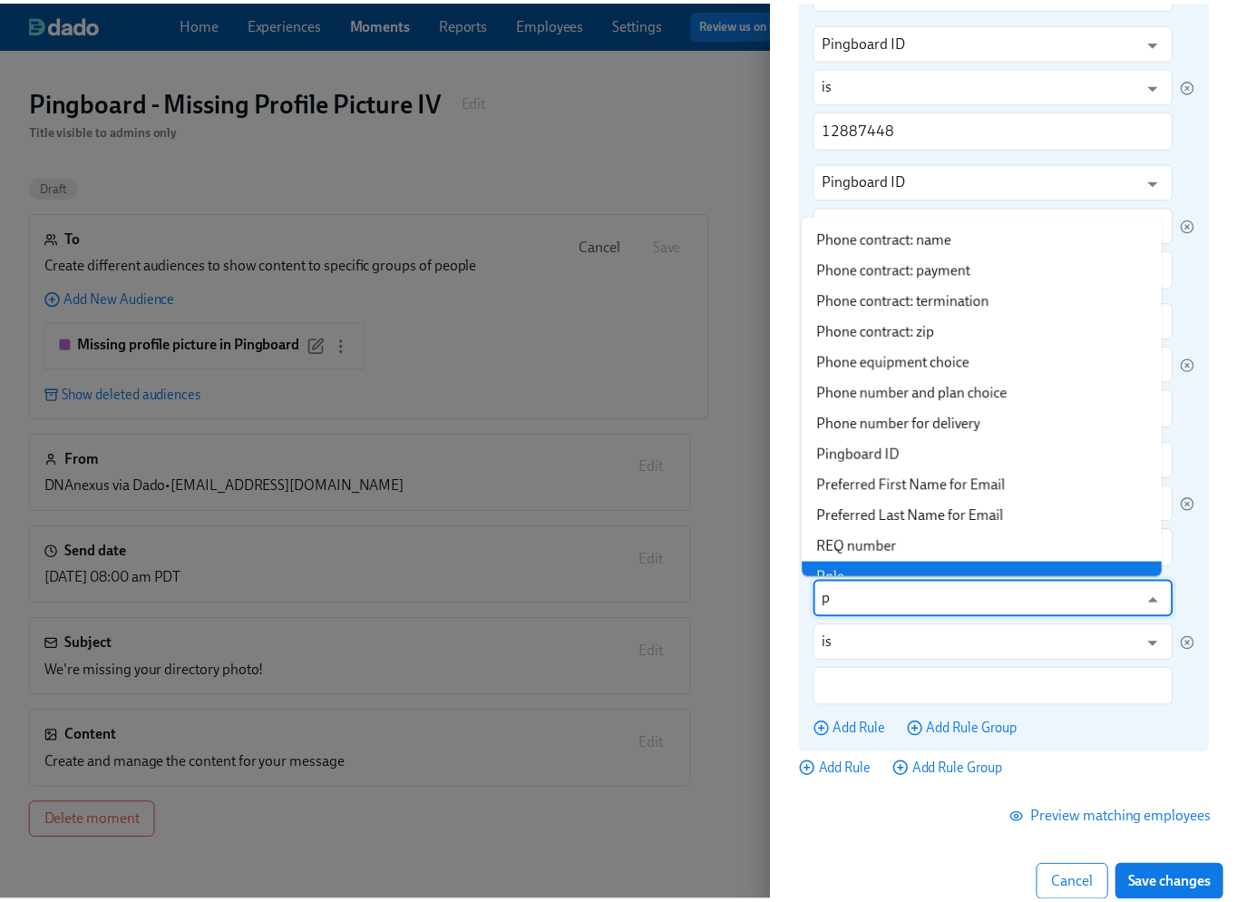
scroll to position [0, 0]
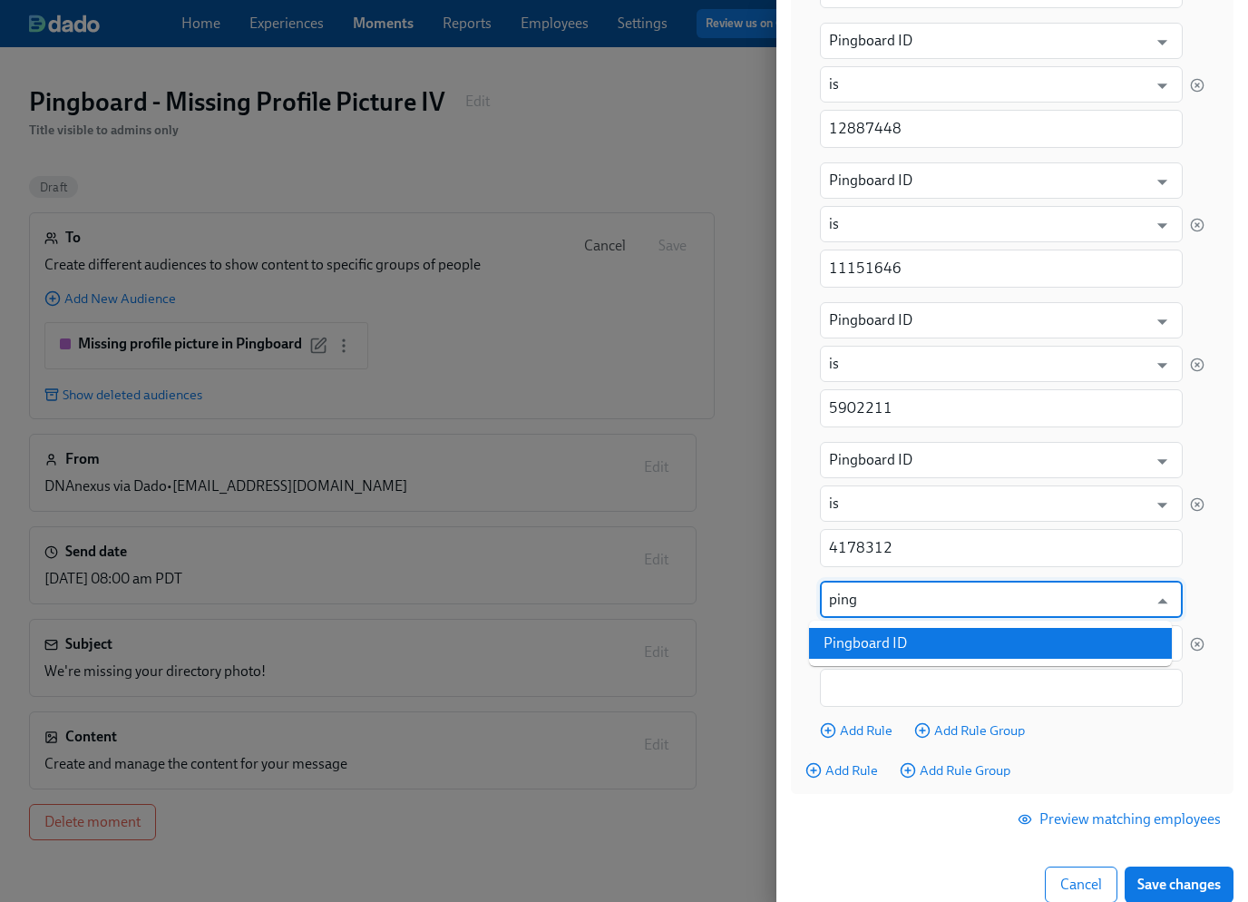
click at [881, 636] on li "Pingboard ID" at bounding box center [990, 643] width 363 height 31
type input "Pingboard ID"
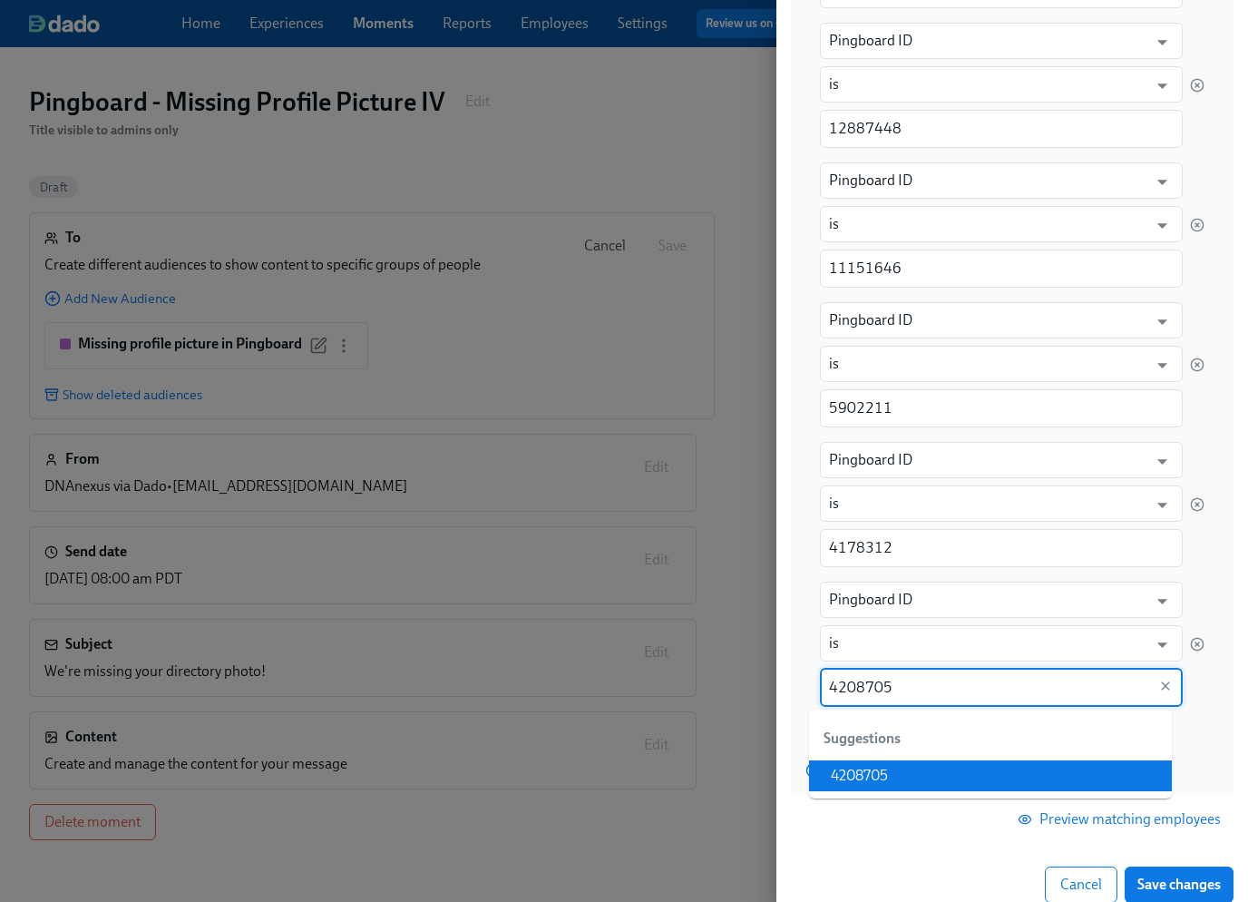
type input "4208705"
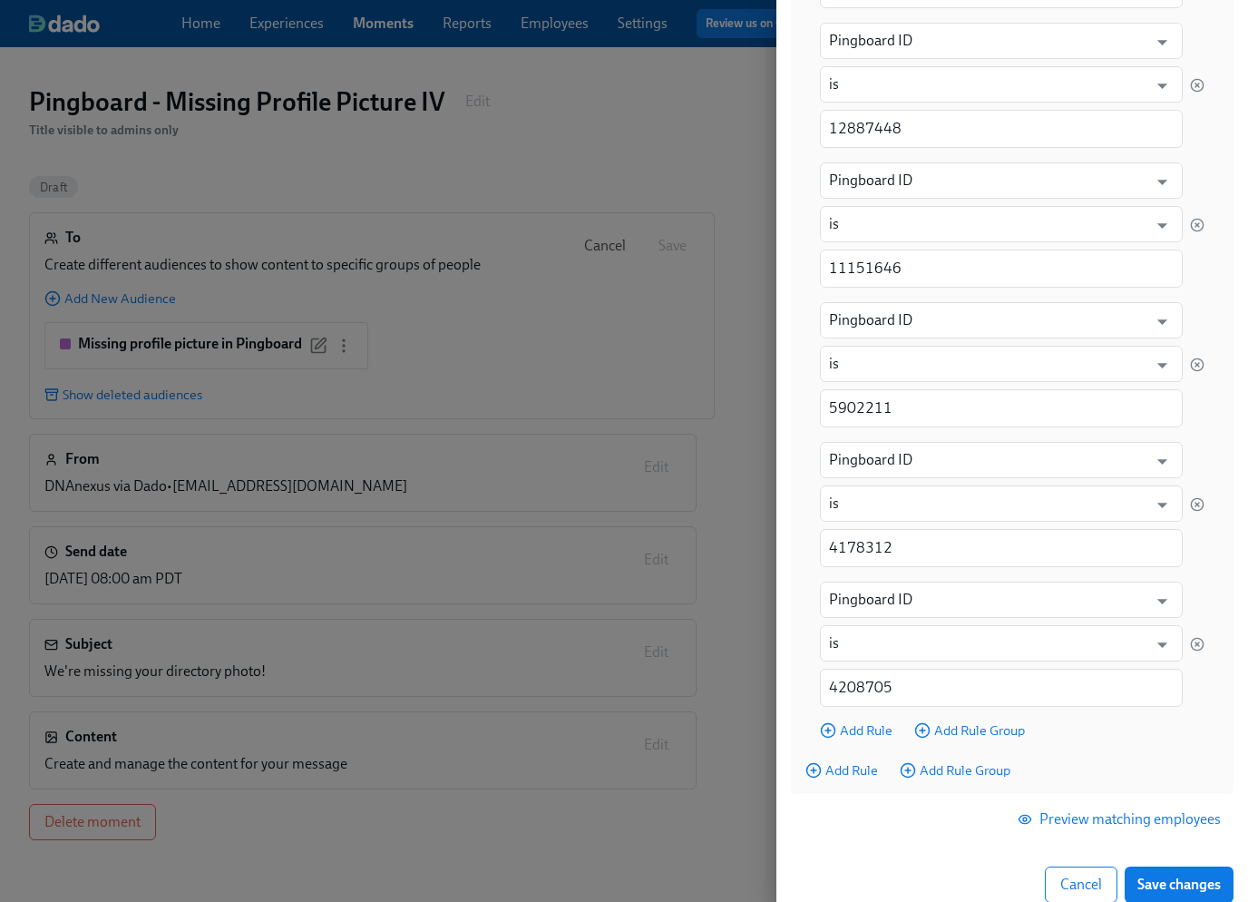
click at [901, 854] on div "Edit Target Audience Audience Name Missing profile picture in Pingboard Audienc…" at bounding box center [1012, 260] width 443 height 1284
click at [1179, 883] on span "Save changes" at bounding box center [1178, 884] width 83 height 18
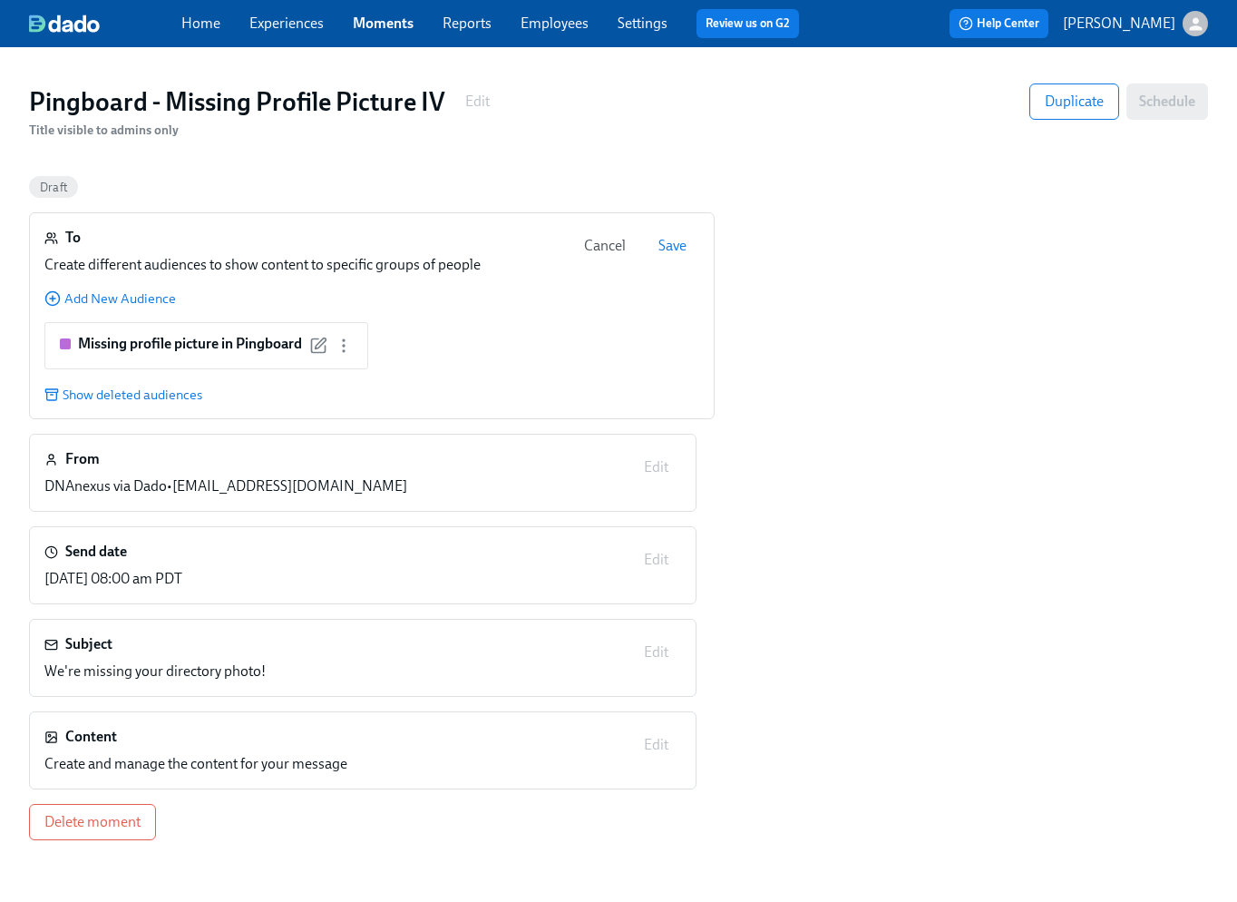
click at [673, 245] on span "Save" at bounding box center [673, 246] width 28 height 18
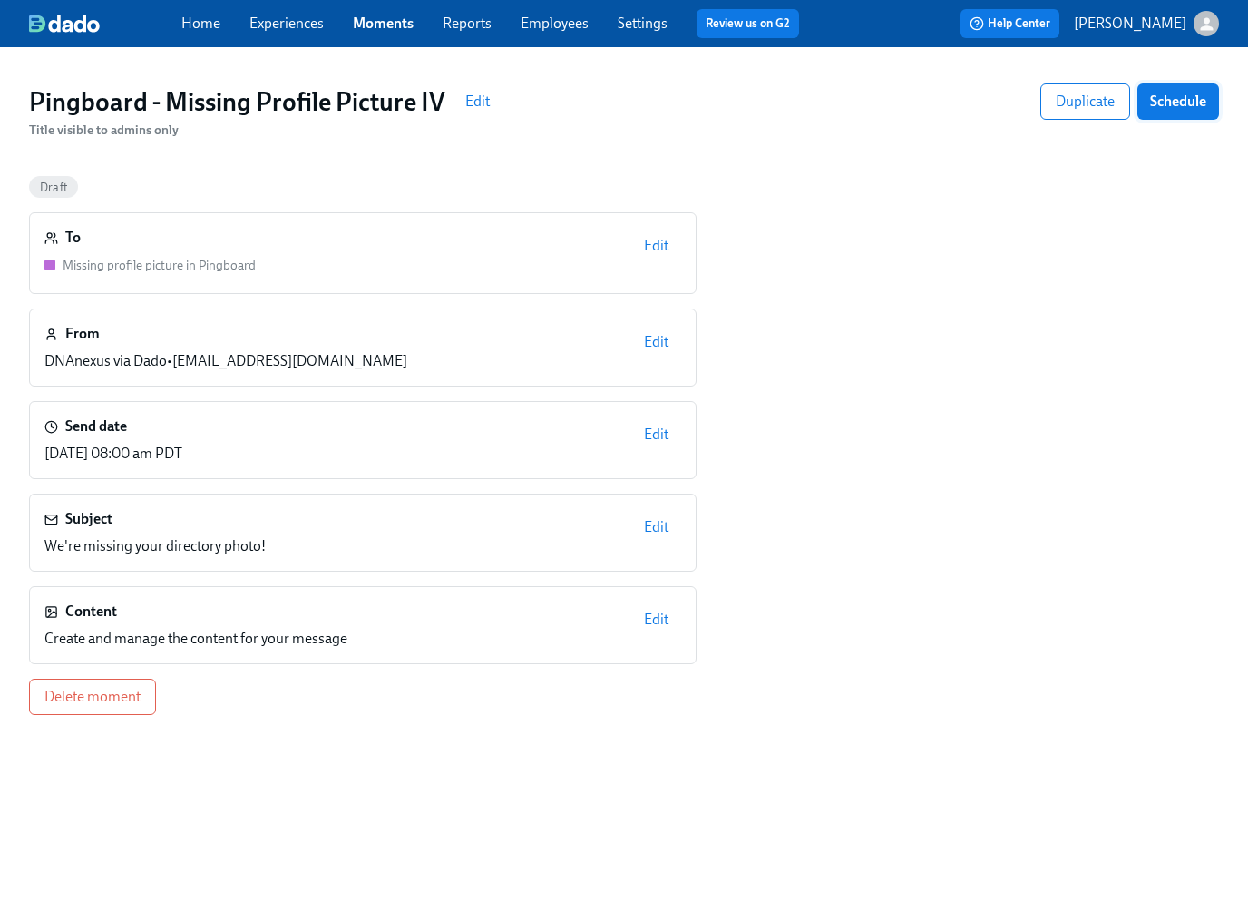
click at [1176, 107] on span "Schedule" at bounding box center [1178, 102] width 56 height 18
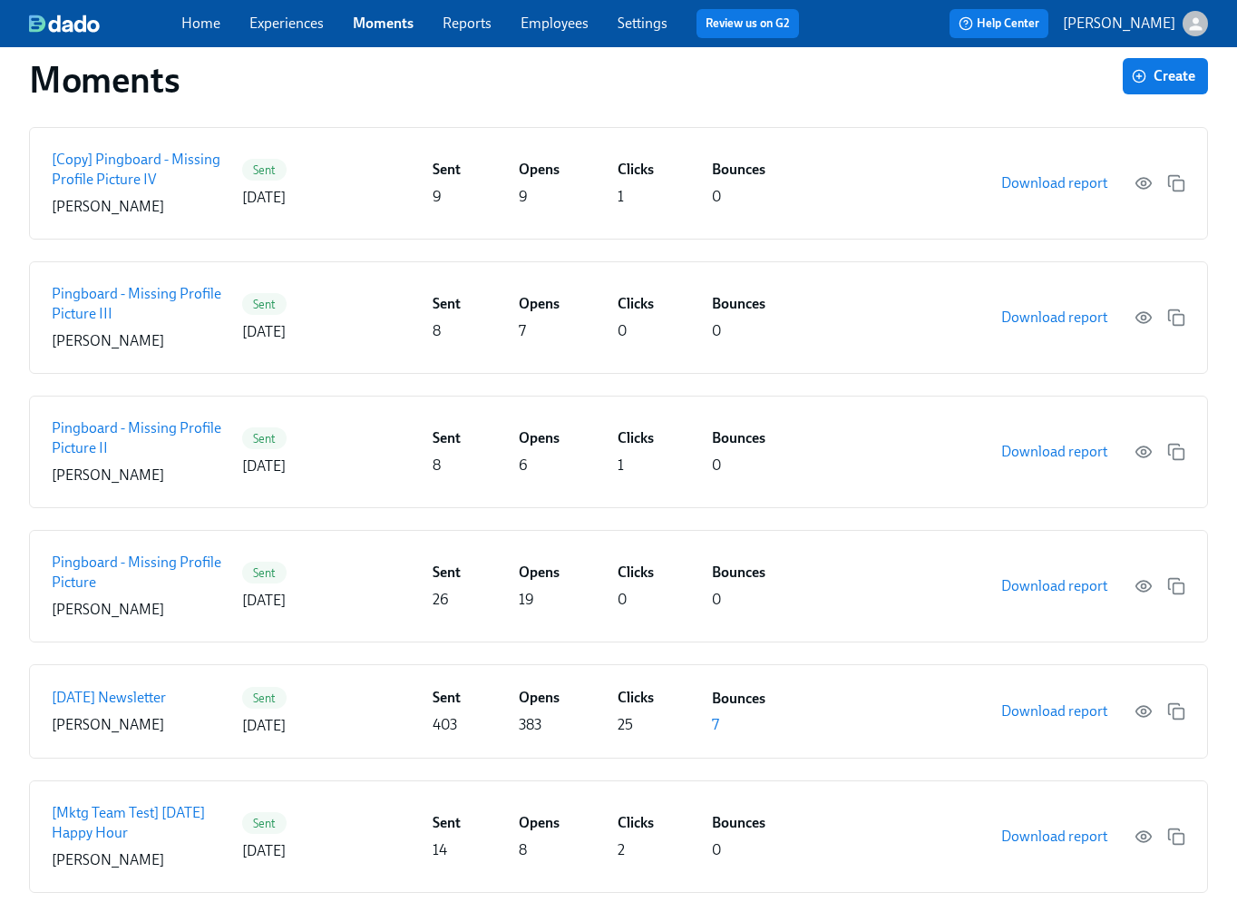
scroll to position [225, 0]
